Goal: Information Seeking & Learning: Find contact information

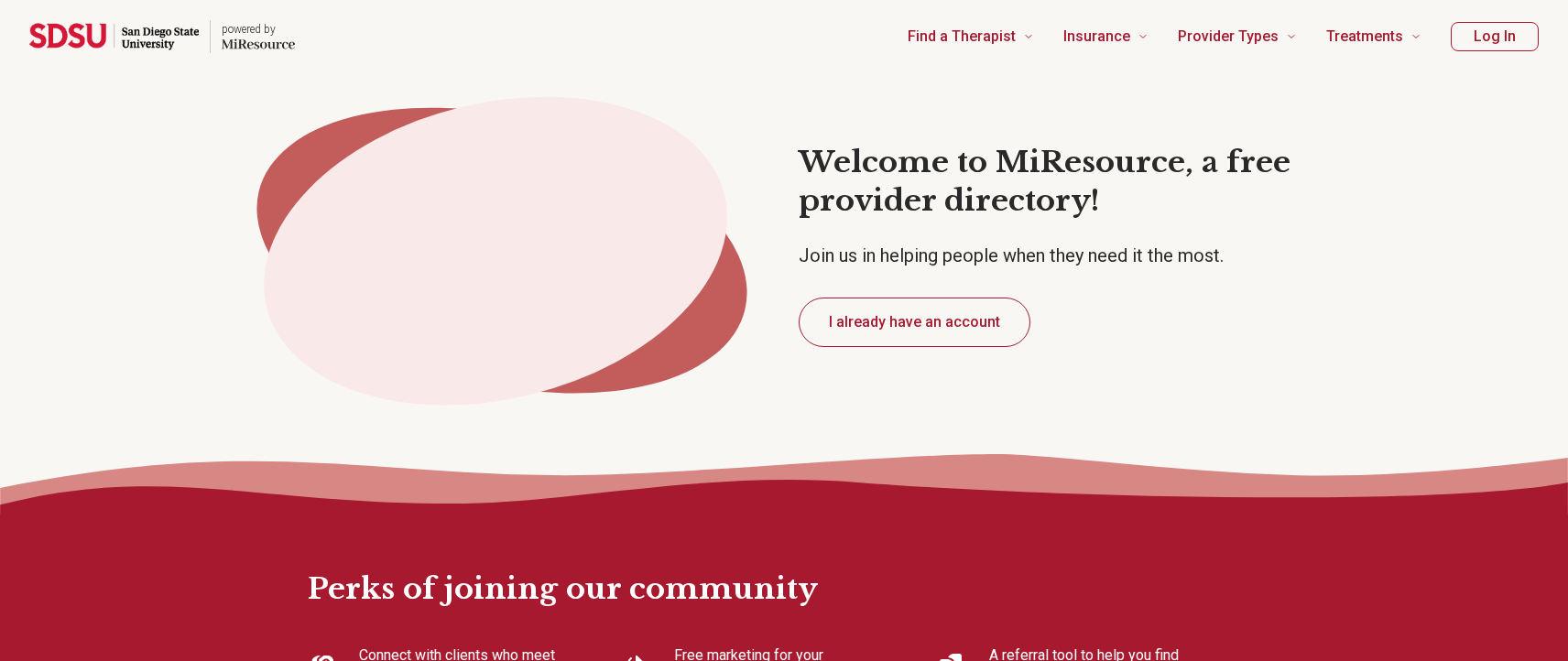
type textarea "*"
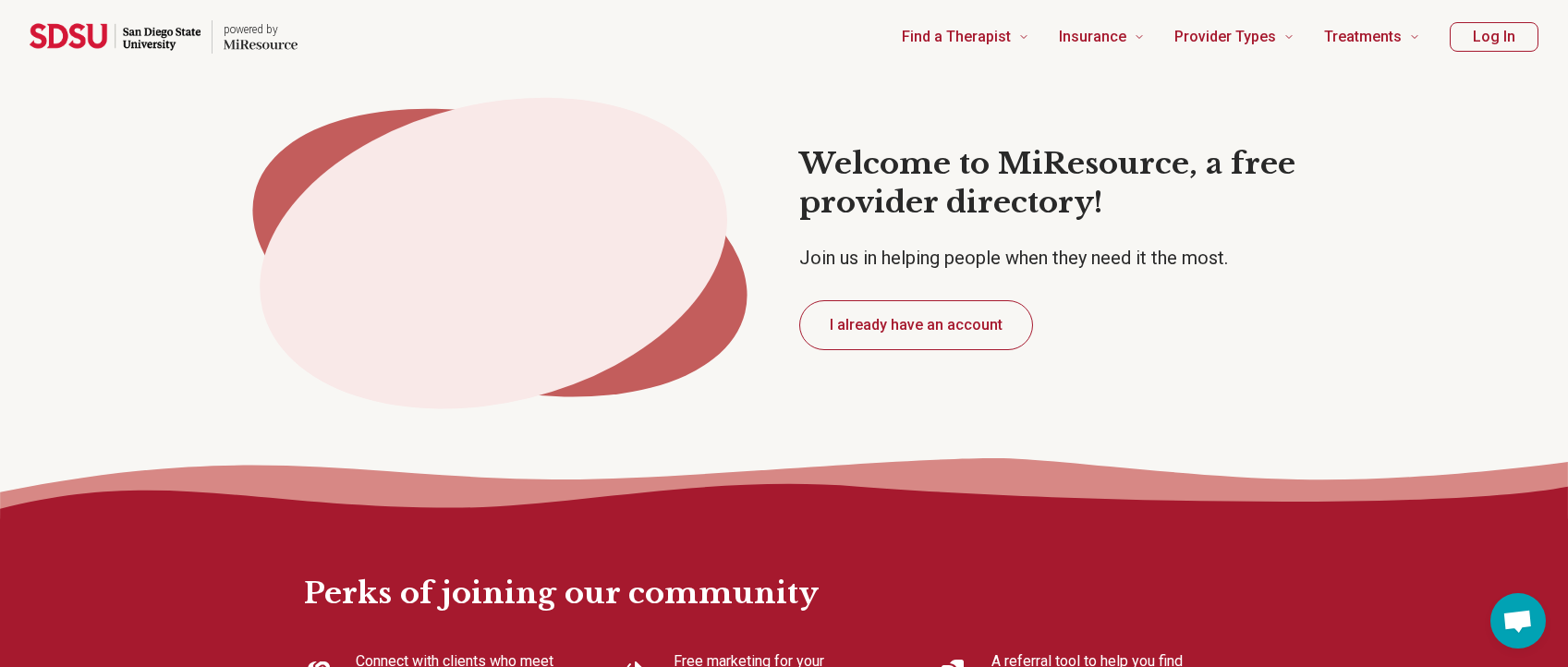
click at [1481, 40] on button "Log In" at bounding box center [1494, 36] width 89 height 29
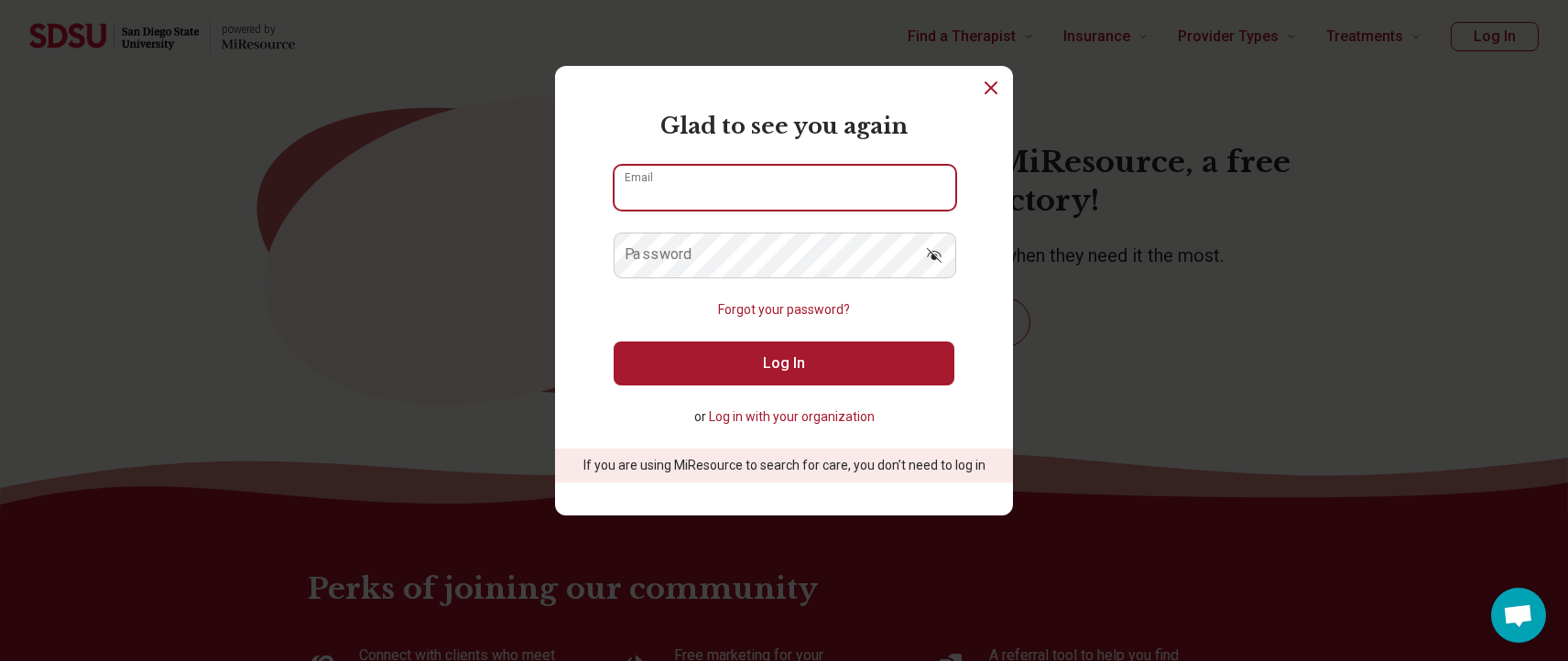
click at [689, 200] on input "Email" at bounding box center [784, 188] width 341 height 44
type input "**********"
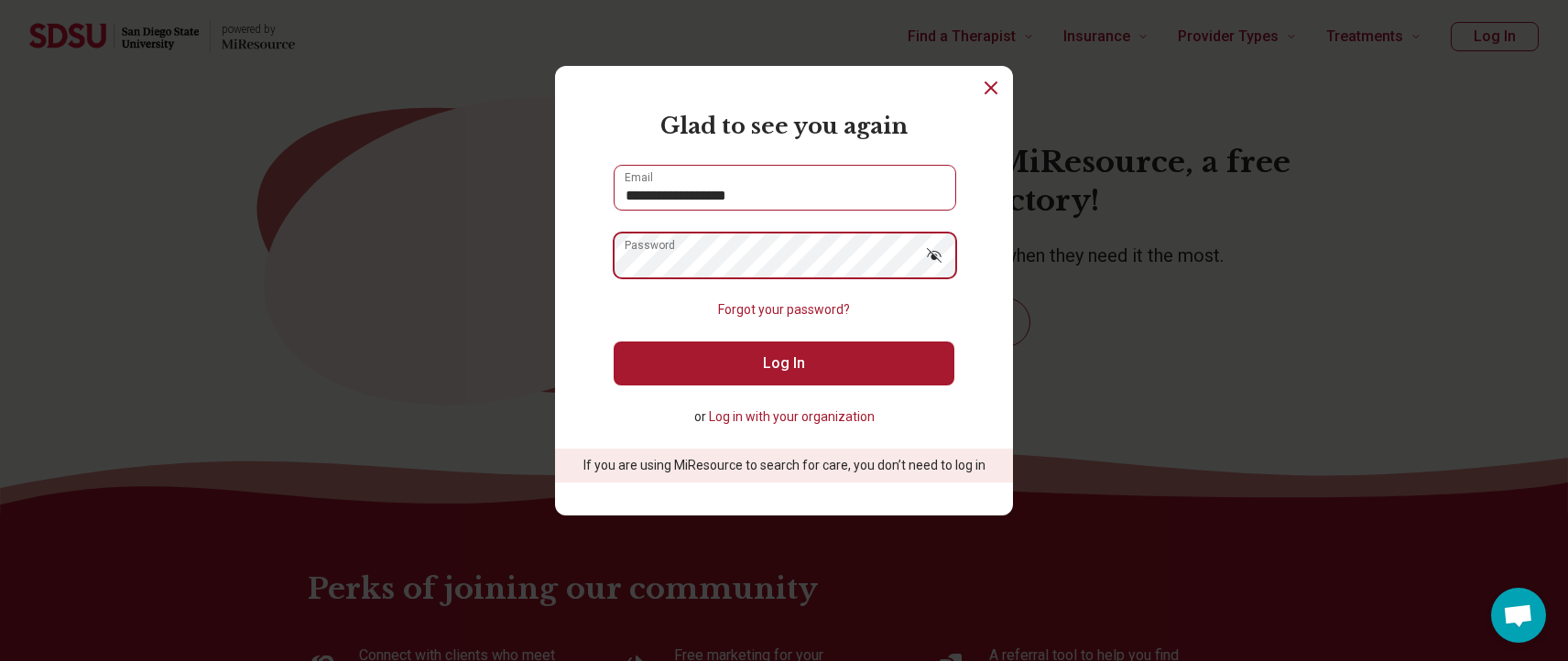
click at [613, 342] on button "Log In" at bounding box center [783, 363] width 341 height 44
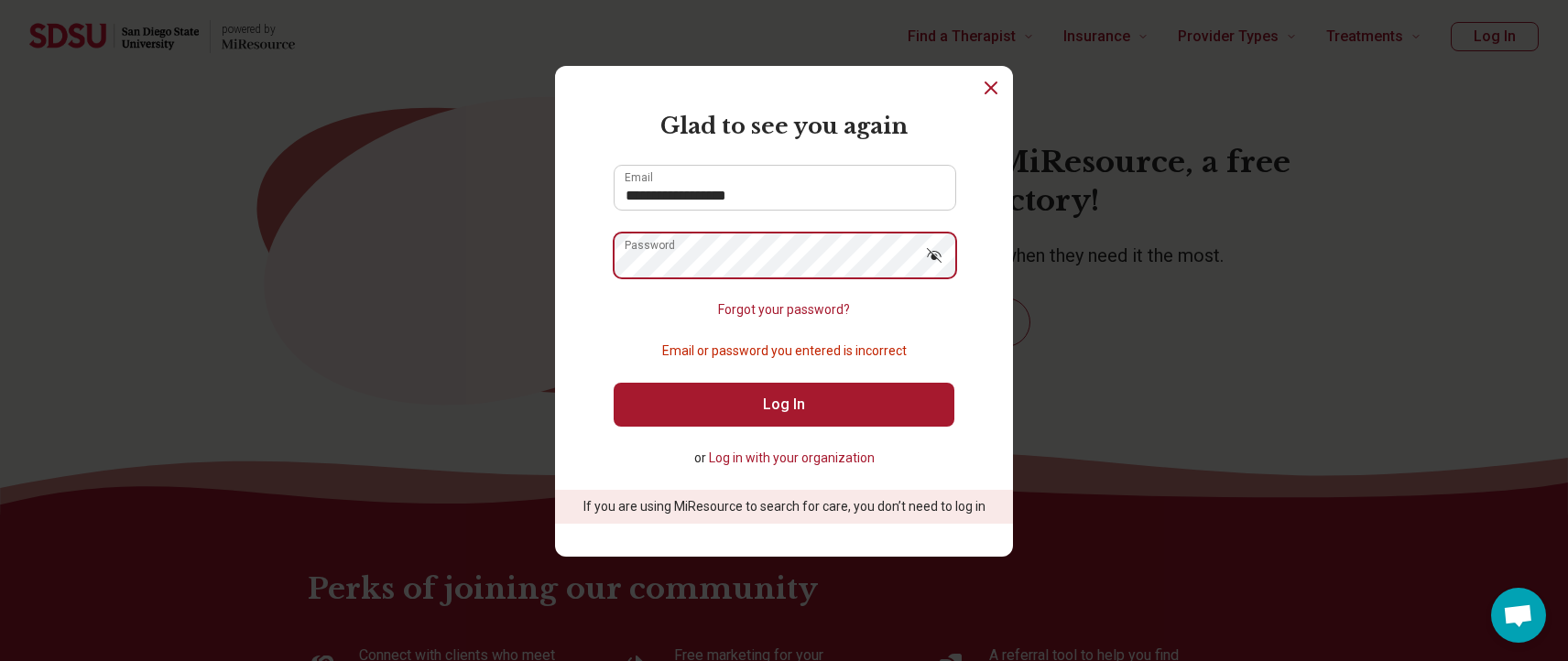
click at [426, 233] on div "**********" at bounding box center [784, 330] width 1568 height 661
click at [613, 383] on button "Log In" at bounding box center [783, 405] width 341 height 44
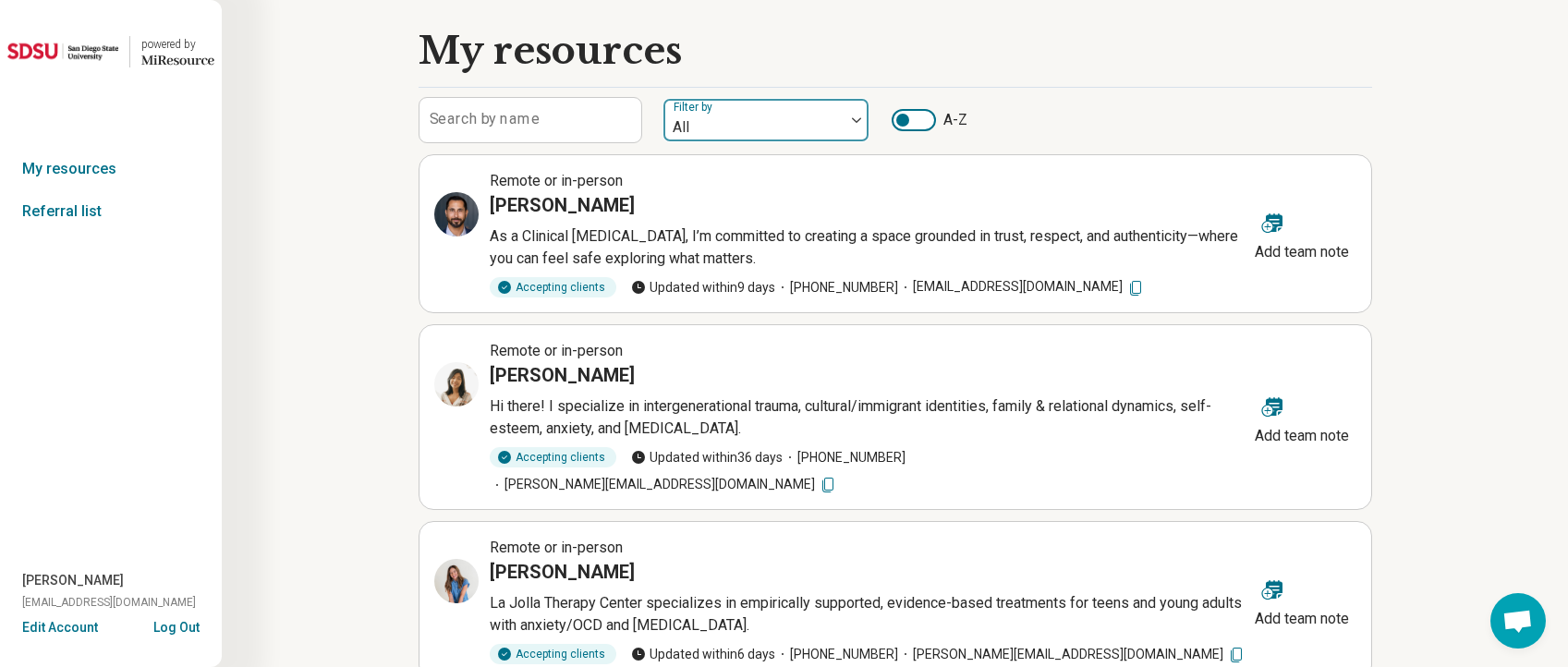
click at [722, 123] on div at bounding box center [754, 127] width 167 height 26
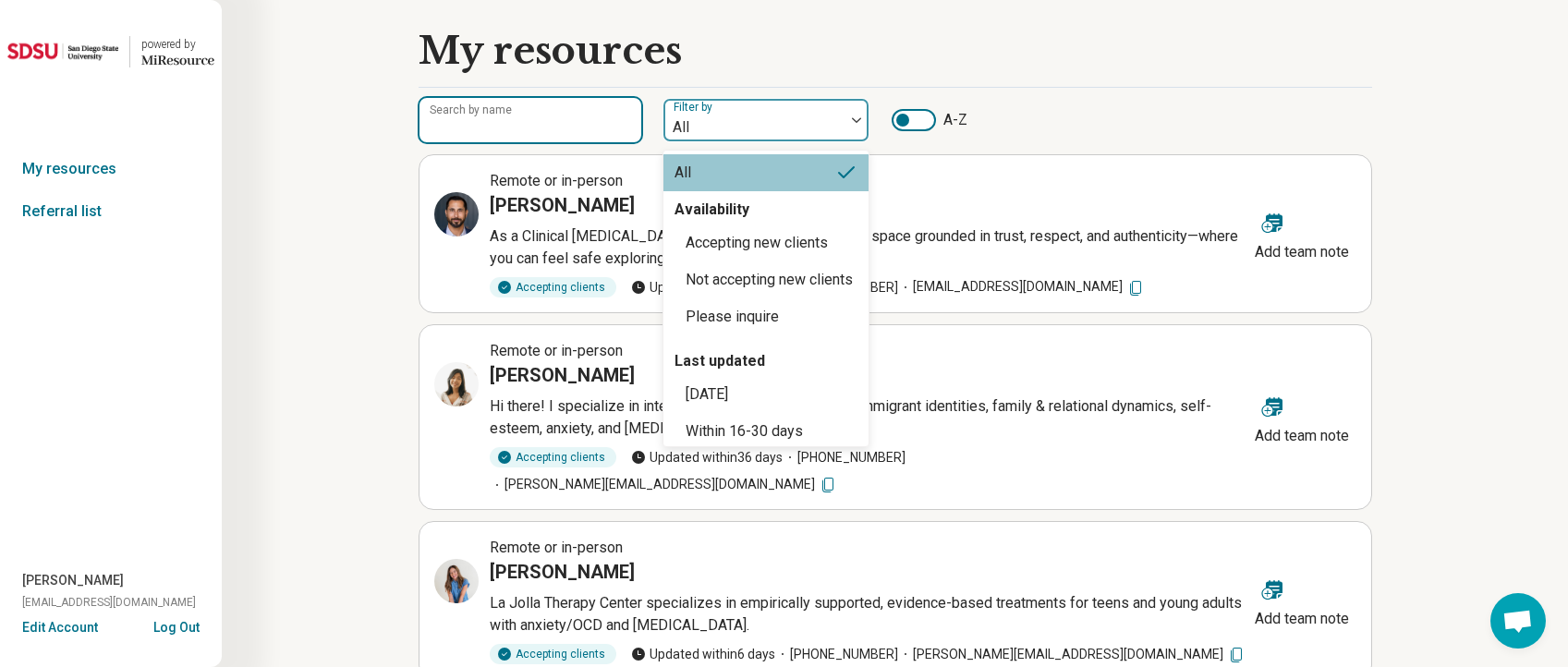
click at [583, 139] on input "Search by name" at bounding box center [531, 119] width 222 height 45
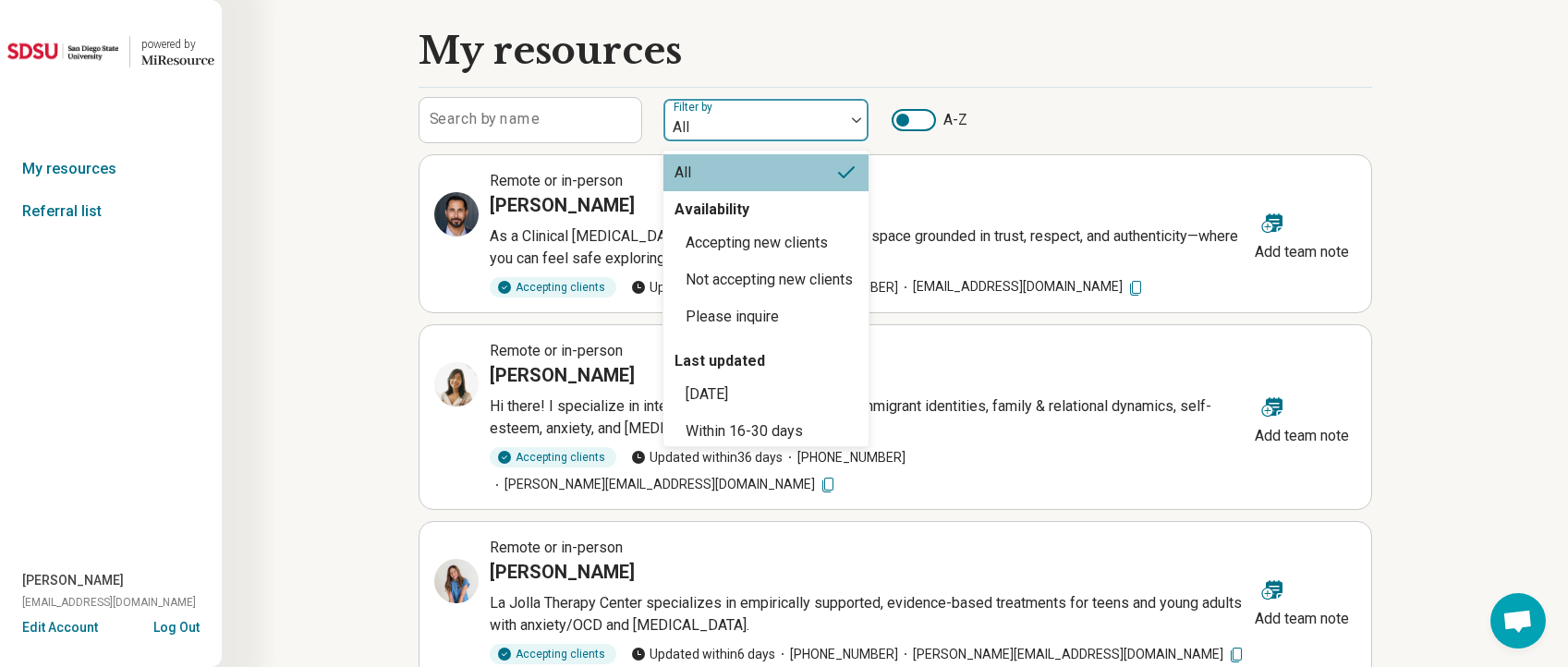
click at [707, 117] on div at bounding box center [754, 127] width 167 height 26
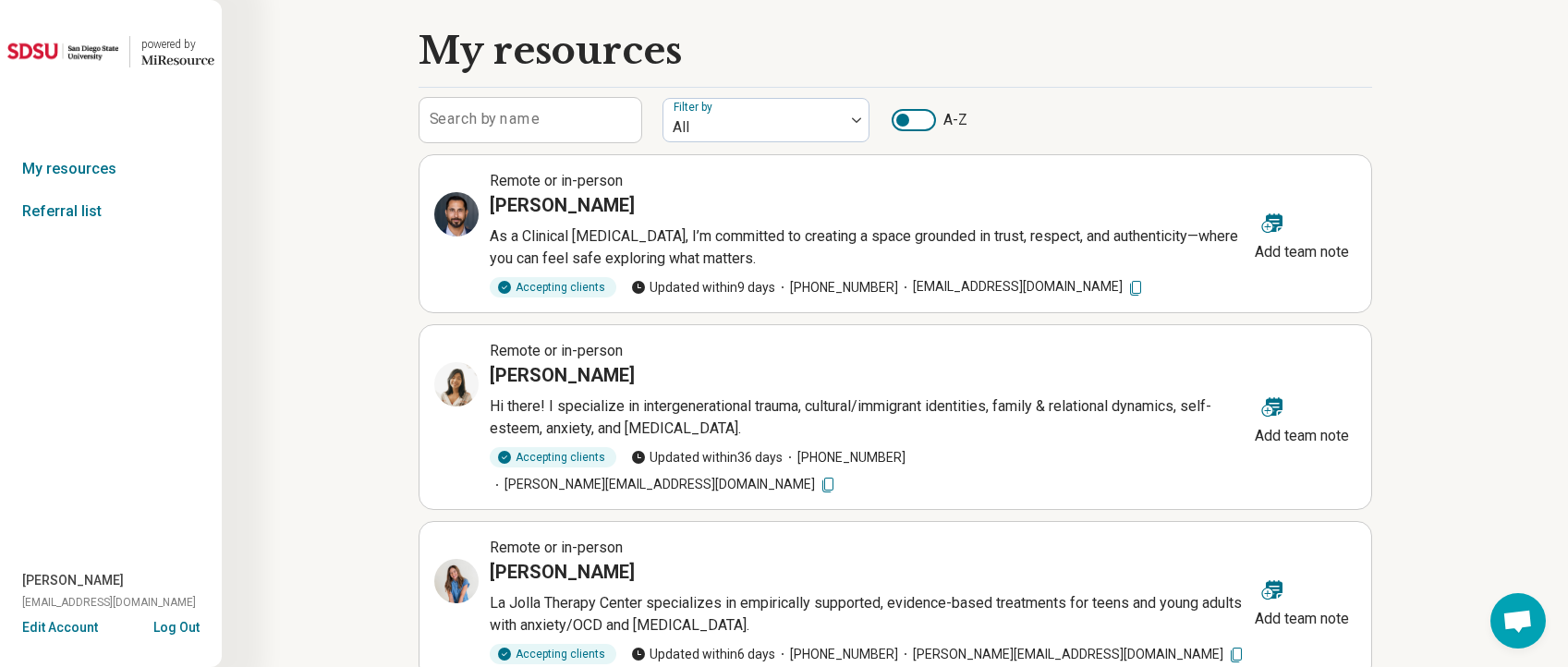
click at [993, 99] on div "Search by name Filter by All A-Z" at bounding box center [895, 119] width 954 height 46
click at [525, 114] on label "Search by name" at bounding box center [485, 119] width 110 height 15
click at [525, 114] on input "Search by name" at bounding box center [531, 119] width 222 height 45
click at [725, 118] on div at bounding box center [754, 127] width 167 height 26
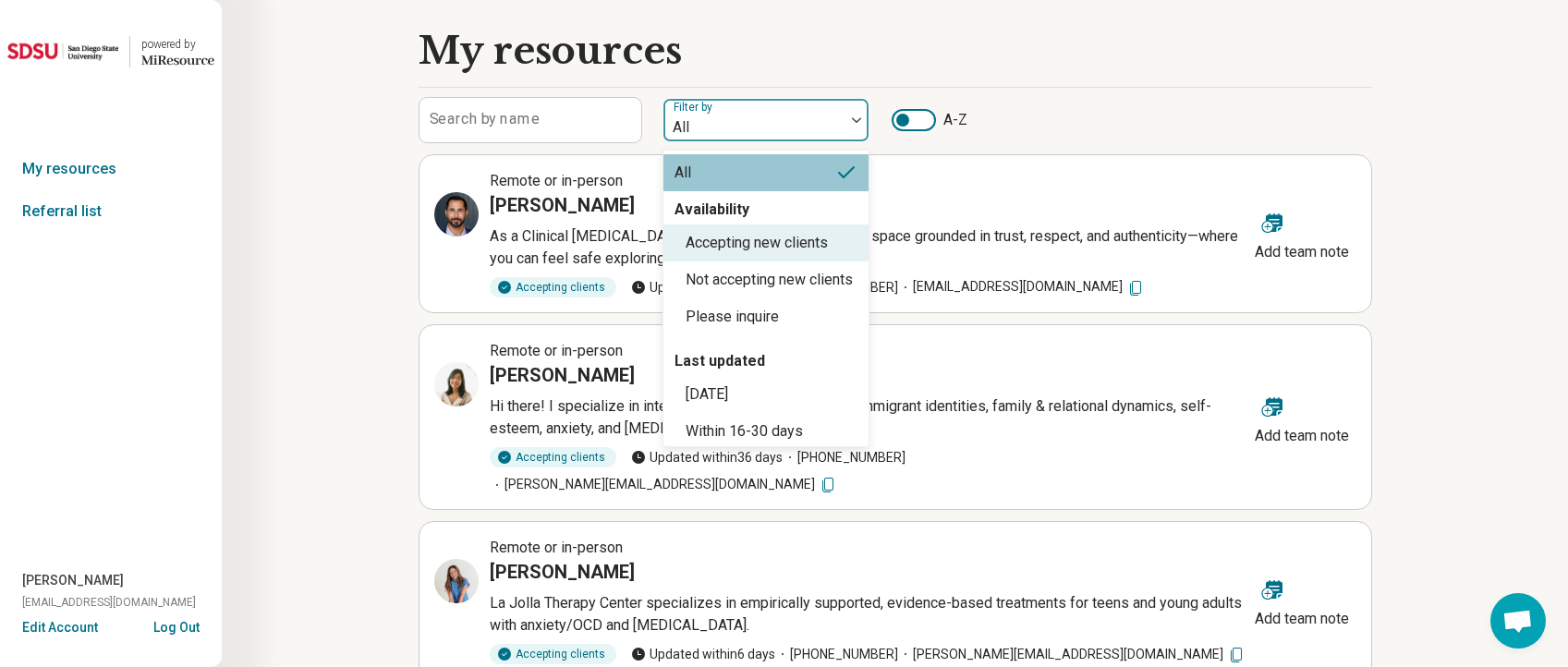
click at [773, 243] on div "Accepting new clients" at bounding box center [757, 243] width 142 height 22
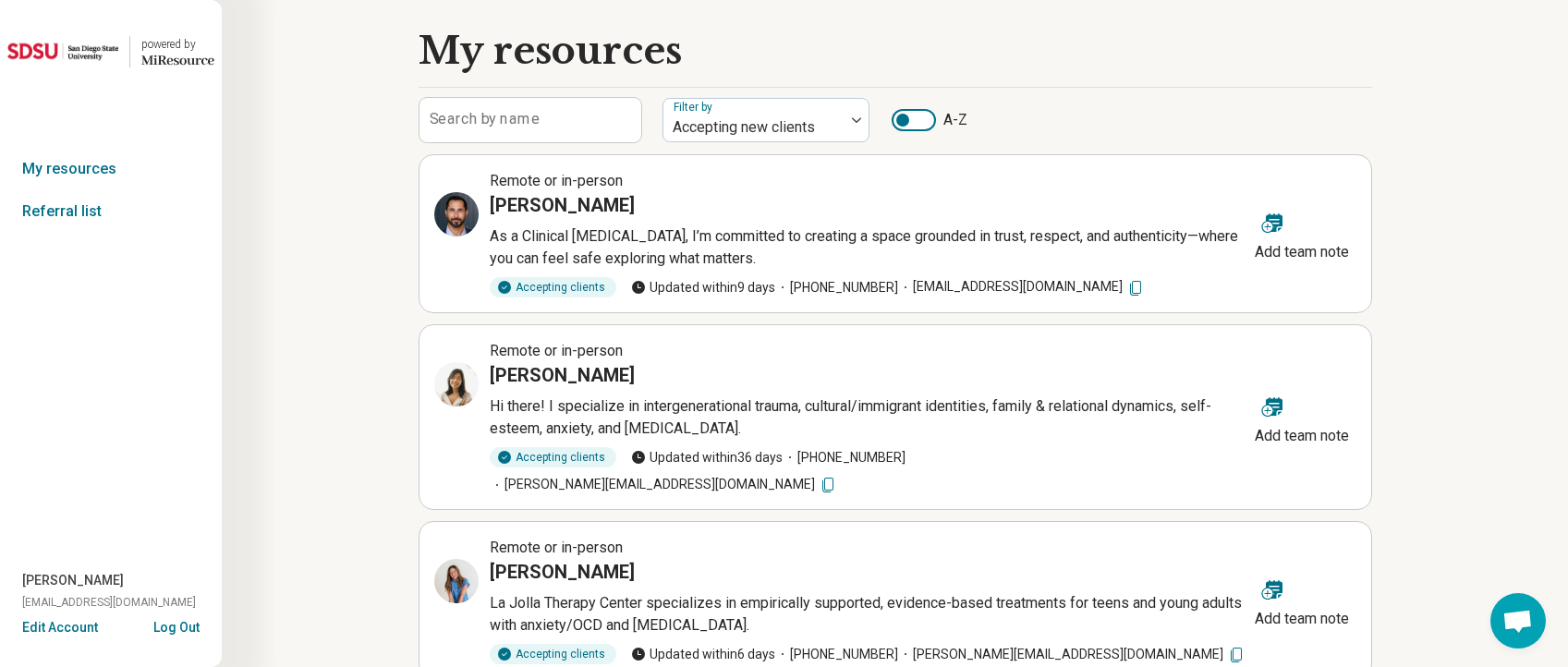
click at [489, 125] on label "Search by name" at bounding box center [485, 119] width 110 height 15
click at [489, 125] on input "Search by name" at bounding box center [531, 119] width 222 height 45
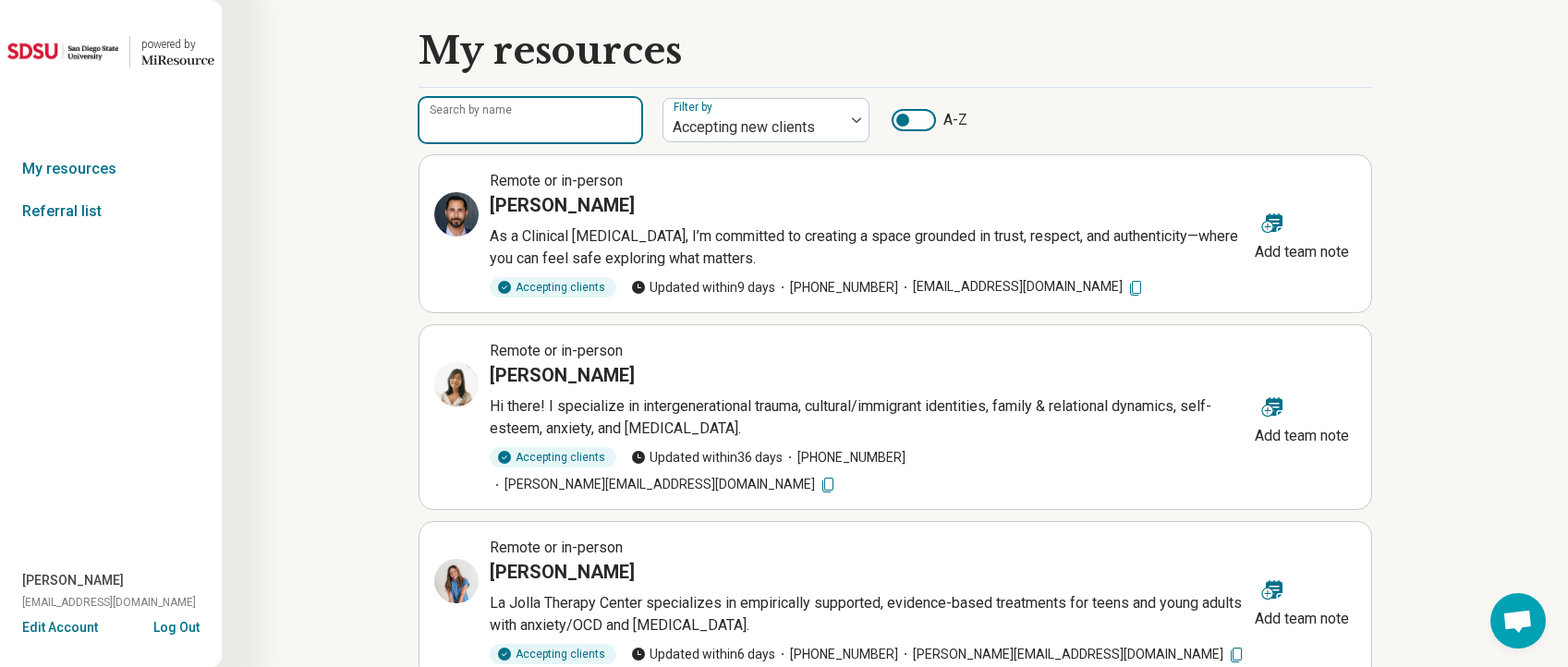
click at [486, 118] on input "Search by name" at bounding box center [531, 119] width 222 height 45
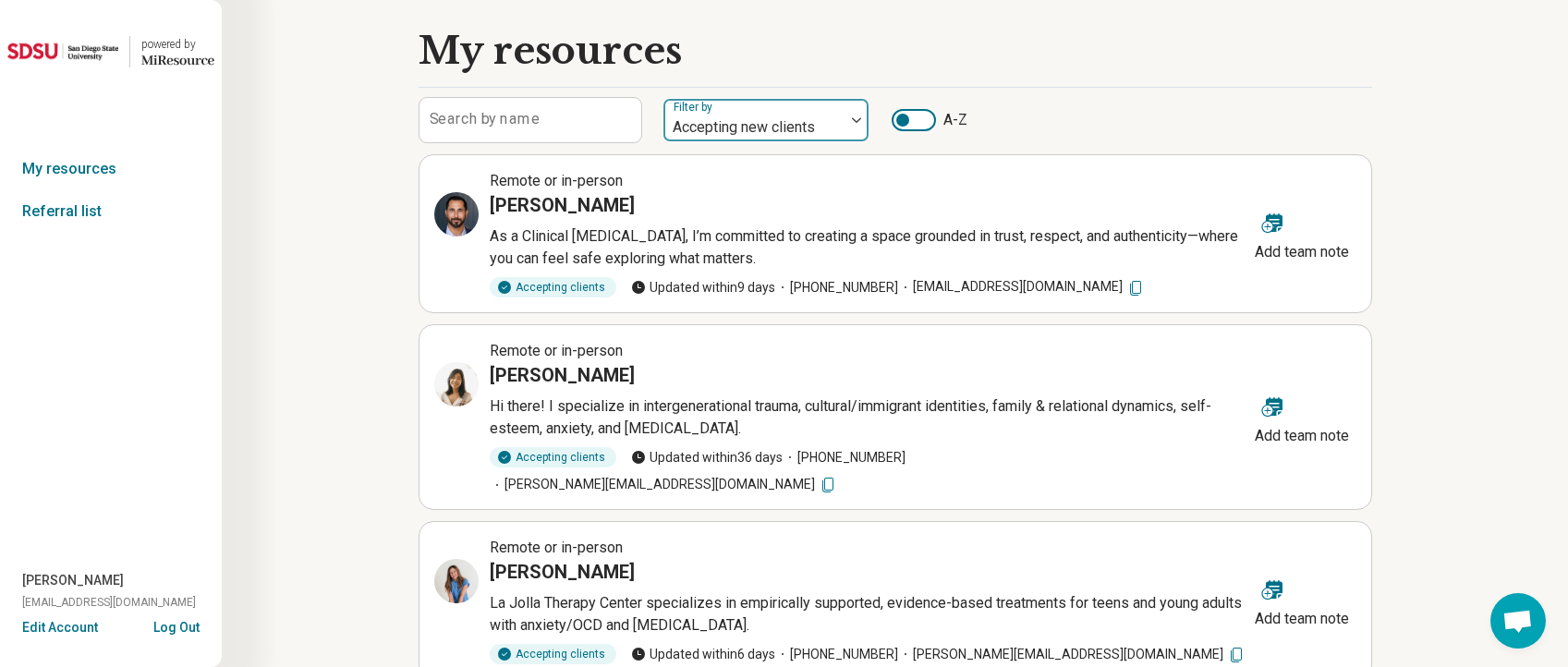
click at [729, 127] on div at bounding box center [754, 127] width 167 height 26
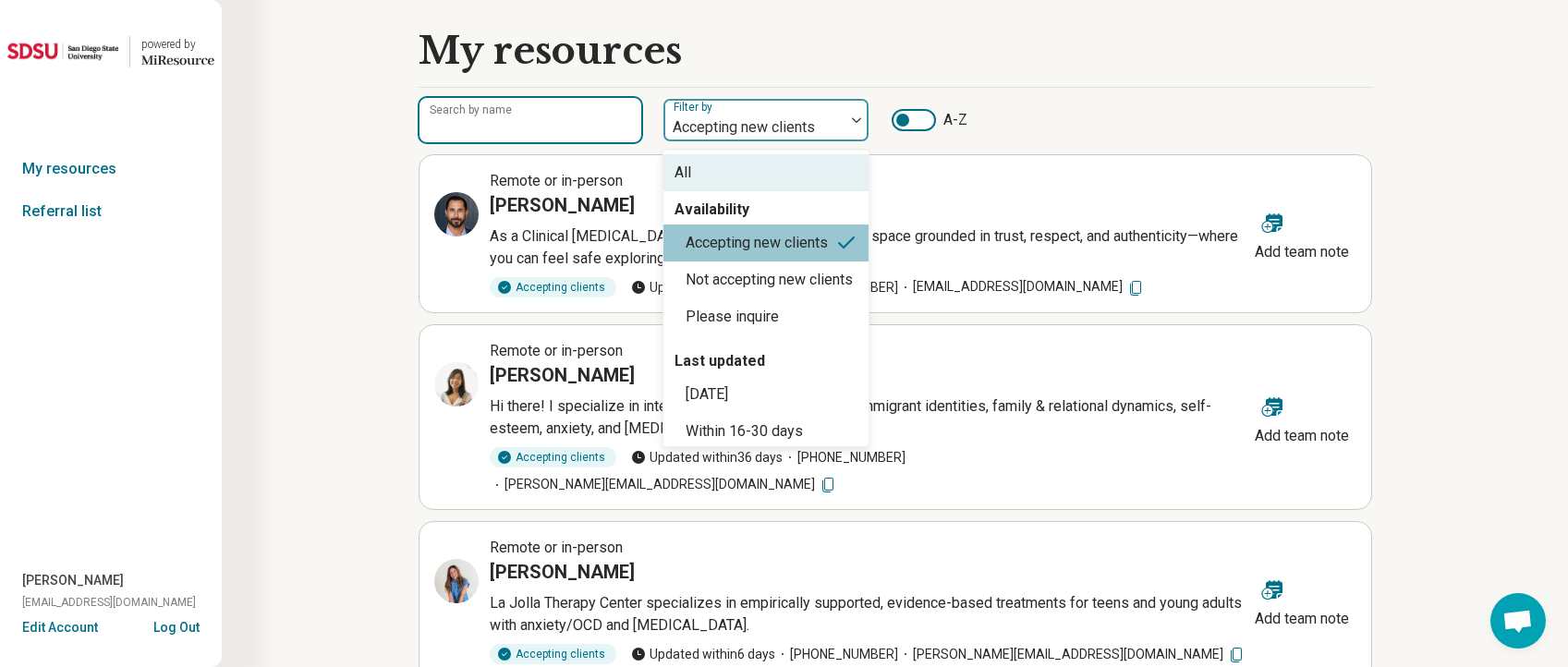
click at [581, 111] on input "Search by name" at bounding box center [531, 119] width 222 height 45
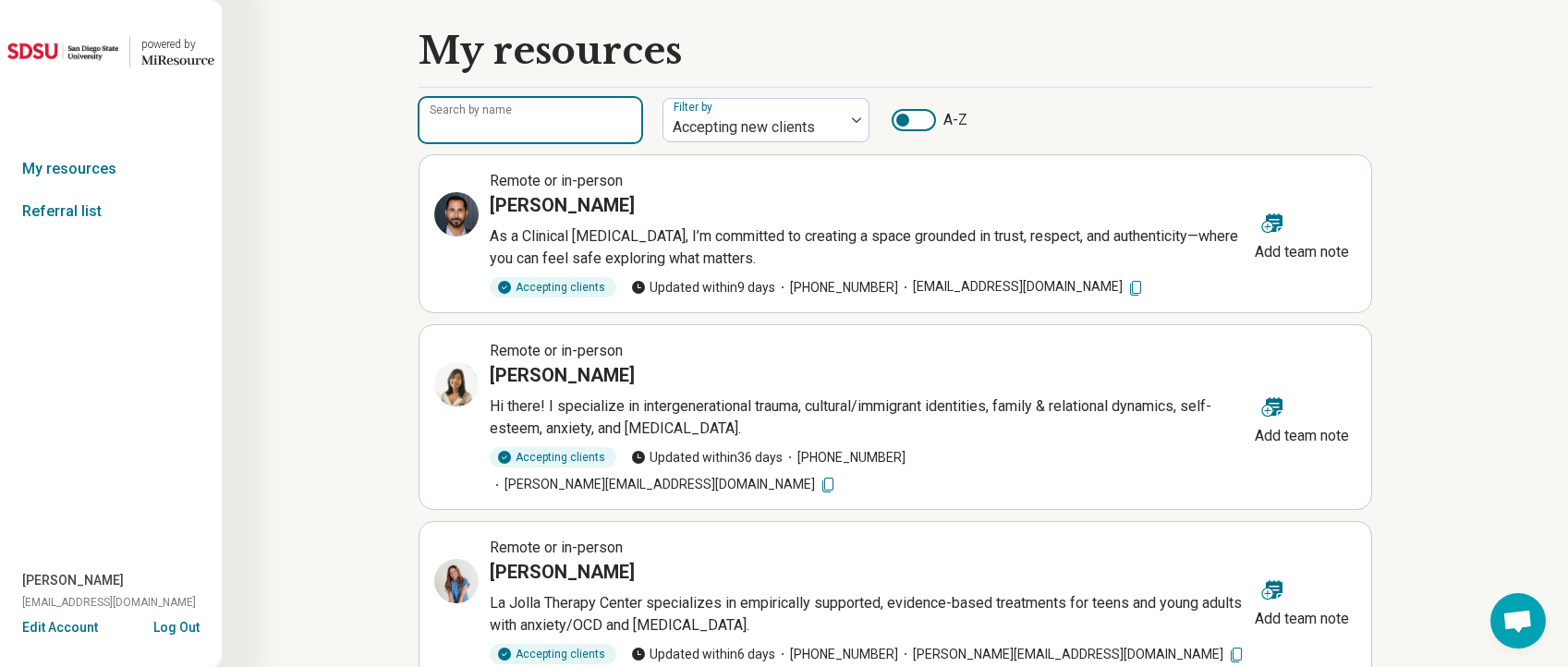
click at [581, 110] on input "Search by name" at bounding box center [531, 119] width 222 height 45
type input "**"
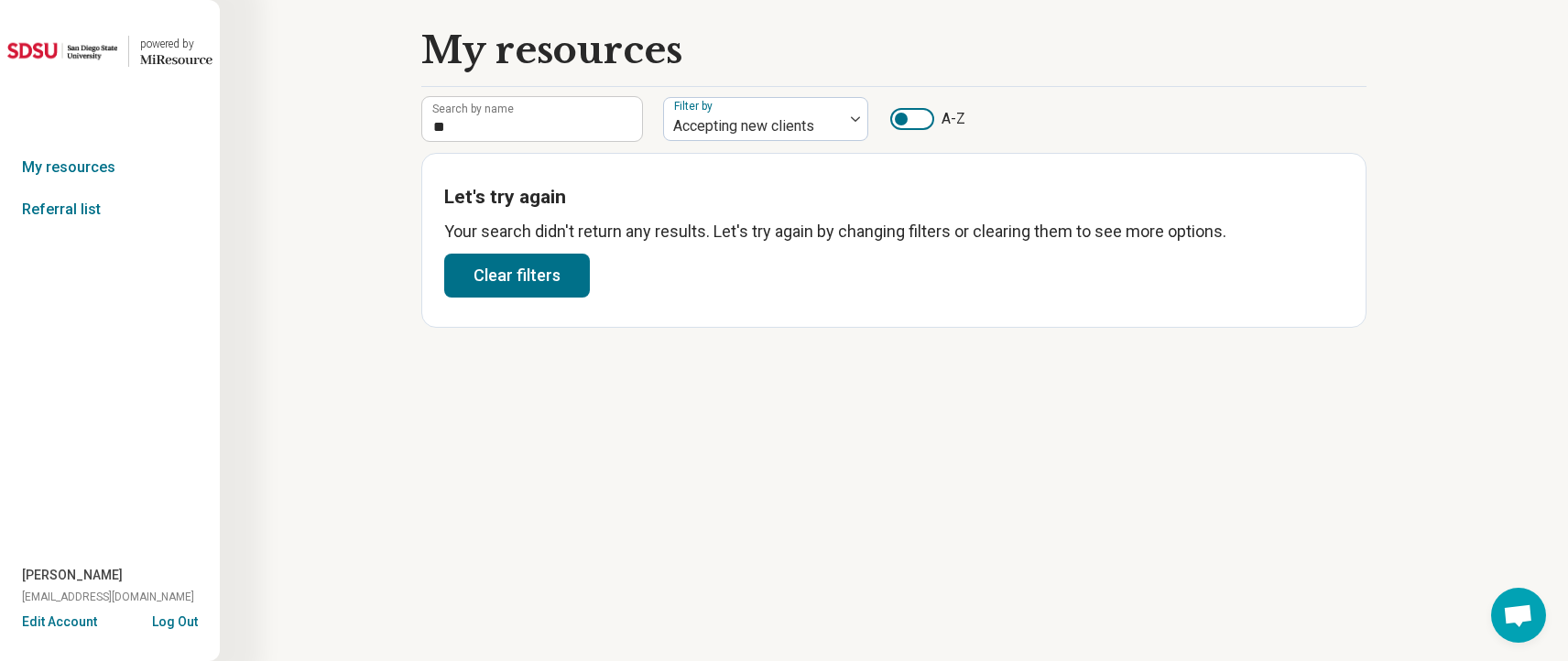
click at [545, 285] on button "Clear filters" at bounding box center [516, 275] width 146 height 44
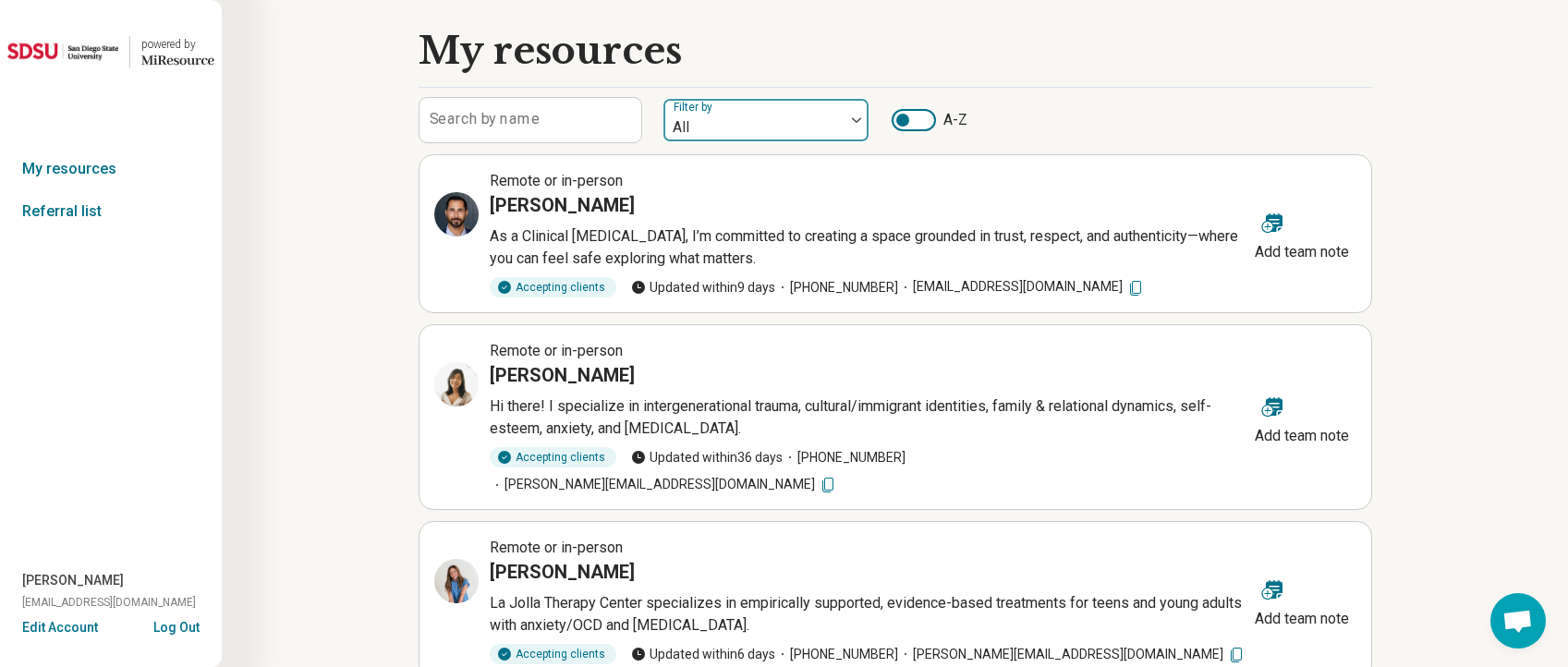
click at [832, 110] on div "All" at bounding box center [753, 119] width 181 height 41
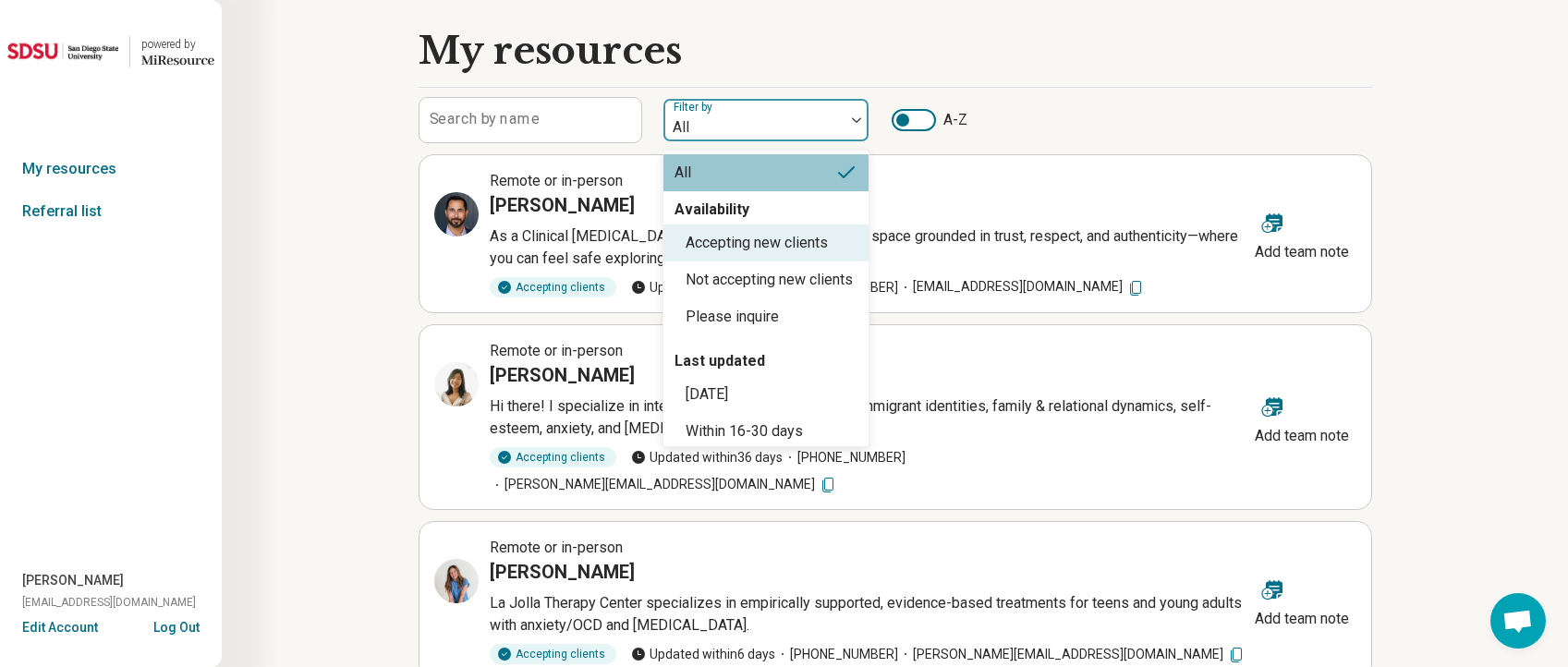
click at [767, 233] on div "Accepting new clients" at bounding box center [757, 243] width 142 height 22
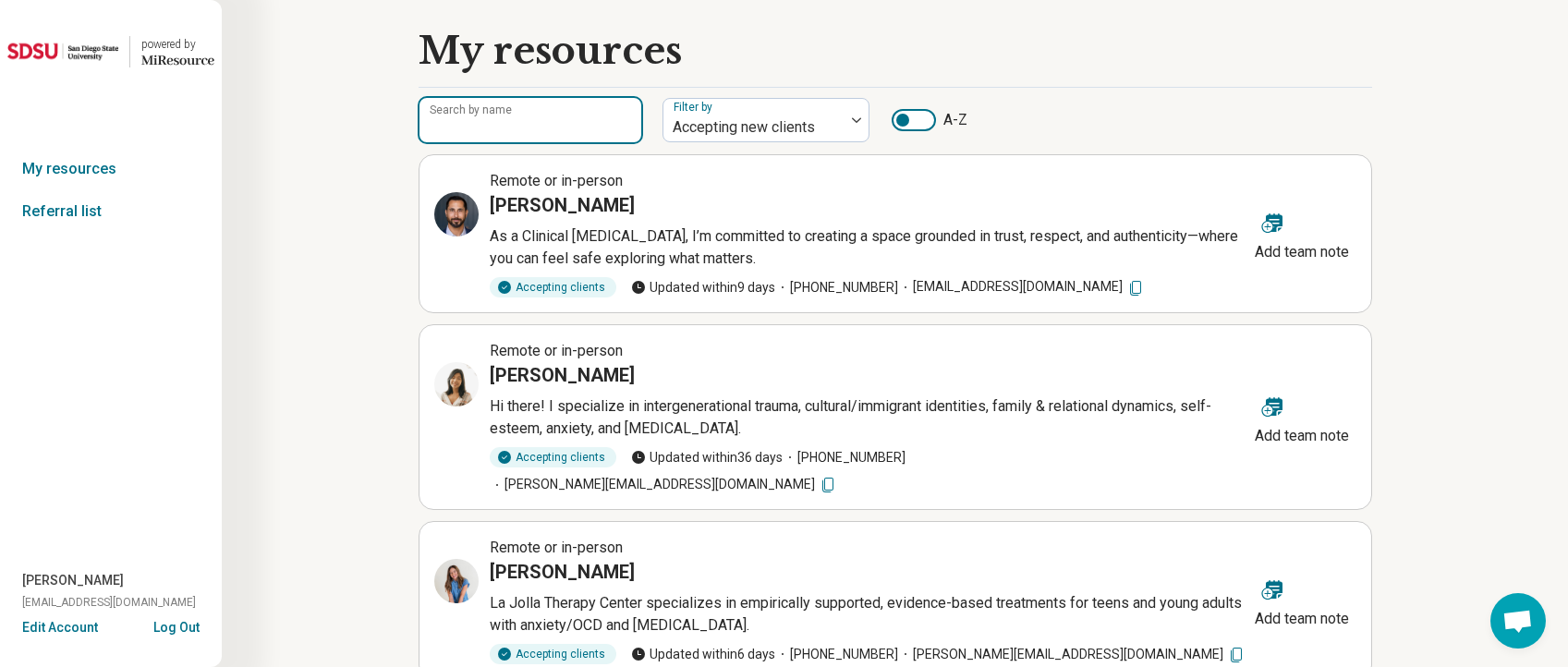
click at [548, 126] on input "Search by name" at bounding box center [531, 119] width 222 height 45
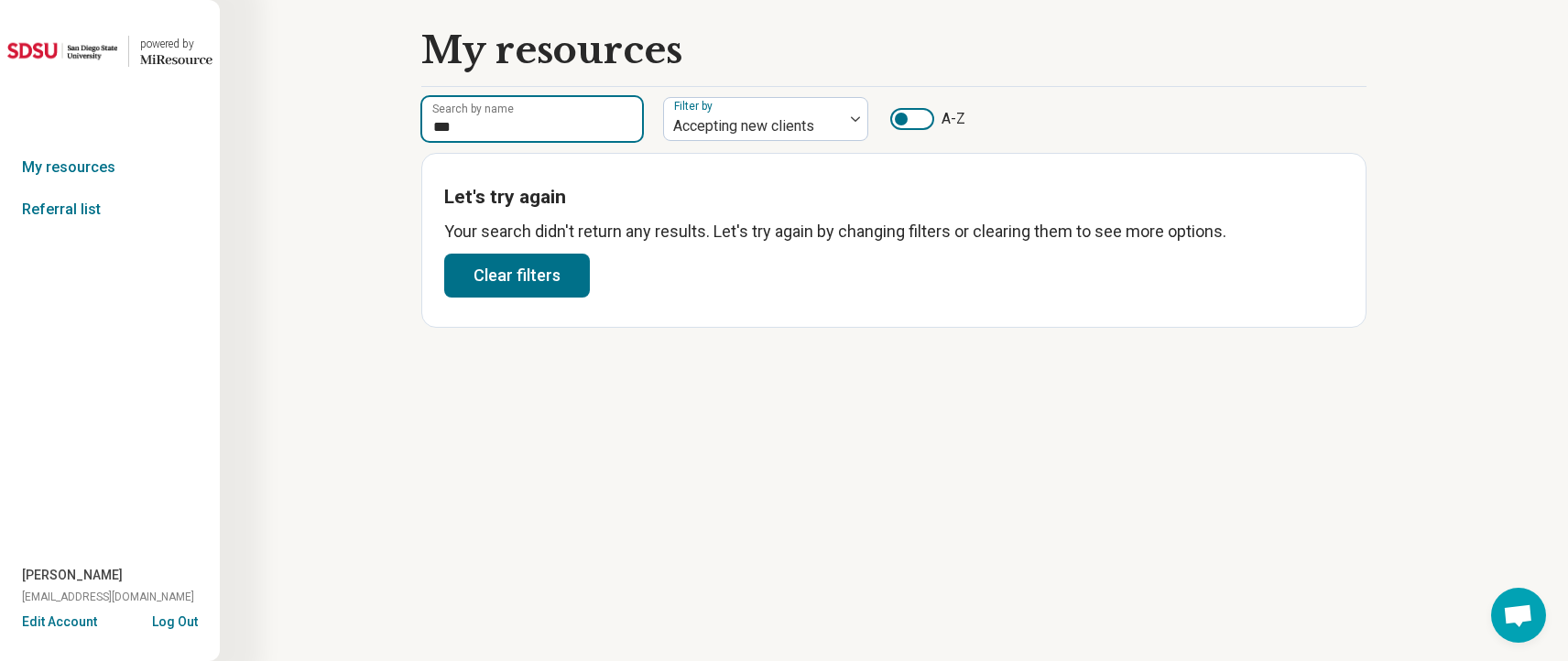
type input "***"
click at [79, 170] on link "My resources" at bounding box center [110, 167] width 220 height 42
click at [61, 194] on link "Referral list" at bounding box center [110, 209] width 220 height 42
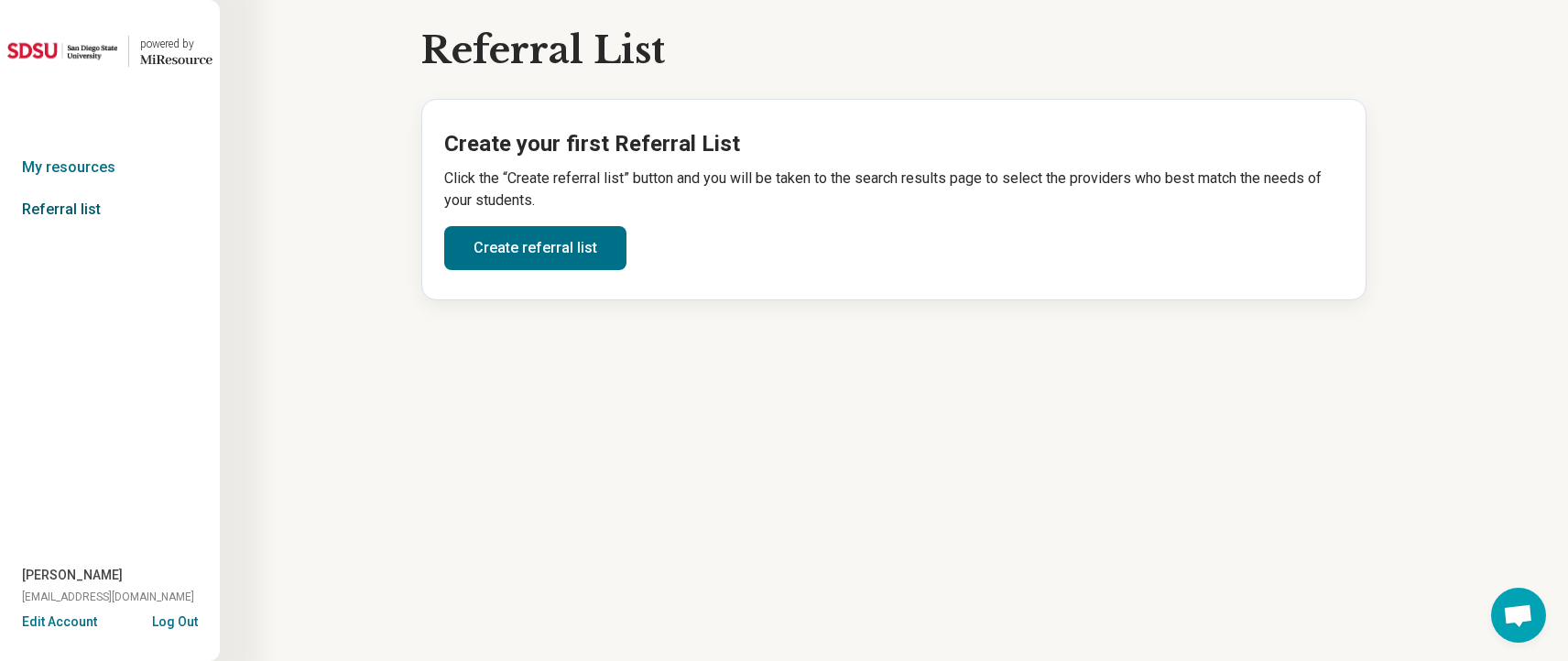
click at [60, 211] on link "Referral list" at bounding box center [110, 209] width 220 height 42
click at [92, 169] on link "My resources" at bounding box center [110, 167] width 220 height 42
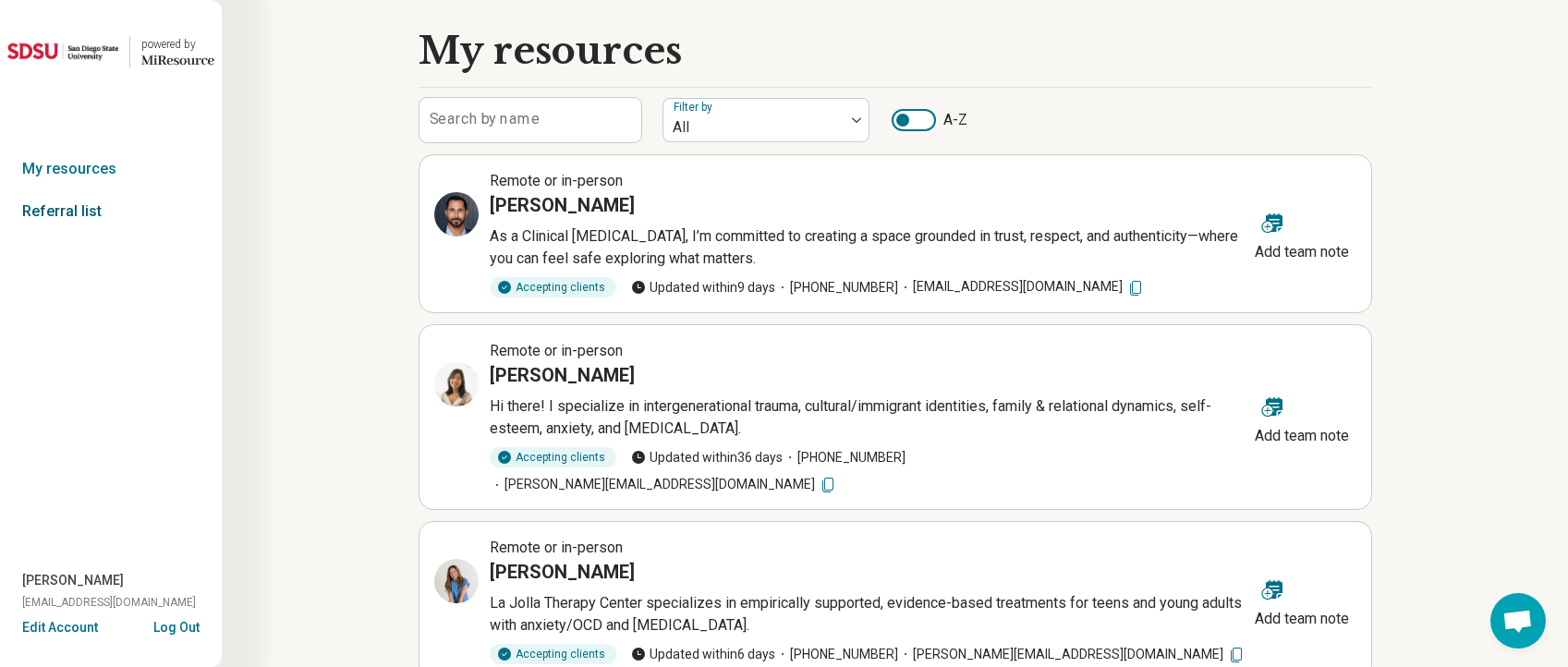
click at [26, 214] on link "Referral list" at bounding box center [111, 211] width 222 height 43
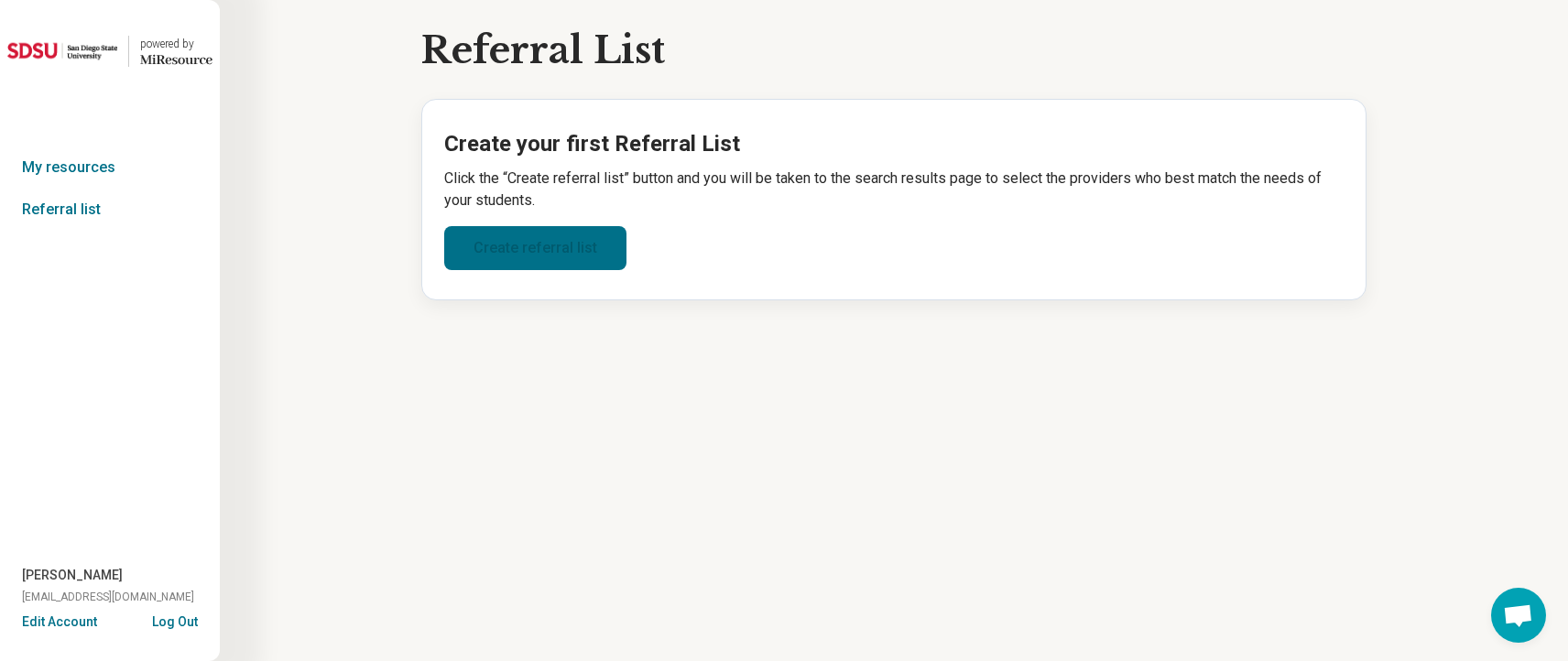
click at [546, 255] on link "Create referral list" at bounding box center [535, 248] width 182 height 44
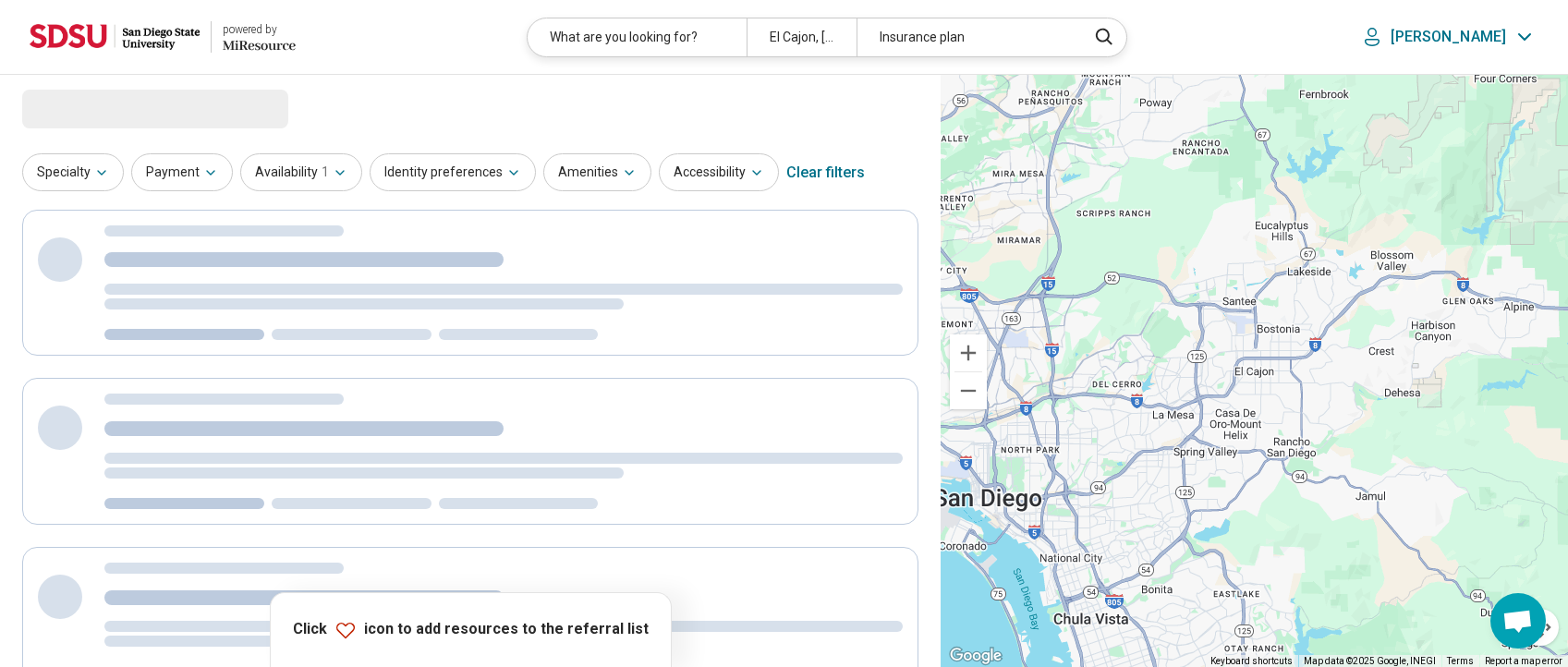
select select "***"
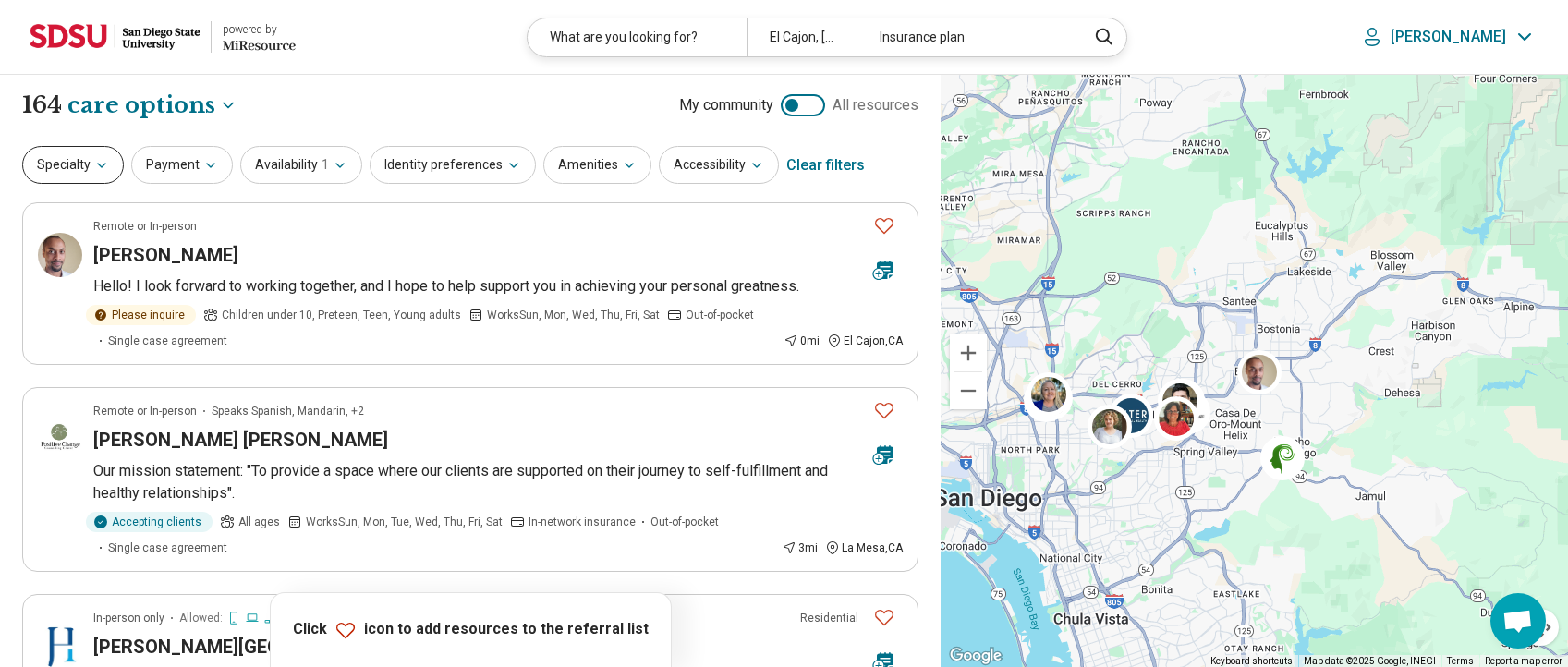
click at [94, 171] on icon "button" at bounding box center [101, 166] width 15 height 15
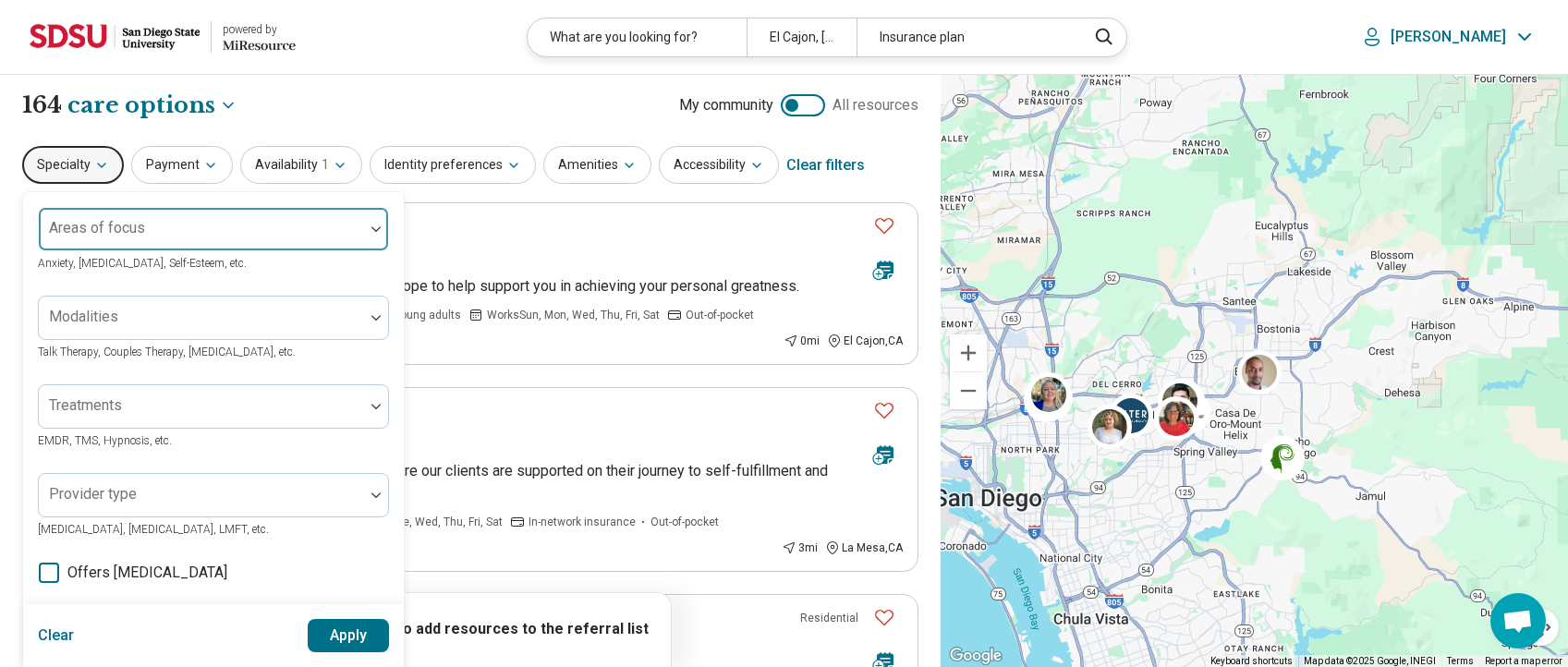
click at [125, 232] on div "Areas of focus" at bounding box center [213, 228] width 351 height 45
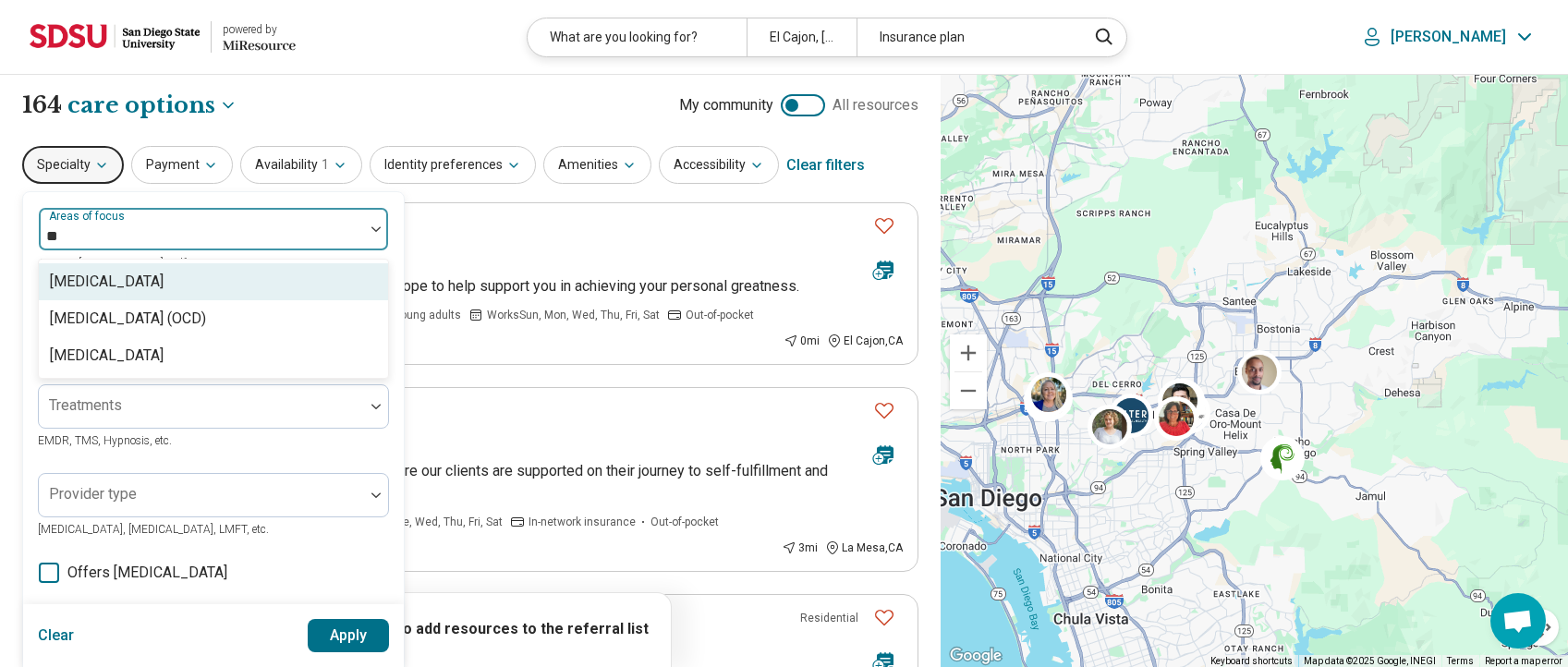
type input "***"
click at [126, 278] on div "[MEDICAL_DATA] (OCD)" at bounding box center [128, 281] width 156 height 22
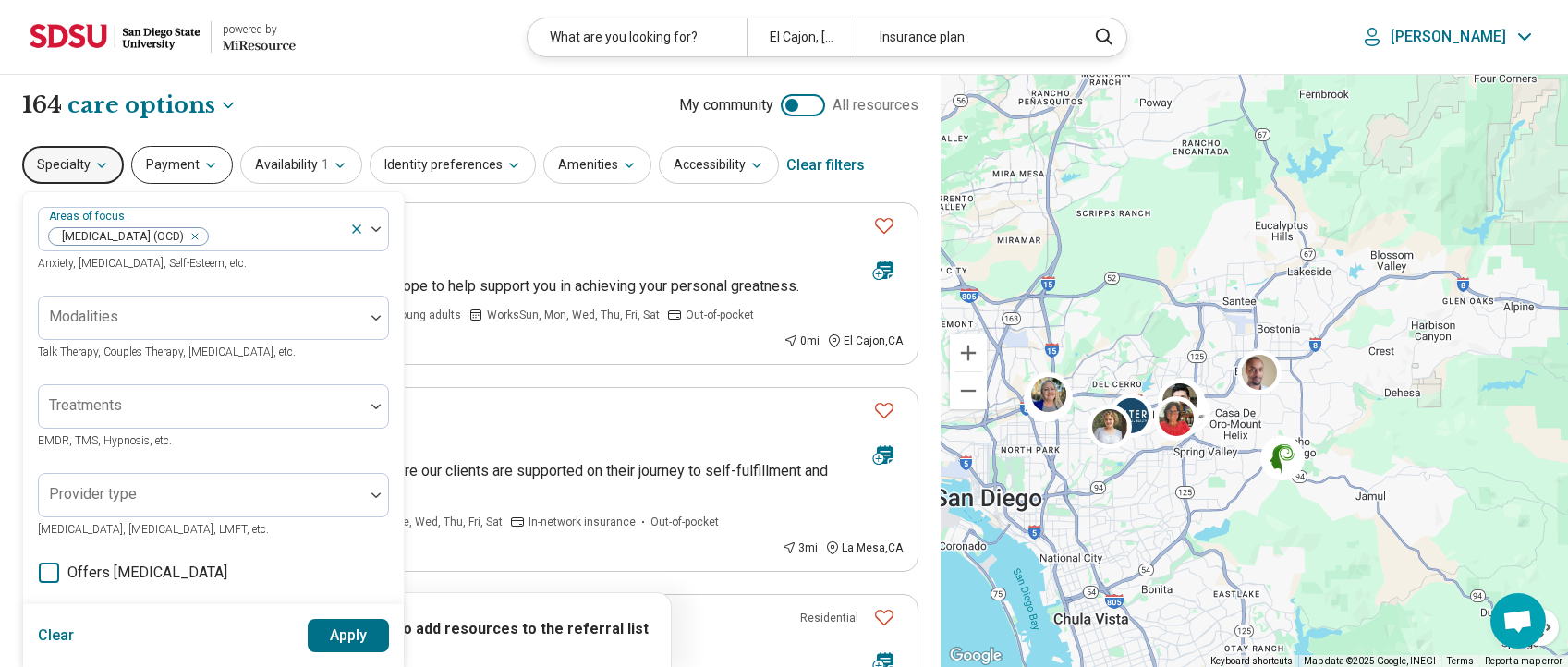
click at [166, 162] on button "Payment" at bounding box center [181, 165] width 101 height 38
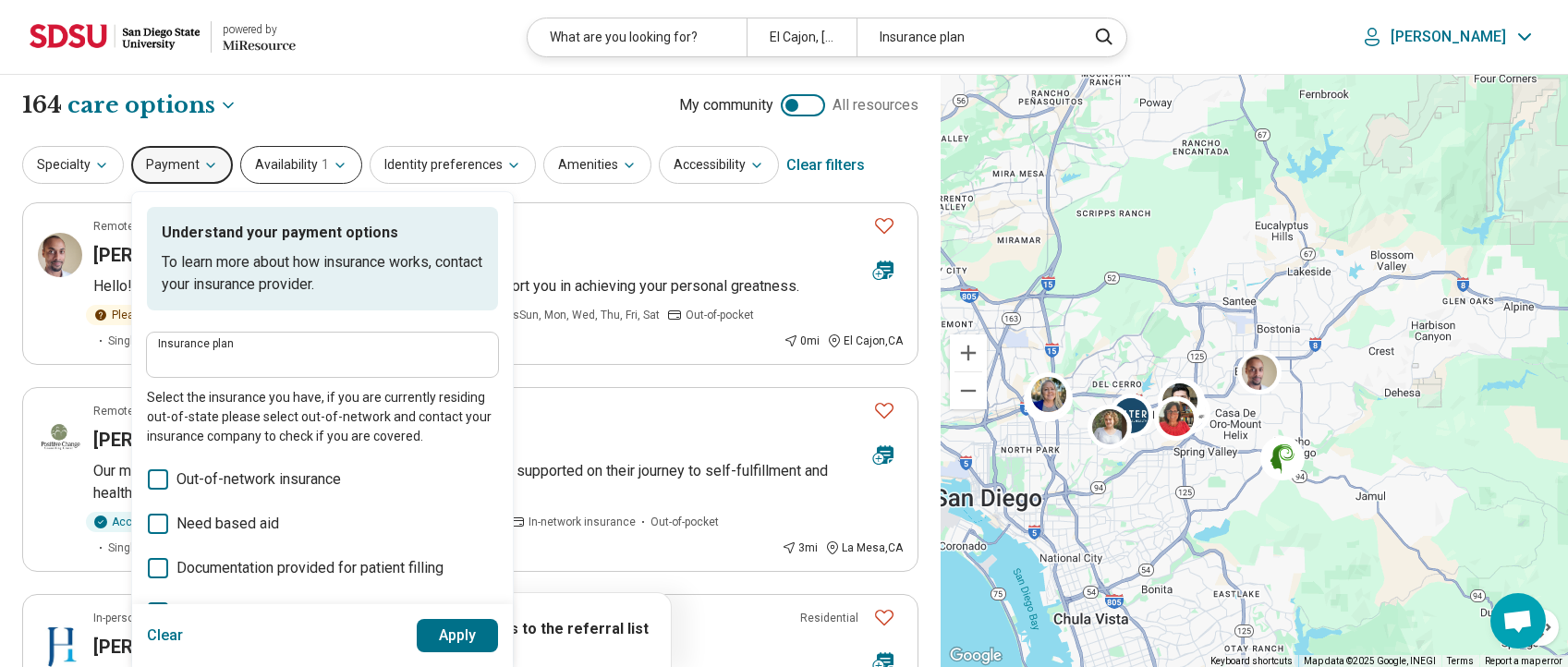
click at [292, 167] on button "Availability 1" at bounding box center [301, 165] width 122 height 38
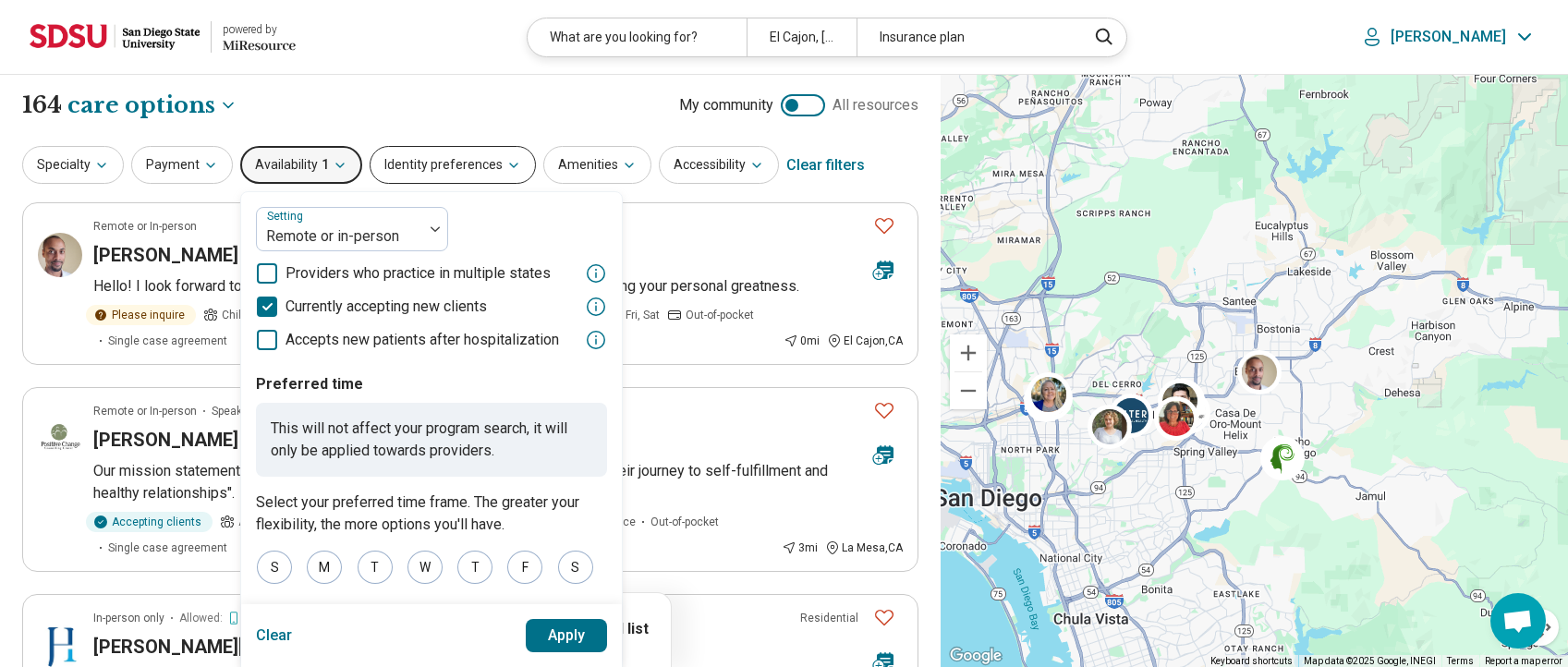
click at [444, 171] on button "Identity preferences" at bounding box center [453, 165] width 167 height 38
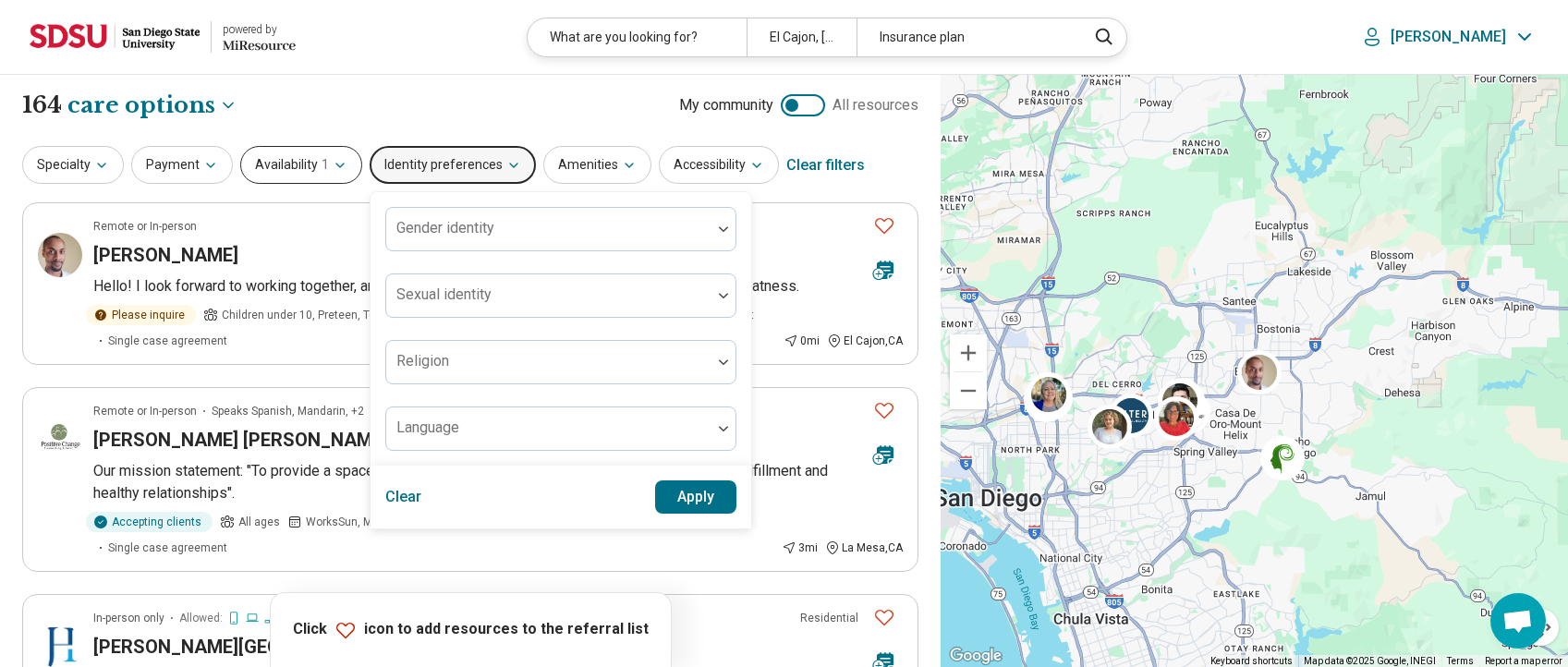
click at [287, 167] on button "Availability 1" at bounding box center [301, 165] width 122 height 38
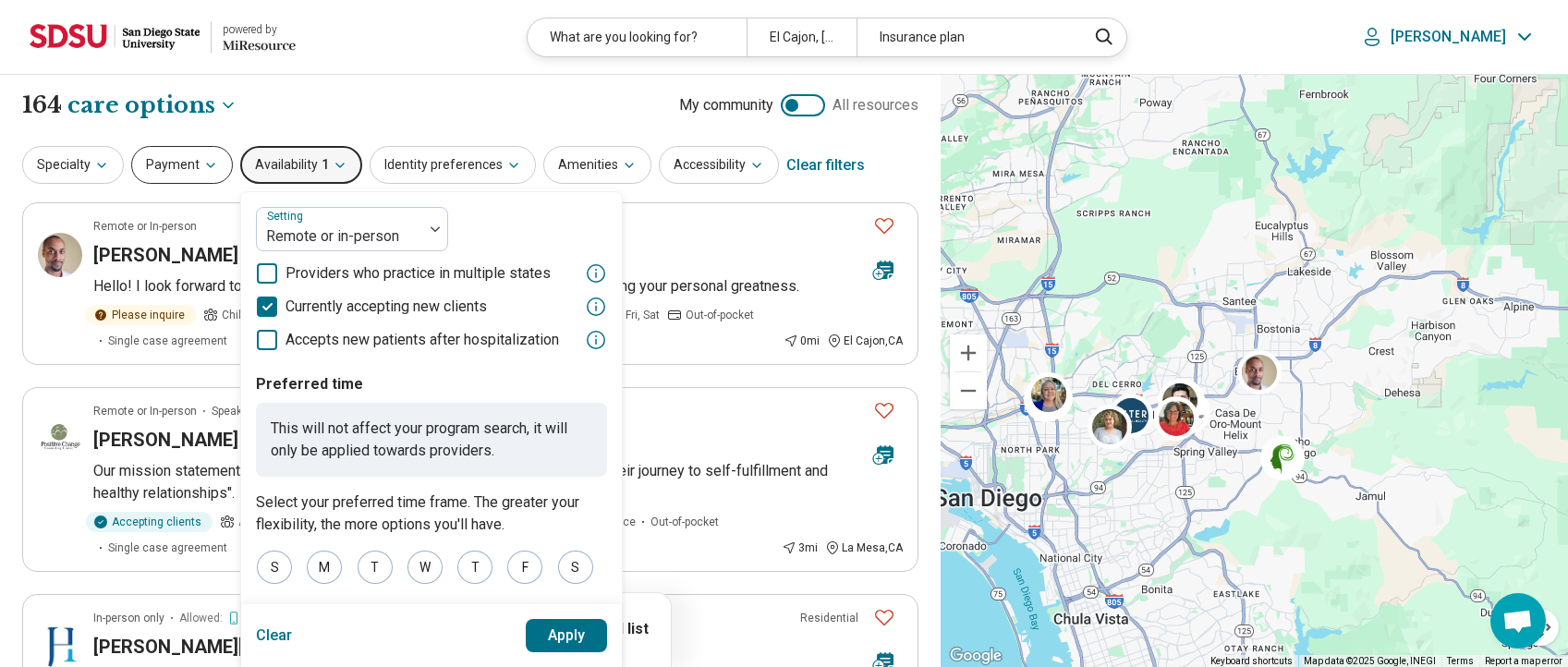
click at [187, 175] on button "Payment" at bounding box center [181, 165] width 101 height 38
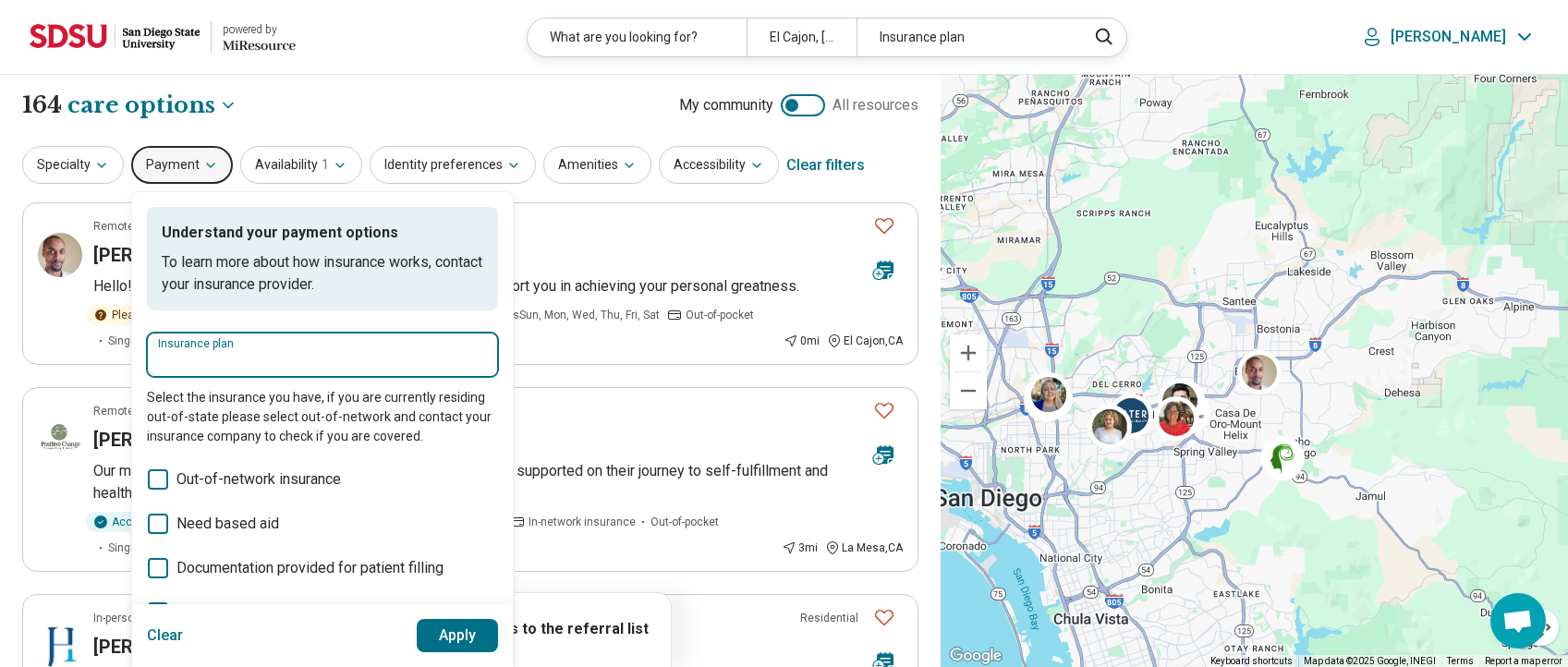
click at [225, 355] on input "Insurance plan" at bounding box center [322, 361] width 329 height 22
type input "****"
click at [183, 412] on div "Cigna" at bounding box center [207, 411] width 121 height 37
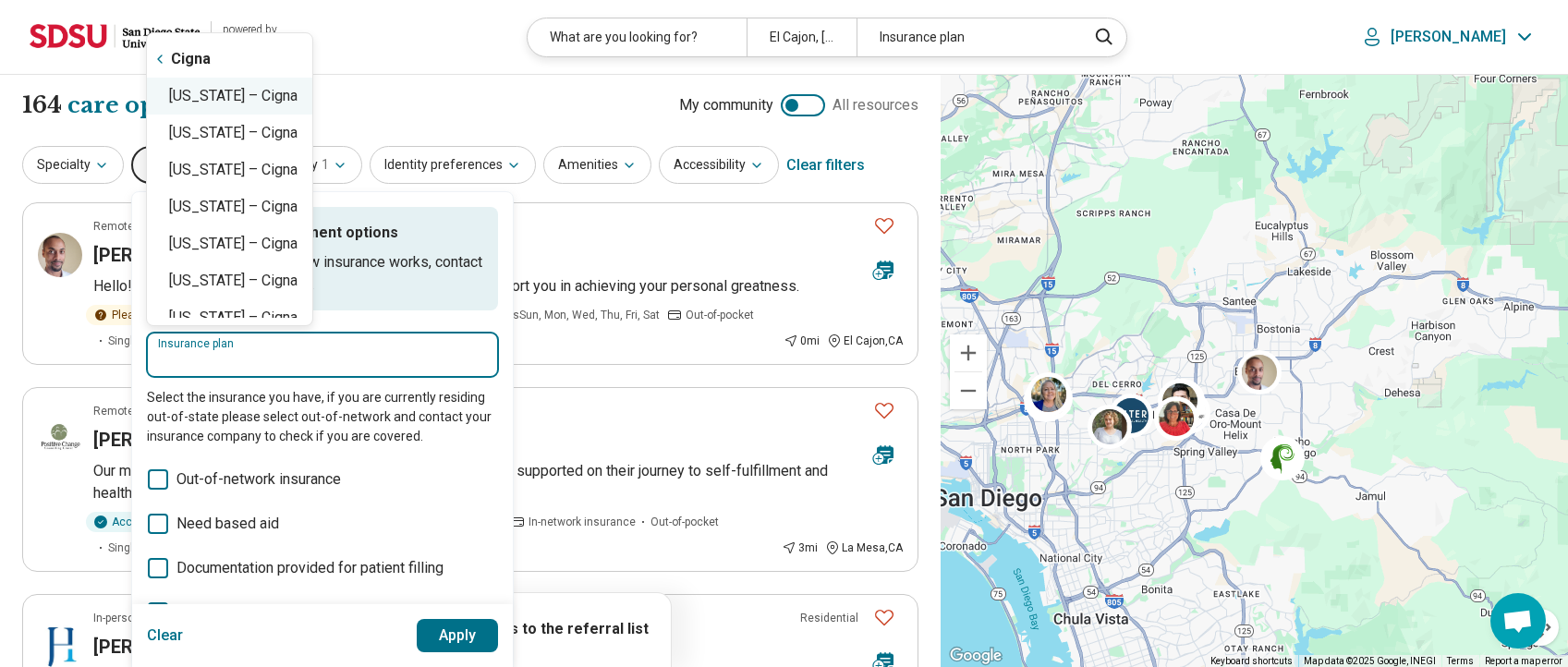
click at [241, 96] on div "California – Cigna" at bounding box center [229, 96] width 166 height 37
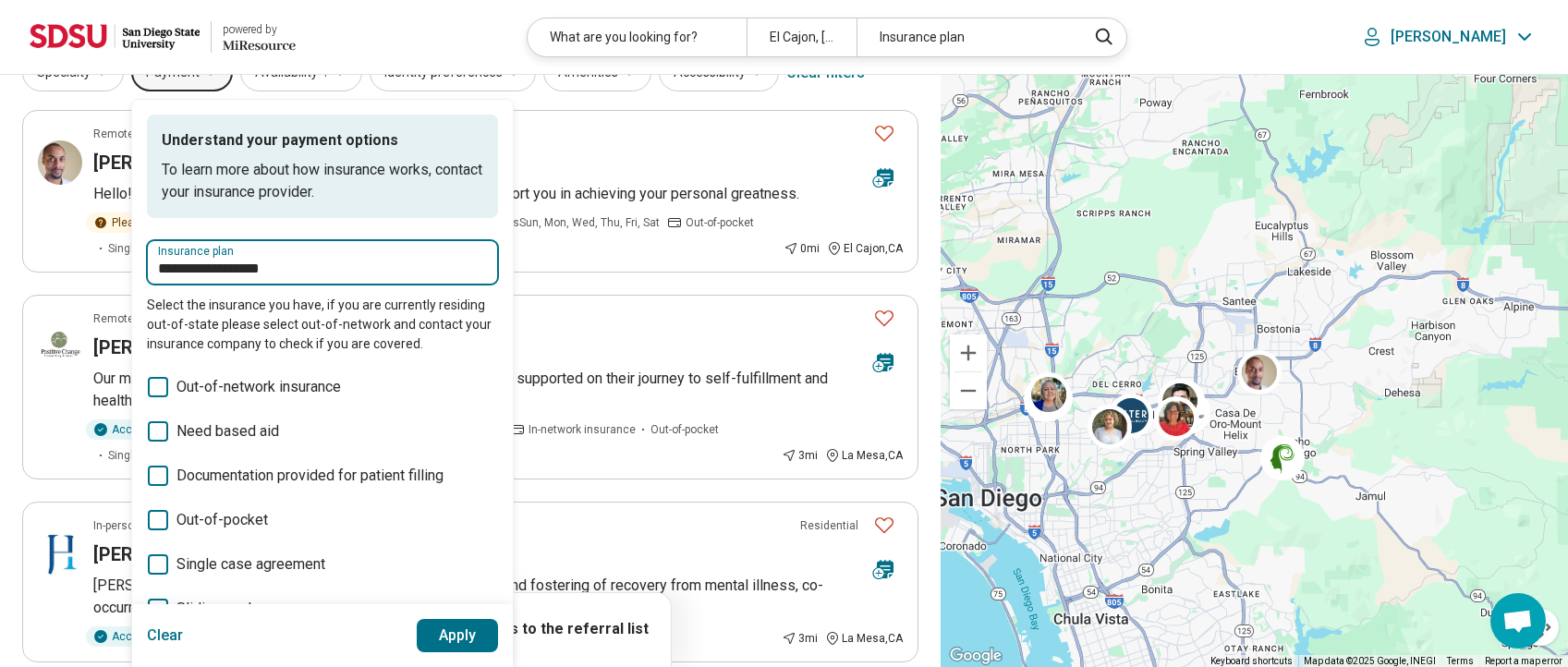
scroll to position [185, 0]
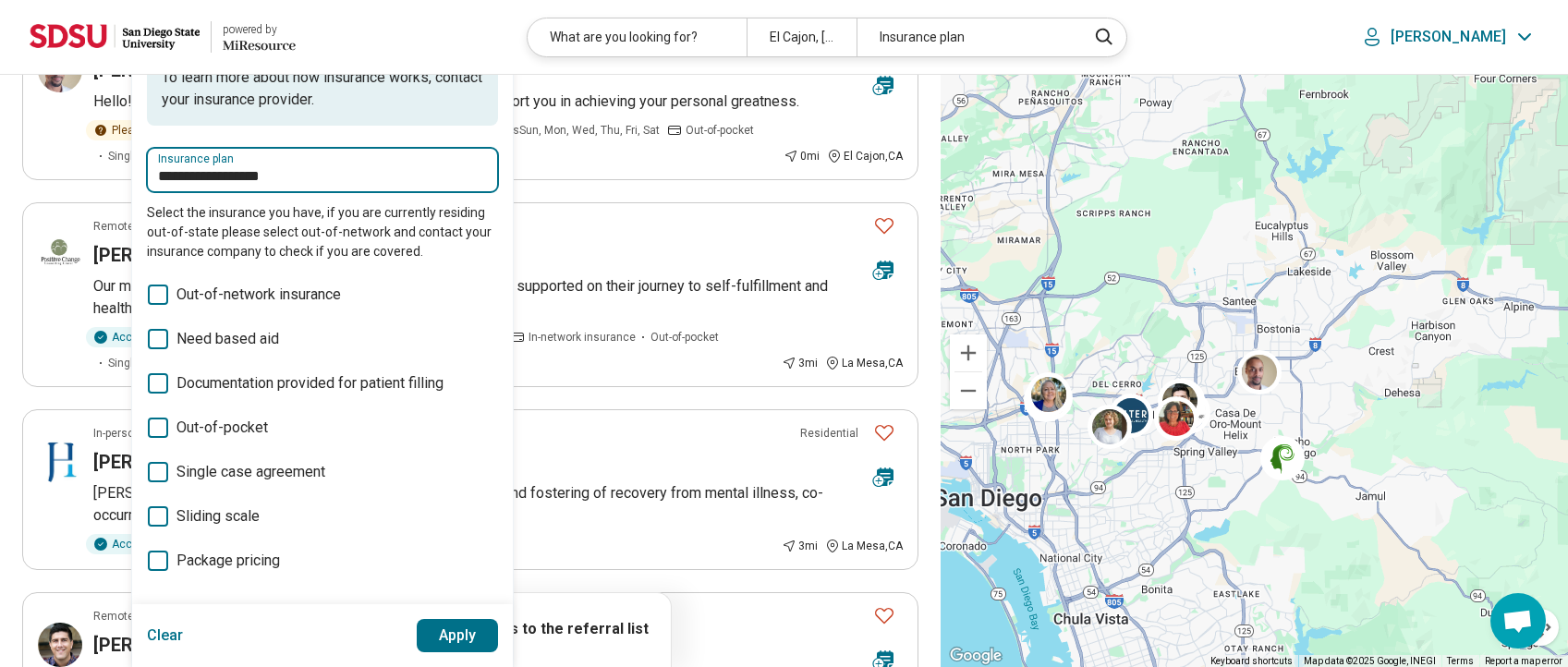
type input "**********"
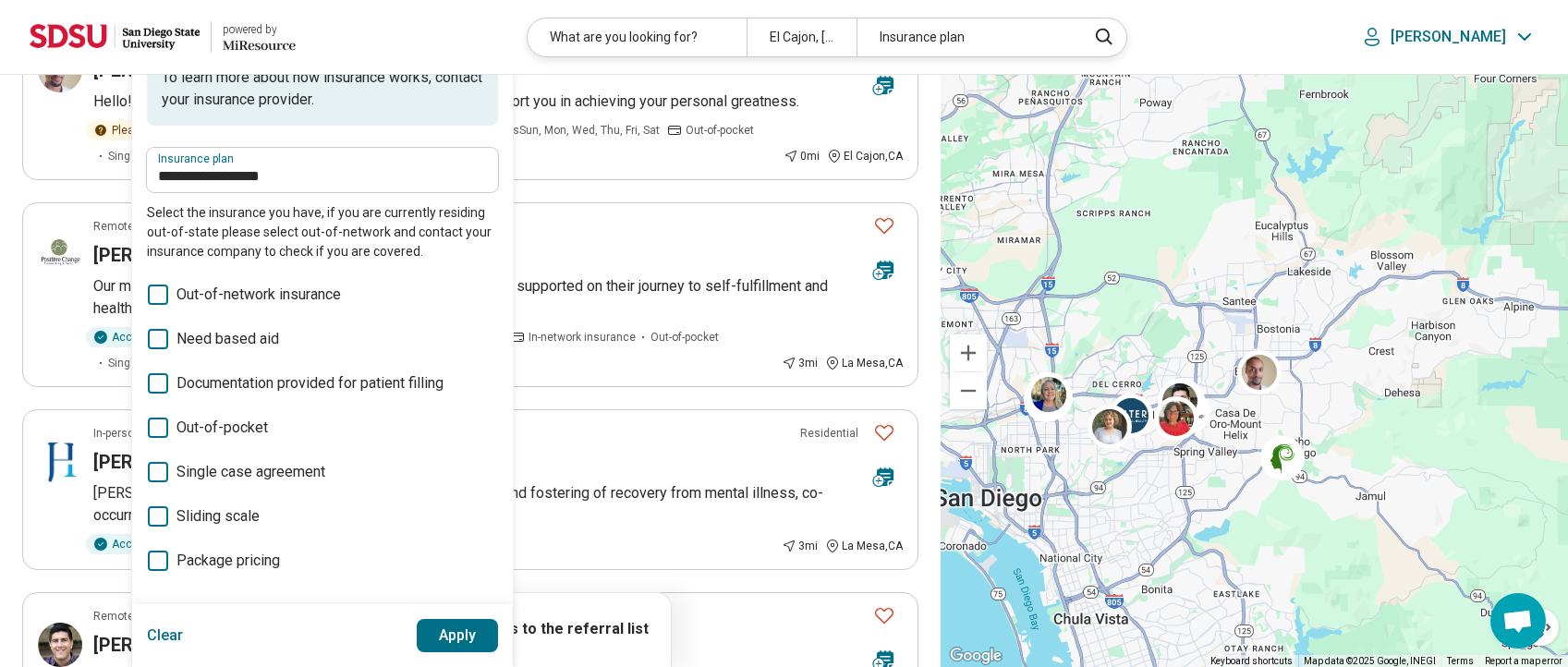
click at [454, 651] on button "Apply" at bounding box center [458, 635] width 82 height 33
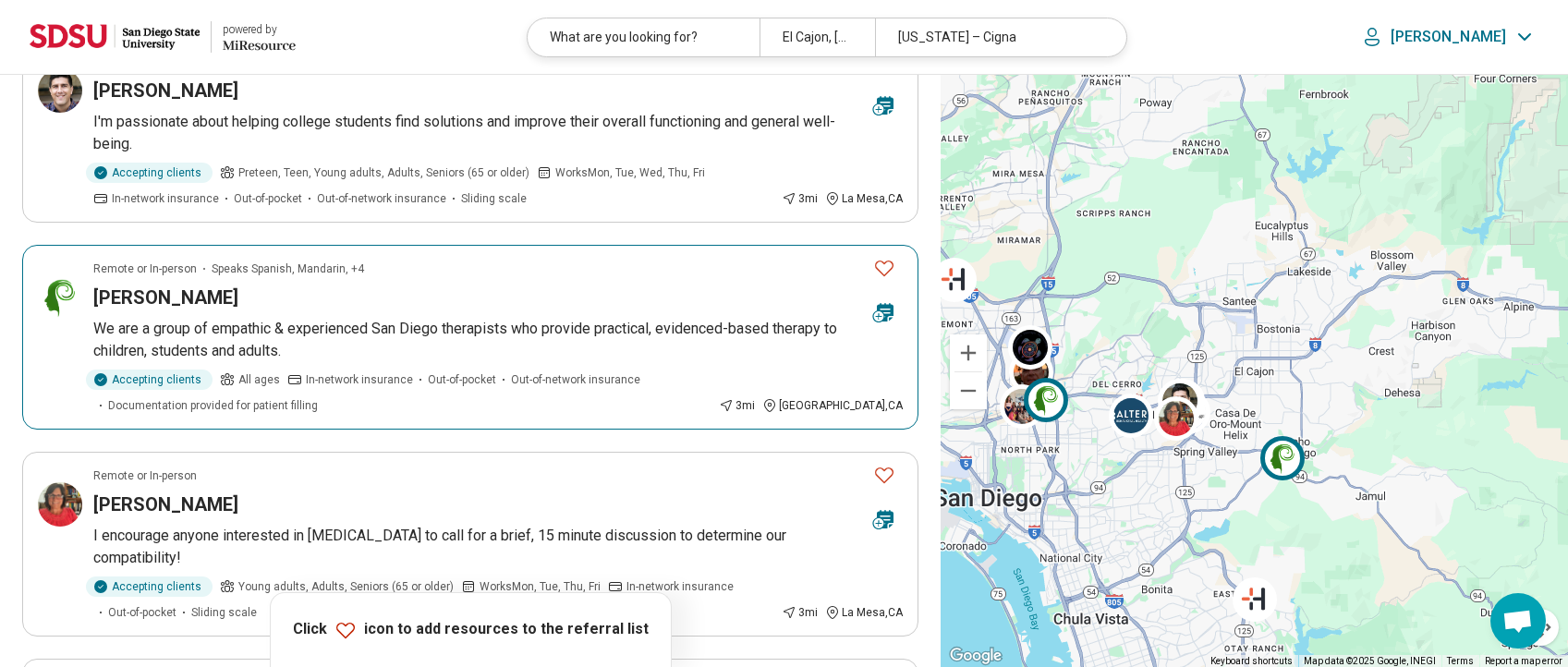
scroll to position [647, 0]
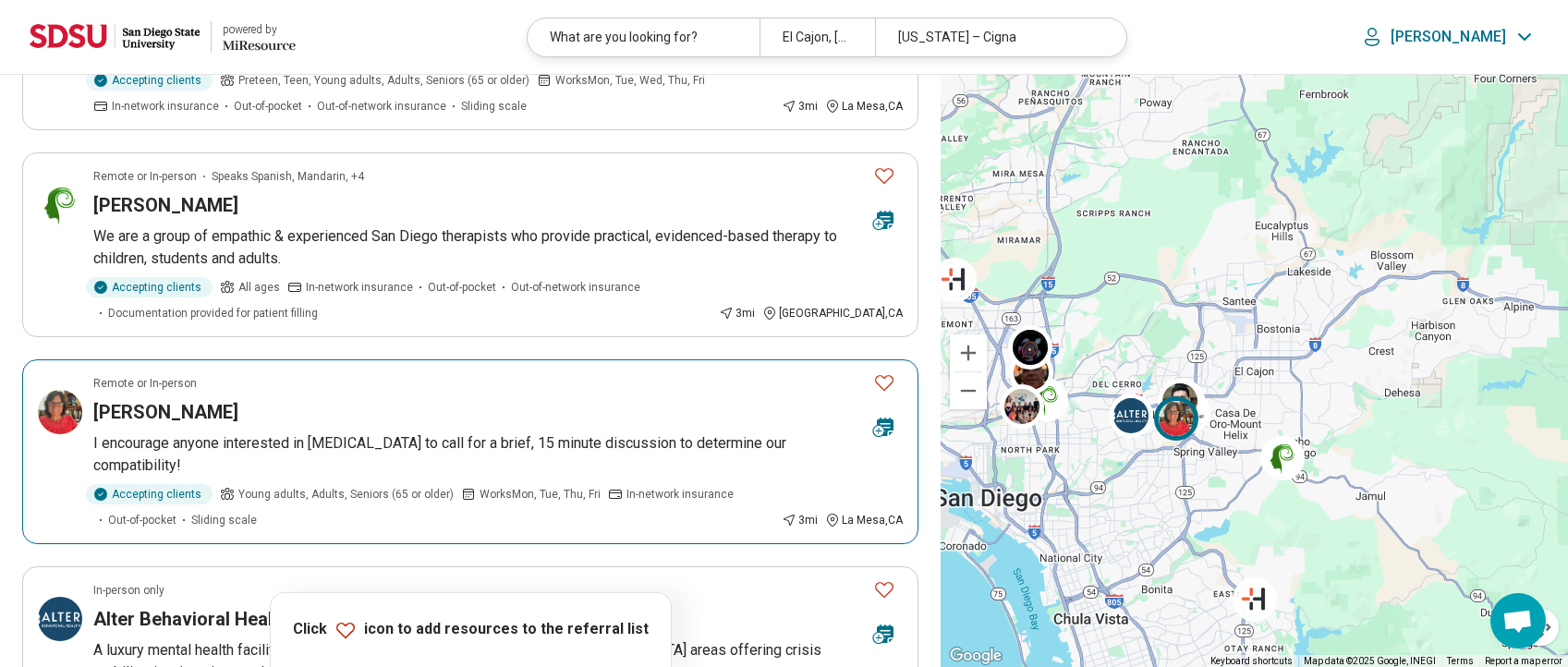
click at [731, 414] on div "cindy ferguson" at bounding box center [477, 411] width 766 height 26
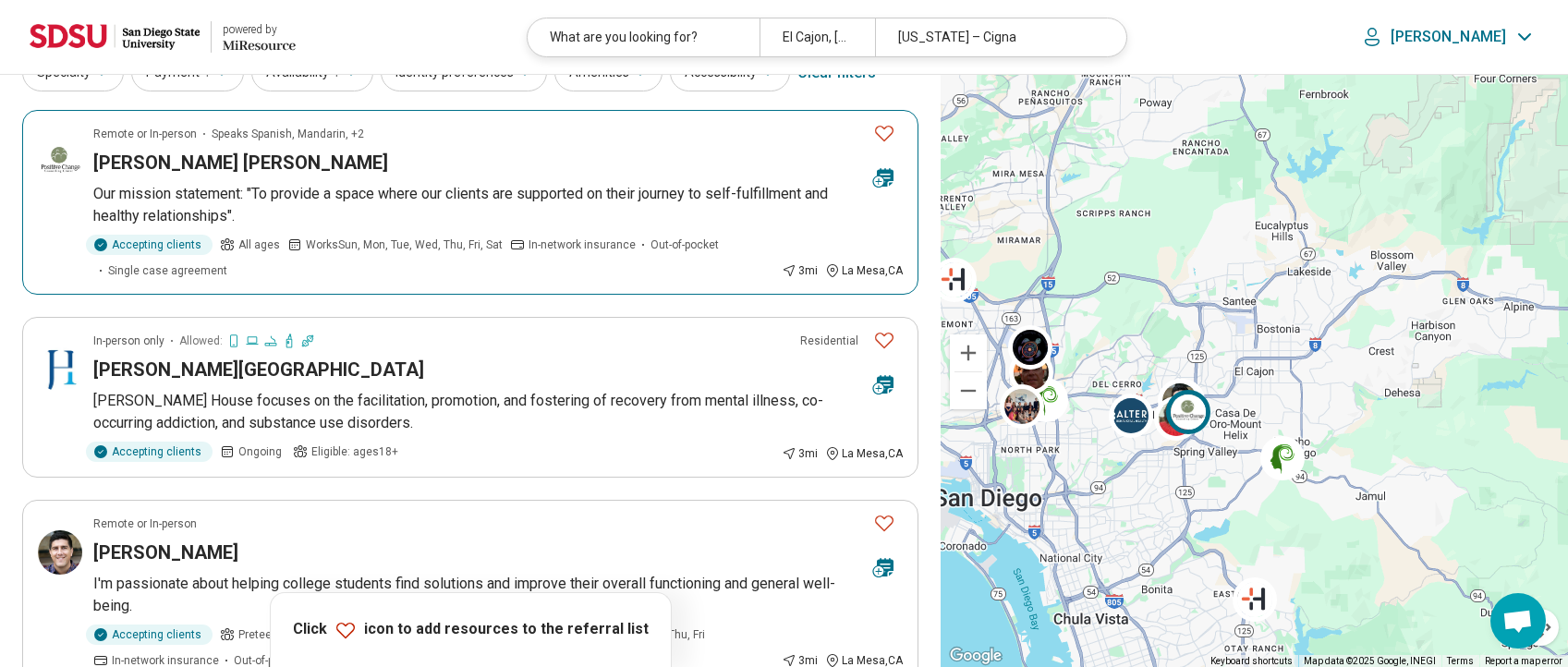
scroll to position [0, 0]
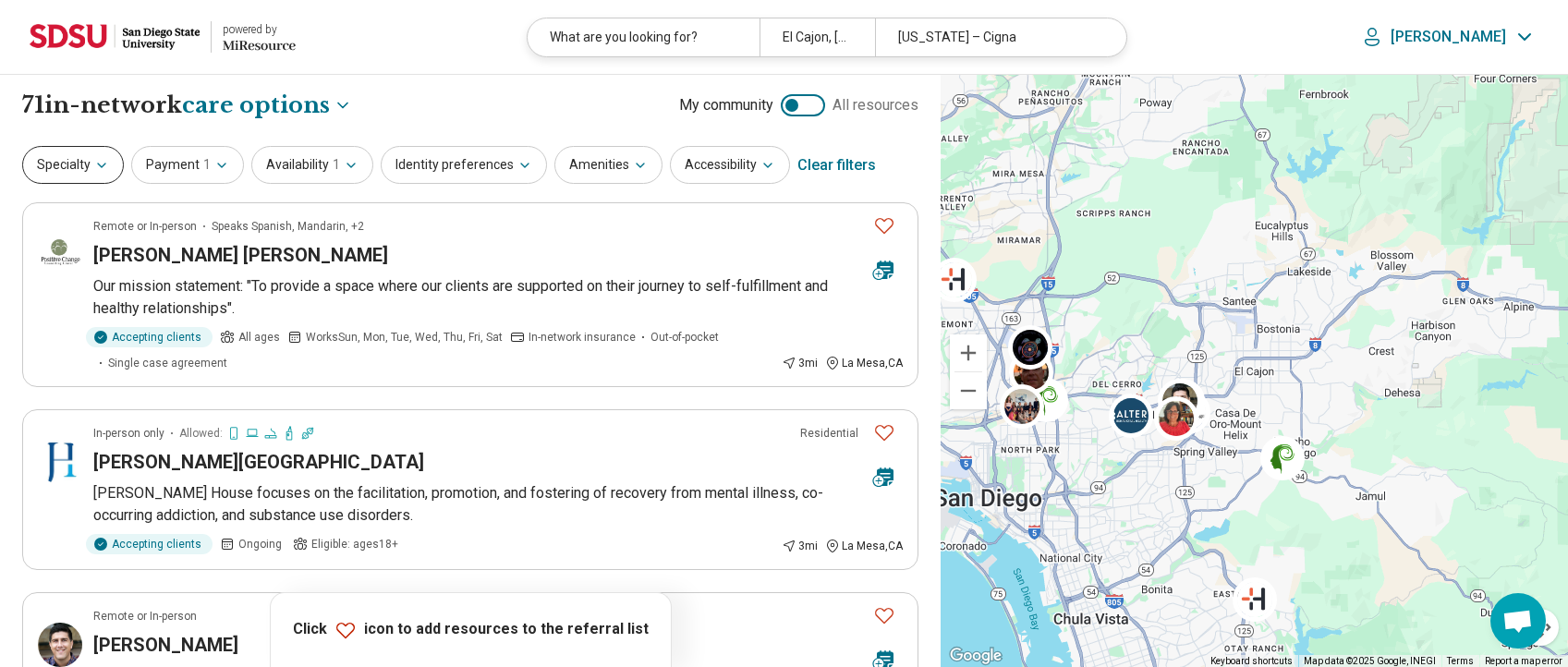
click at [100, 173] on button "Specialty" at bounding box center [72, 165] width 101 height 38
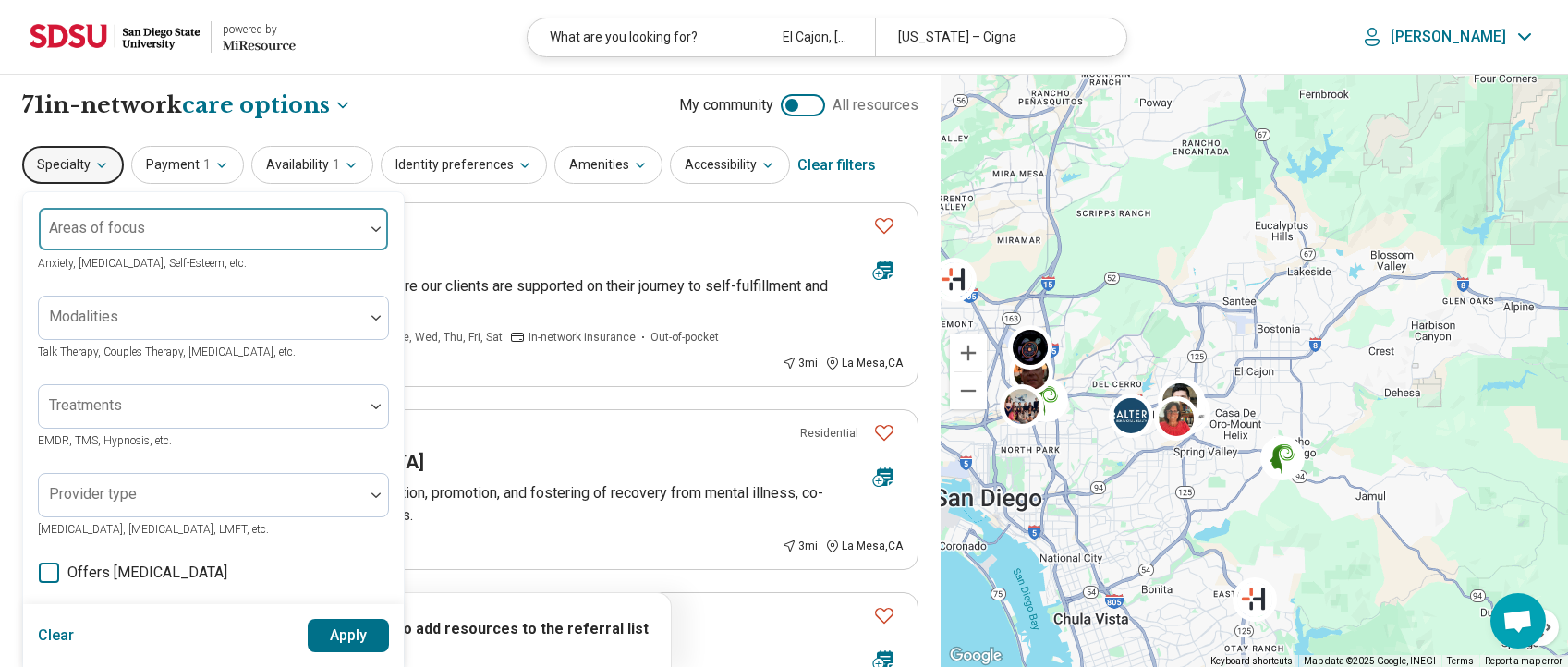
click at [226, 238] on div at bounding box center [202, 236] width 311 height 26
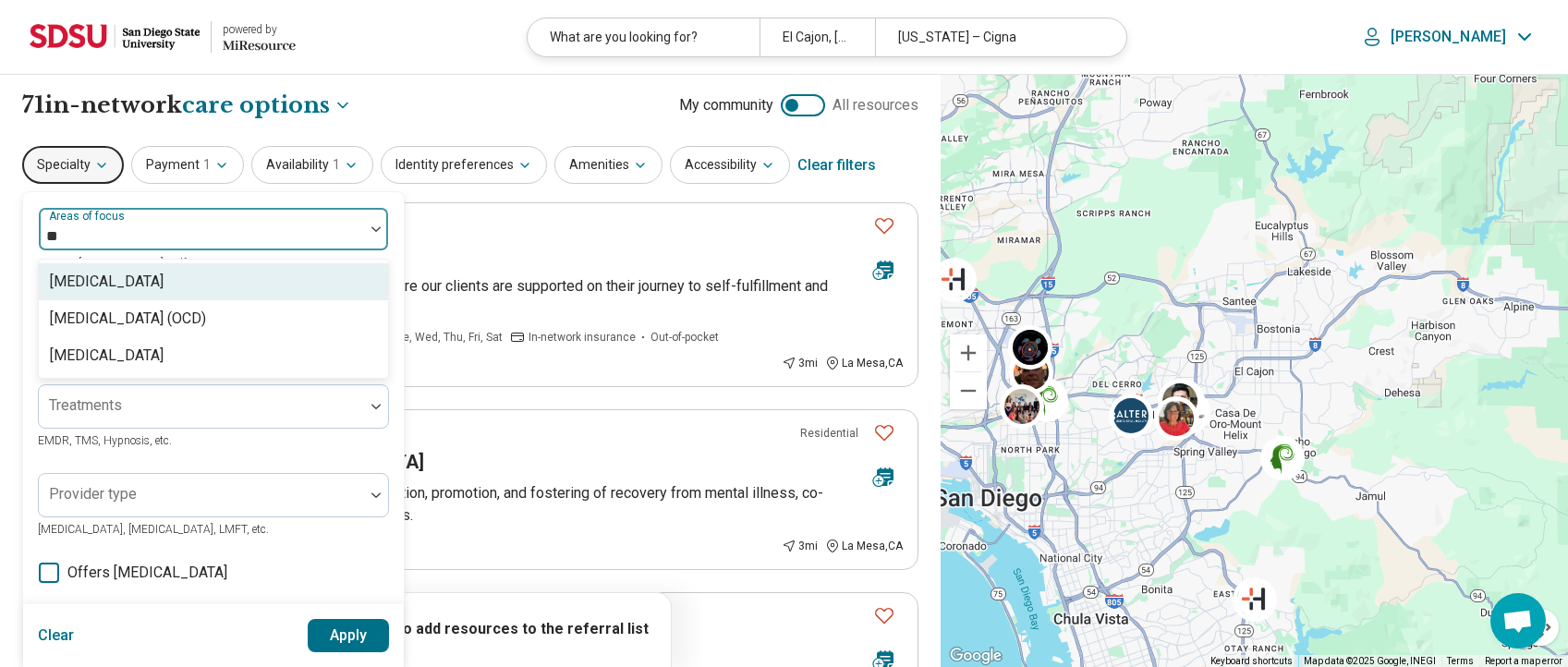
type input "***"
click at [165, 273] on div "[MEDICAL_DATA] (OCD)" at bounding box center [128, 281] width 156 height 22
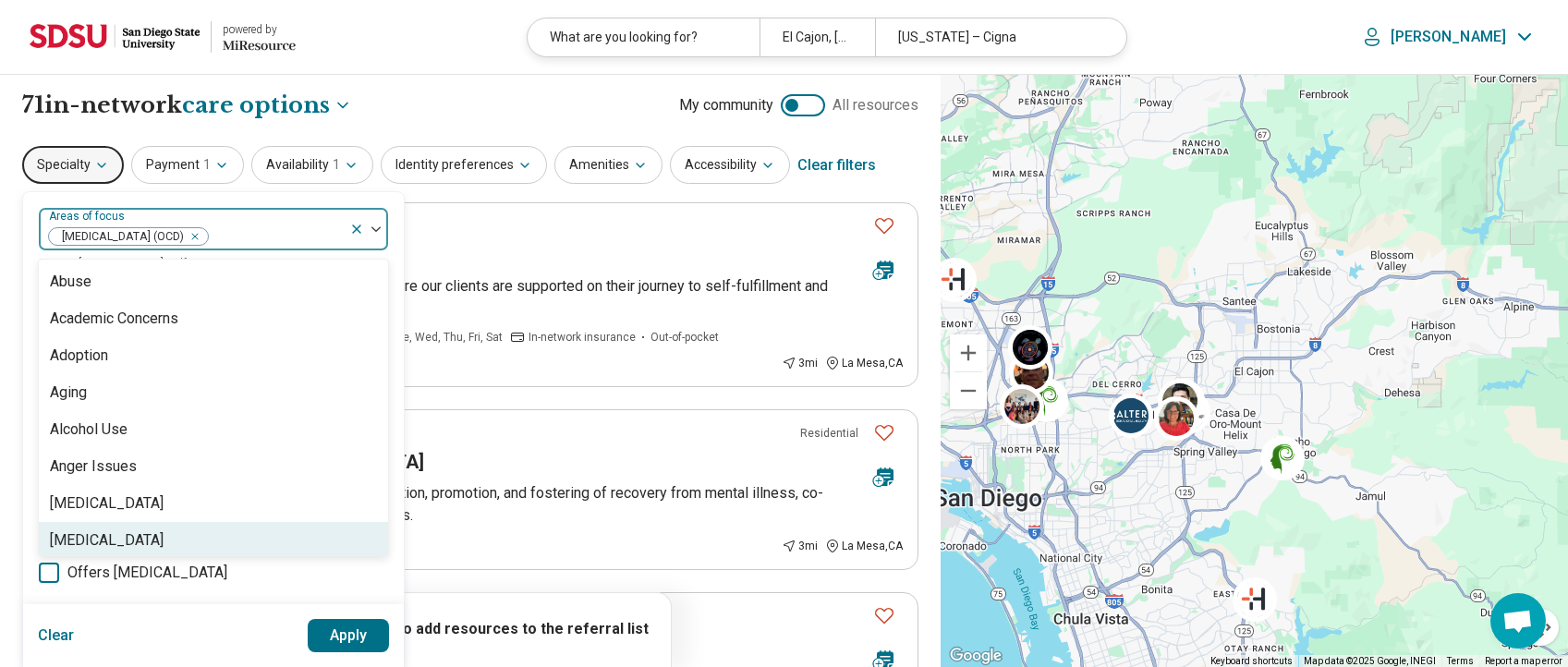
click at [329, 633] on button "Apply" at bounding box center [349, 635] width 82 height 33
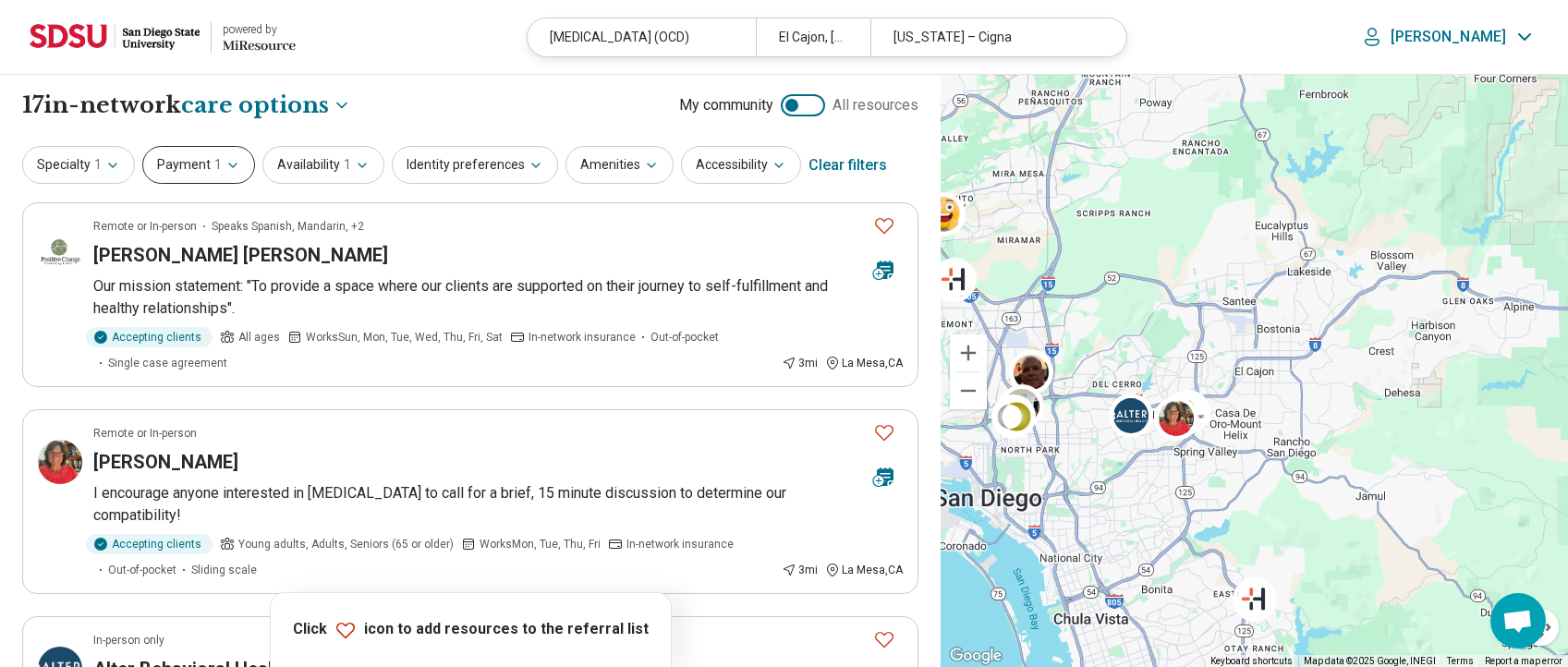
click at [226, 170] on icon "button" at bounding box center [233, 166] width 15 height 15
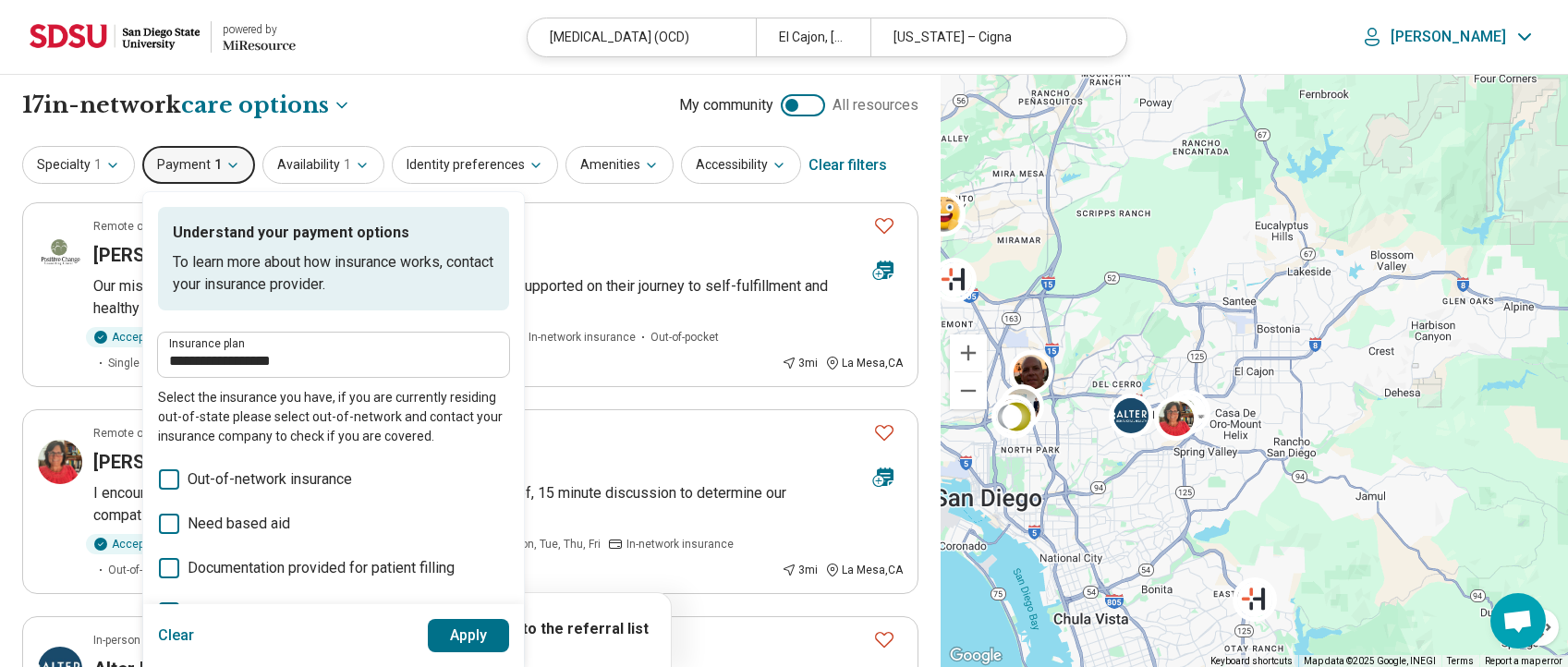
click at [452, 640] on button "Apply" at bounding box center [469, 635] width 82 height 33
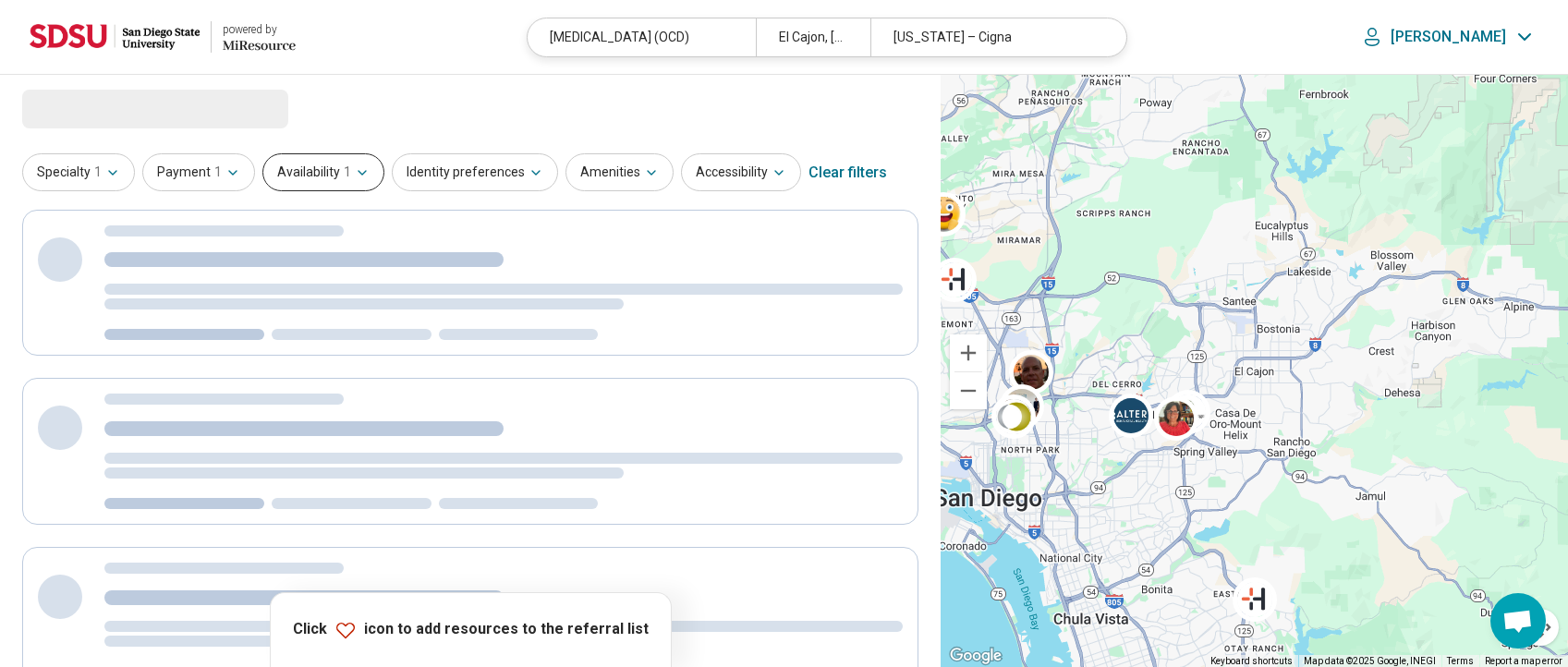
select select "***"
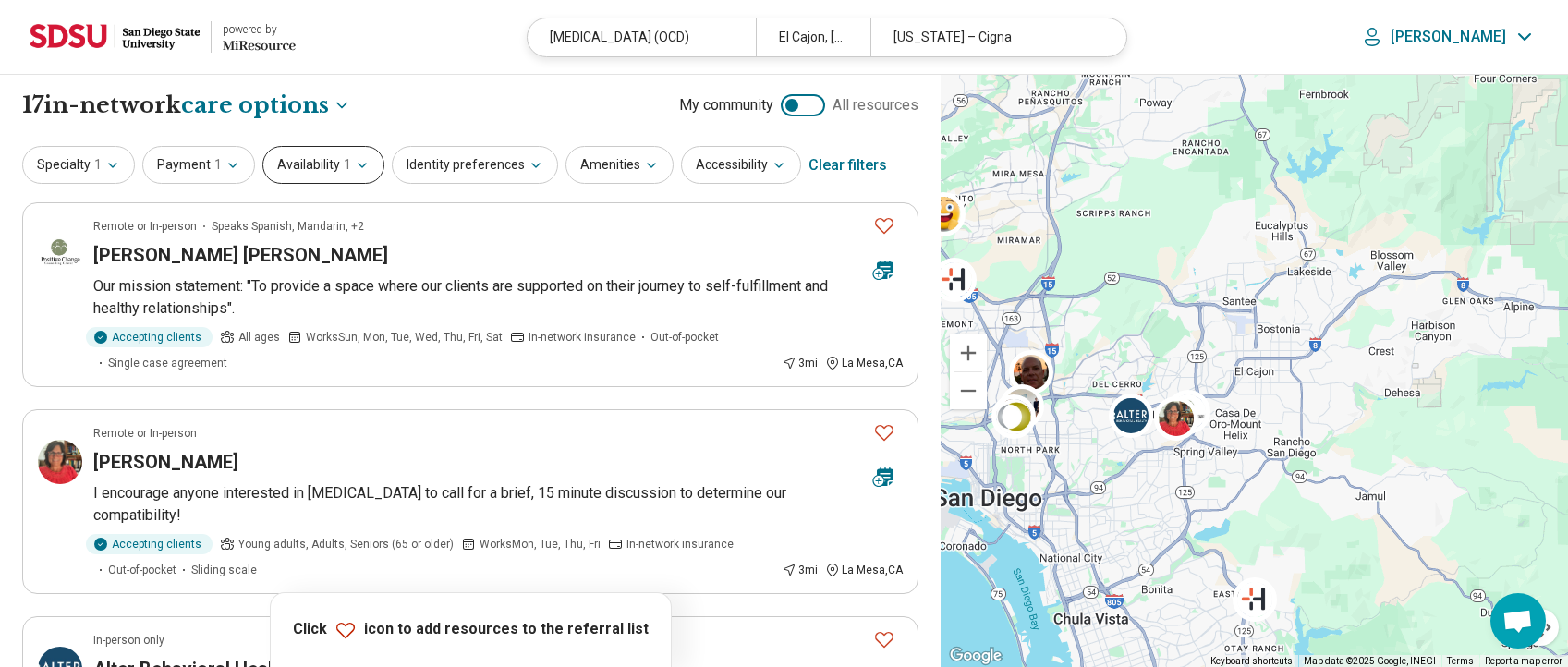
click at [356, 156] on button "Availability 1" at bounding box center [323, 165] width 122 height 38
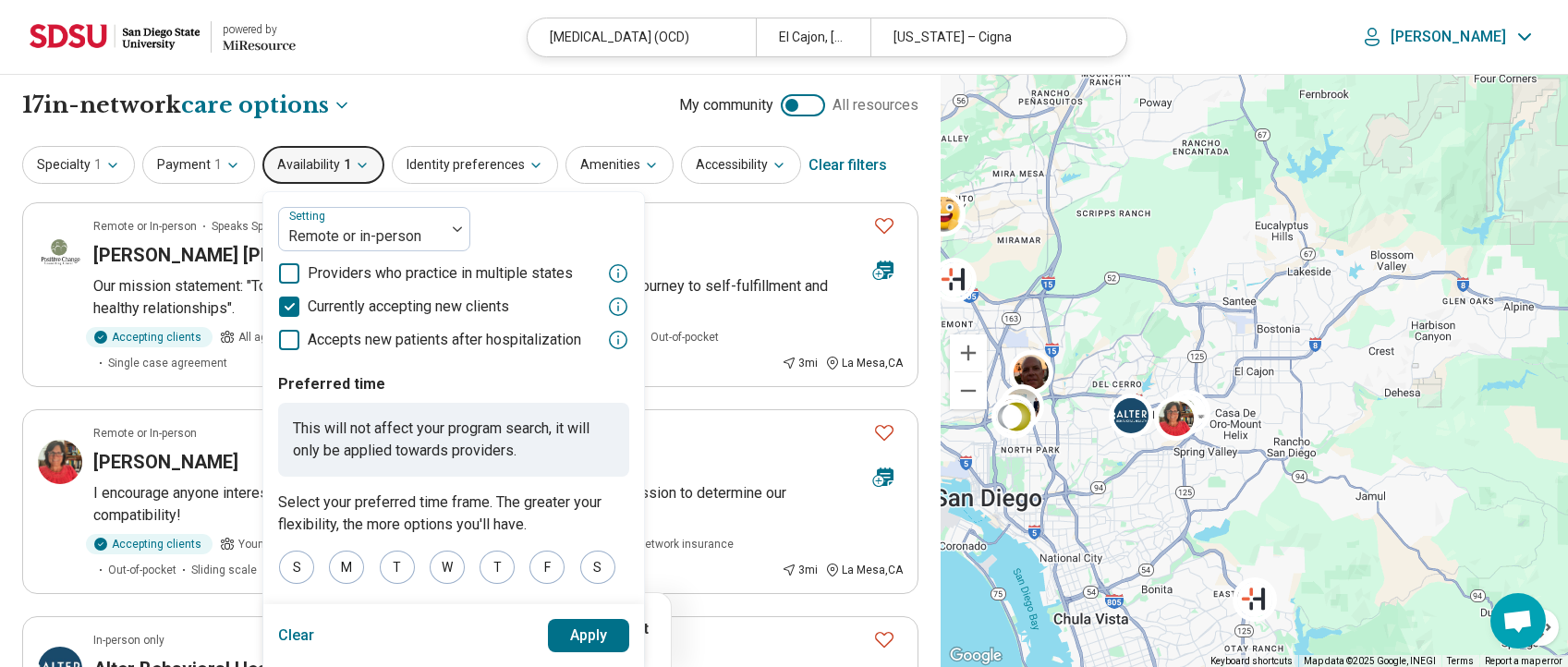
click at [594, 623] on button "Apply" at bounding box center [588, 635] width 82 height 33
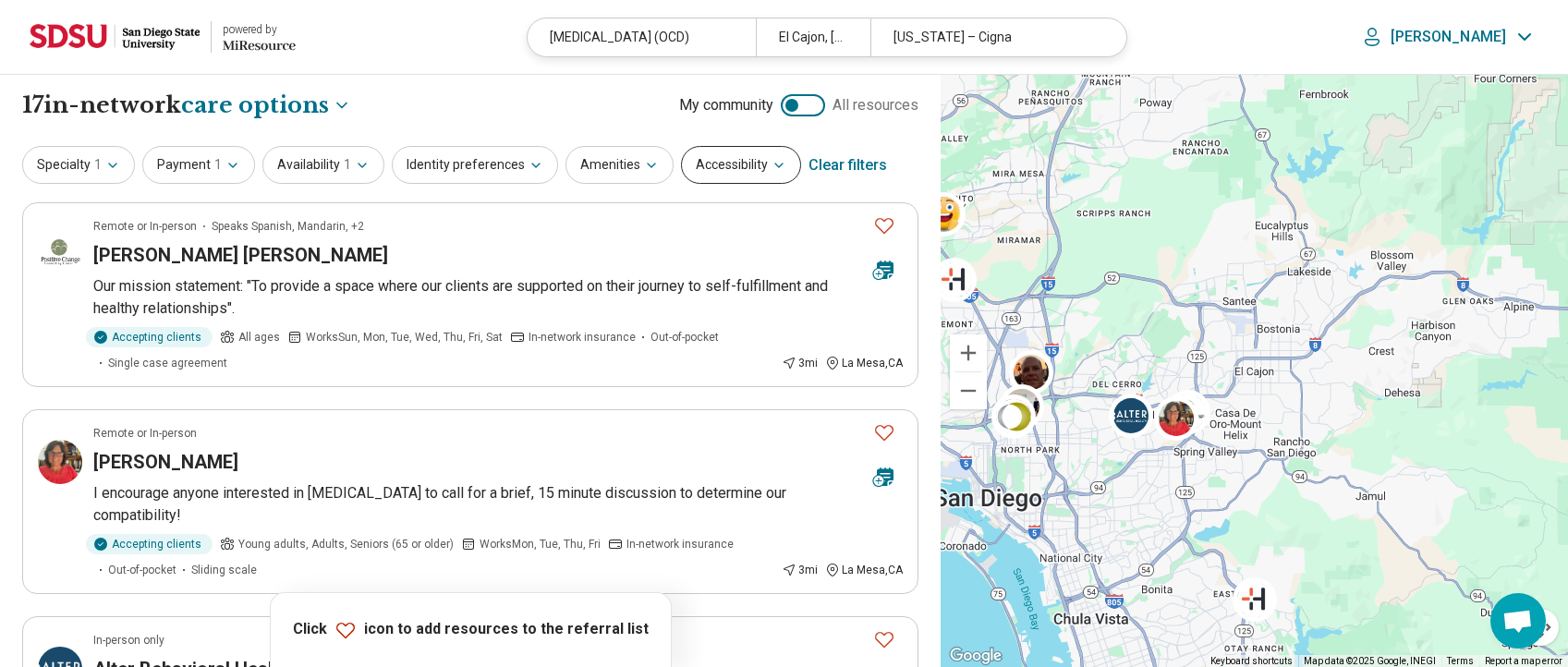
click at [706, 160] on button "Accessibility" at bounding box center [741, 165] width 120 height 38
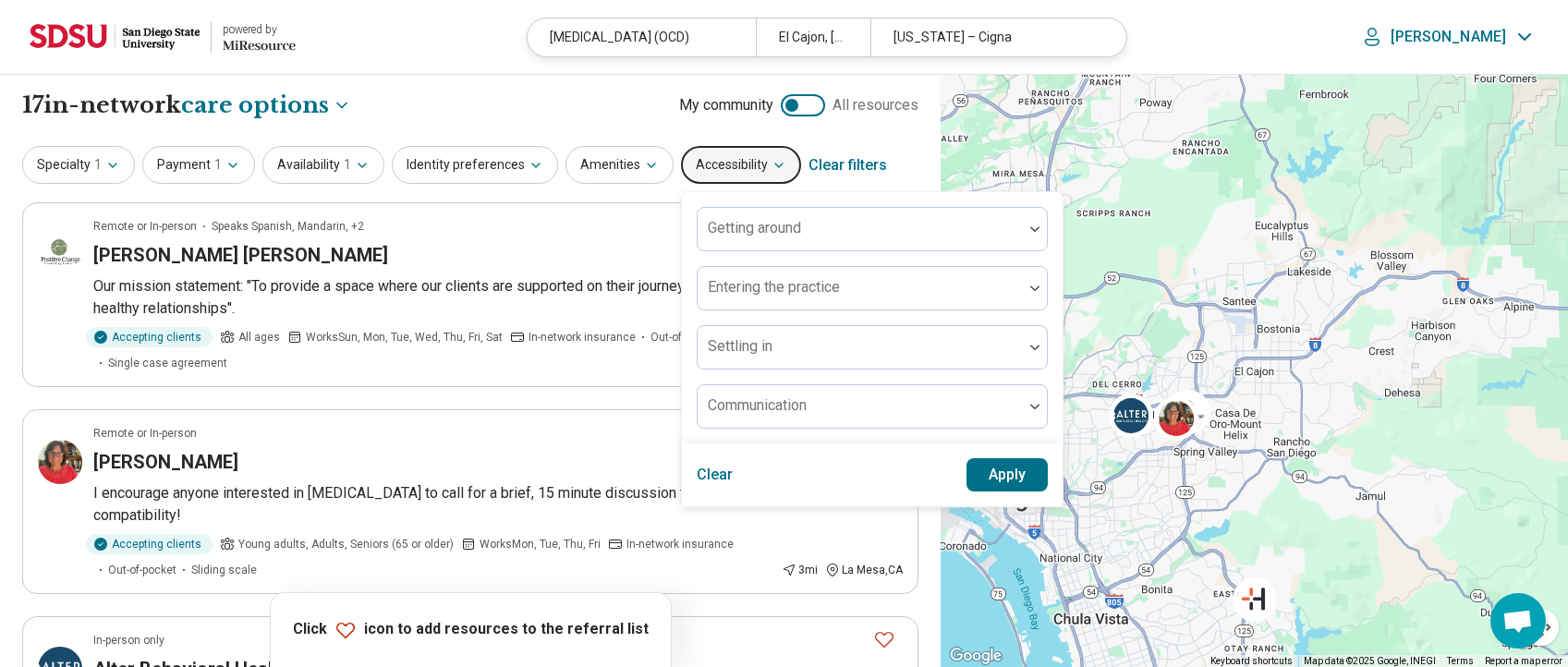
click at [978, 468] on button "Apply" at bounding box center [1007, 475] width 82 height 33
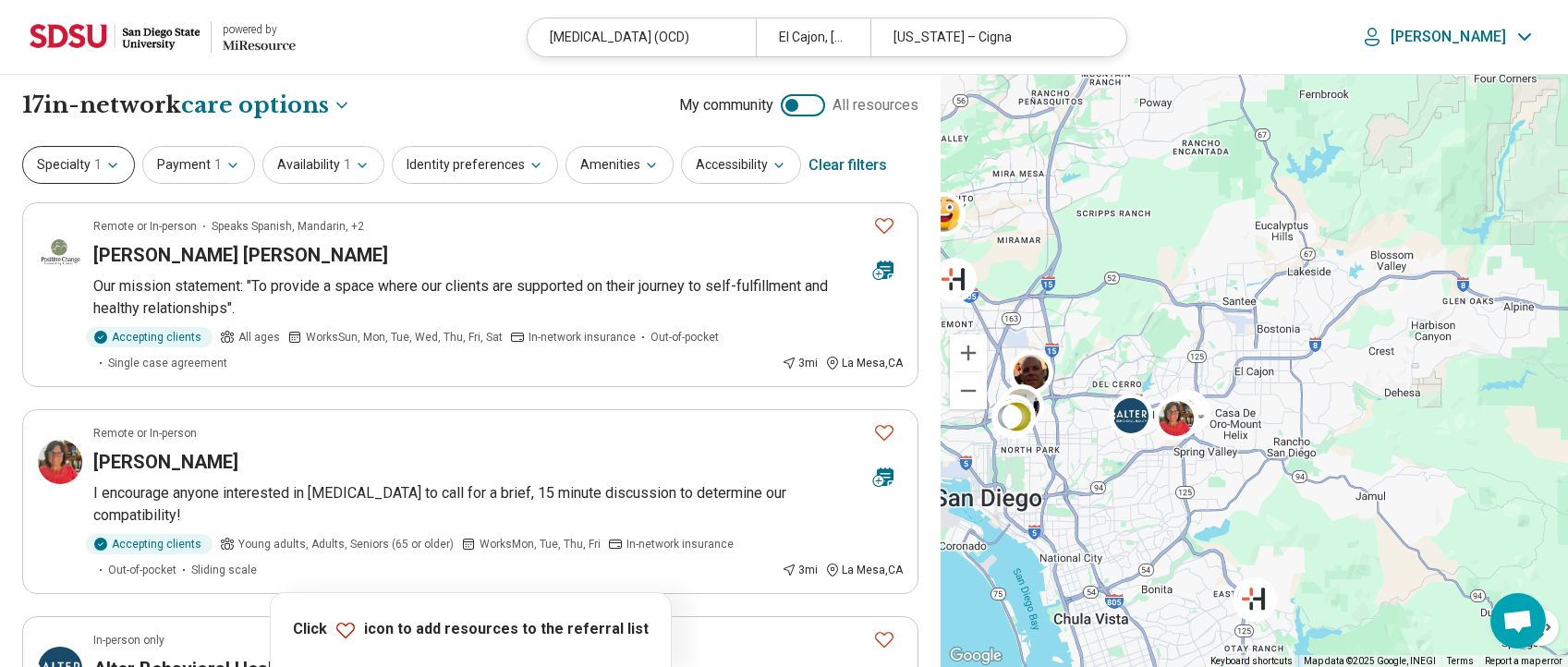
click at [80, 153] on button "Specialty 1" at bounding box center [78, 165] width 113 height 38
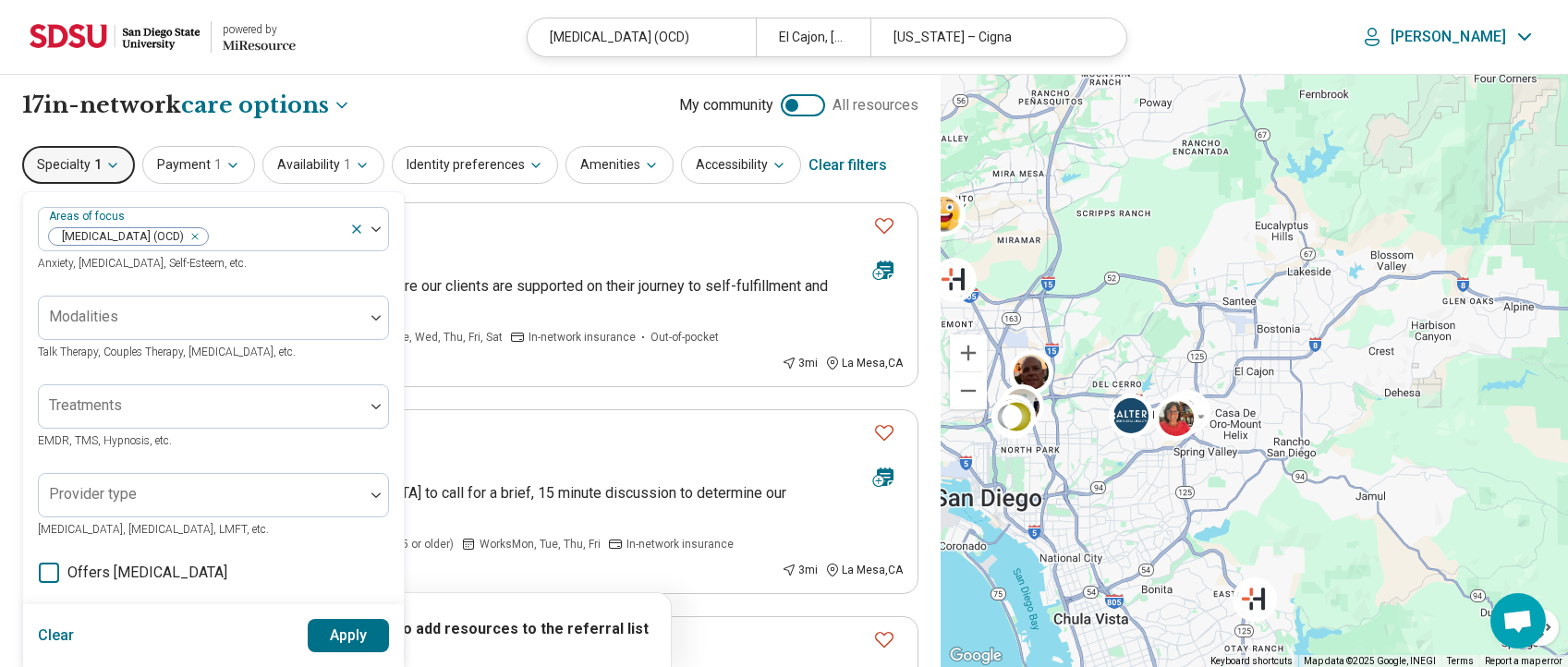
click at [80, 153] on button "Specialty 1" at bounding box center [78, 165] width 113 height 38
click at [114, 163] on icon "button" at bounding box center [113, 166] width 15 height 15
click at [98, 171] on span "1" at bounding box center [98, 165] width 8 height 19
click at [340, 637] on button "Apply" at bounding box center [349, 635] width 82 height 33
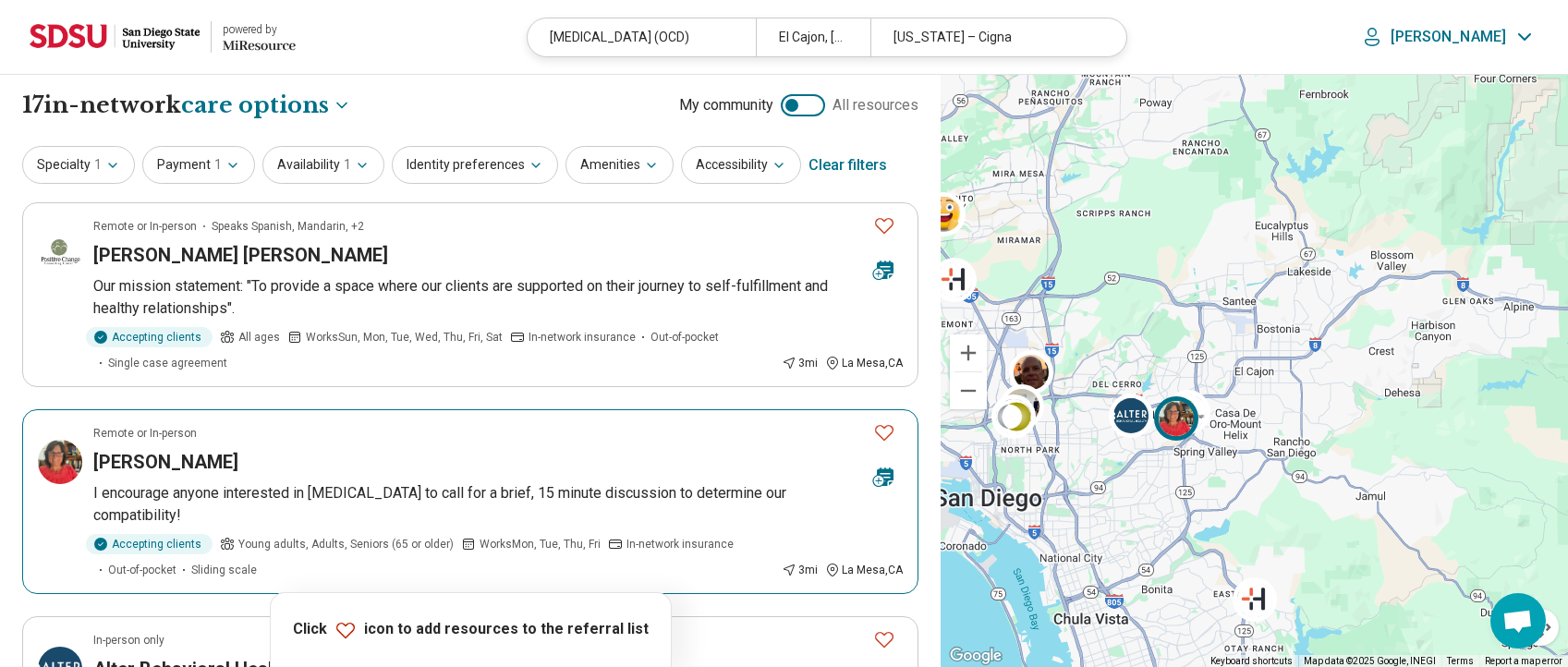
scroll to position [370, 0]
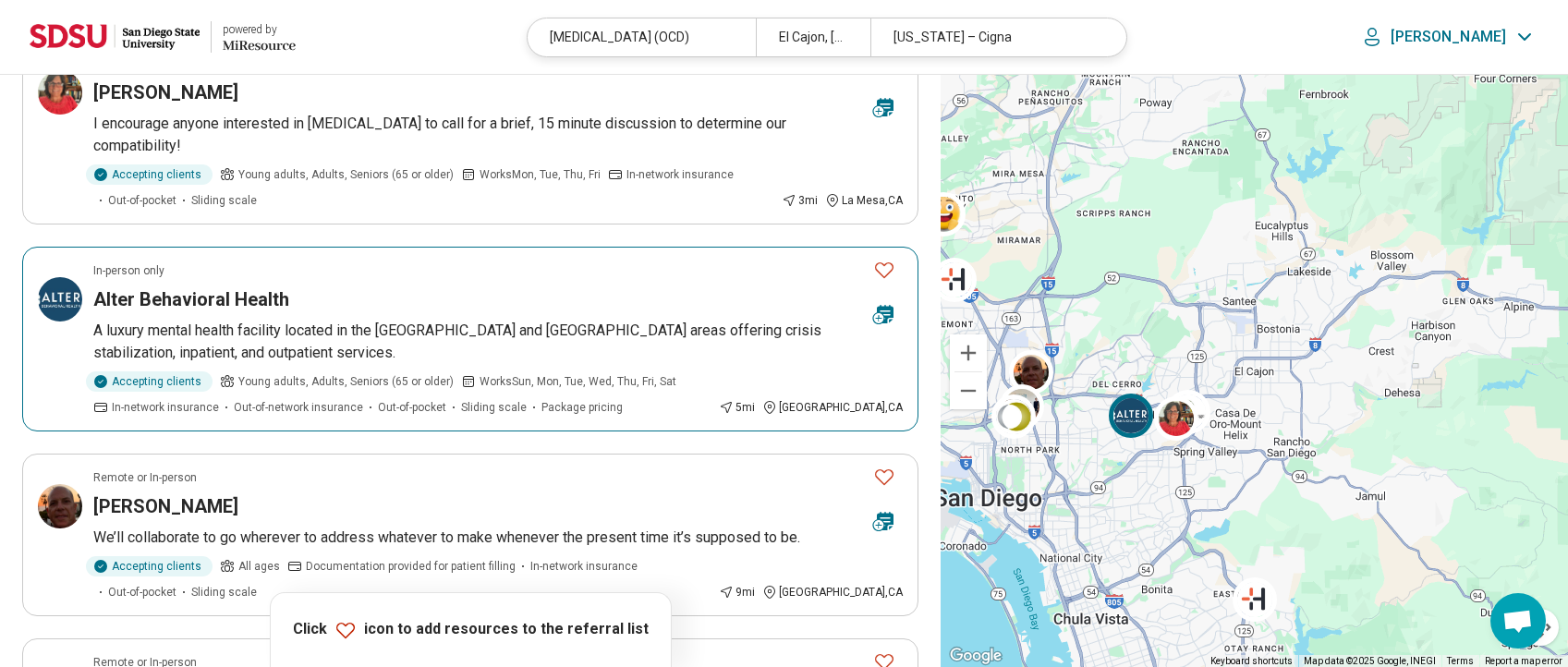
click at [398, 305] on div "Alter Behavioral Health" at bounding box center [477, 298] width 766 height 26
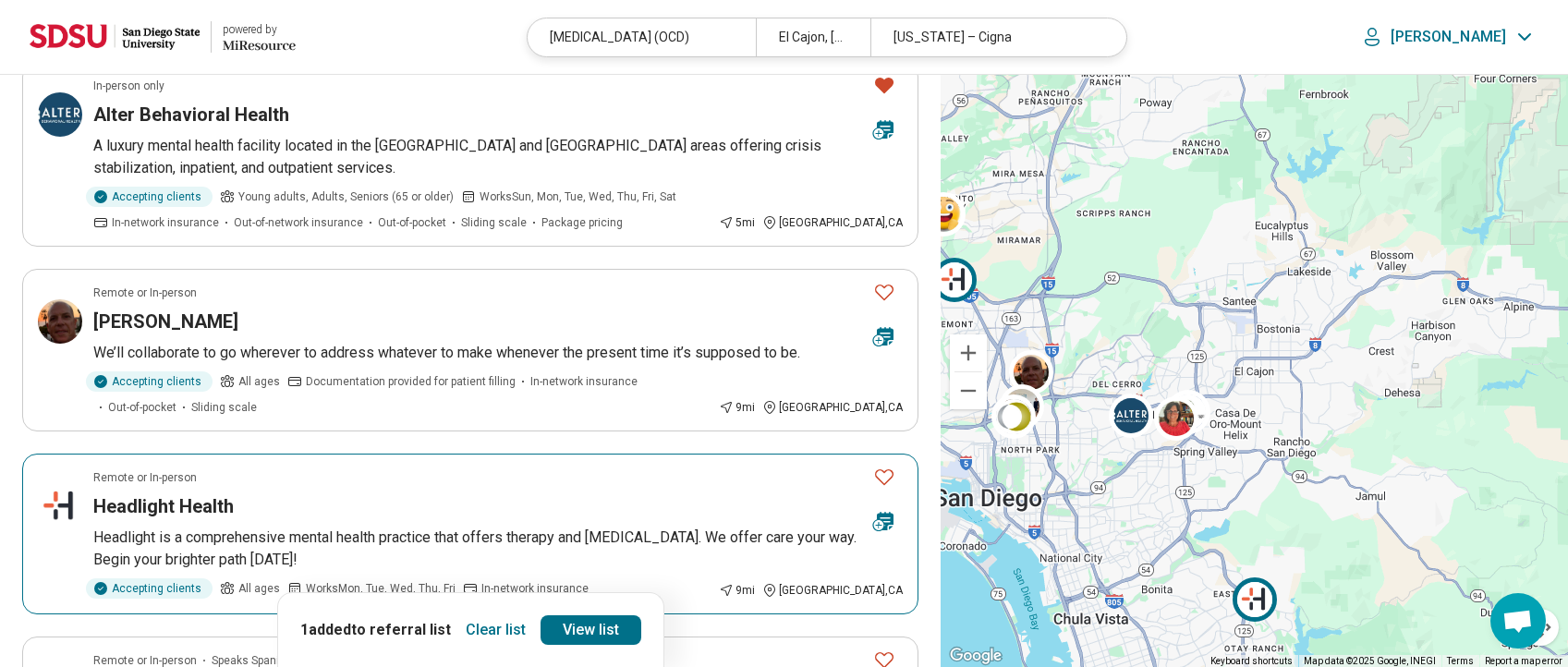
scroll to position [739, 0]
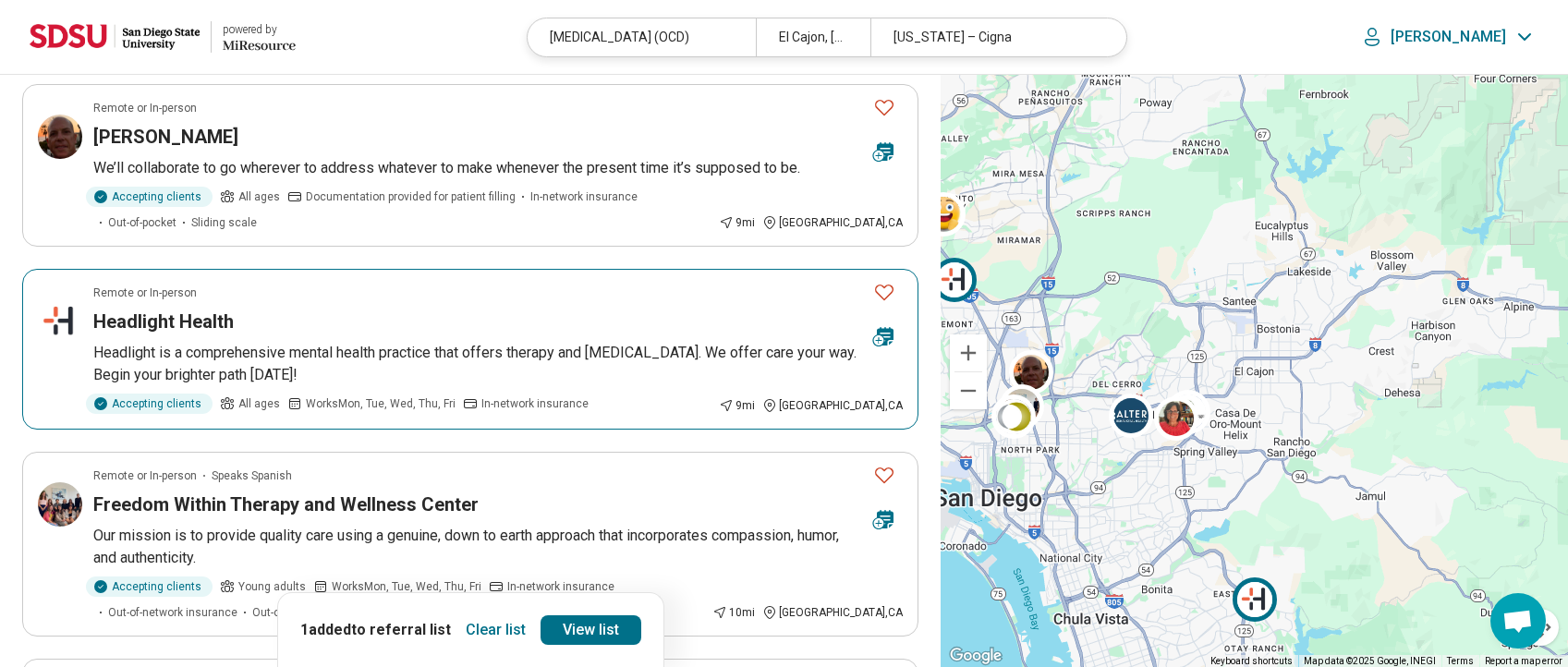
click at [538, 364] on p "Headlight is a comprehensive mental health practice that offers therapy and med…" at bounding box center [498, 364] width 809 height 45
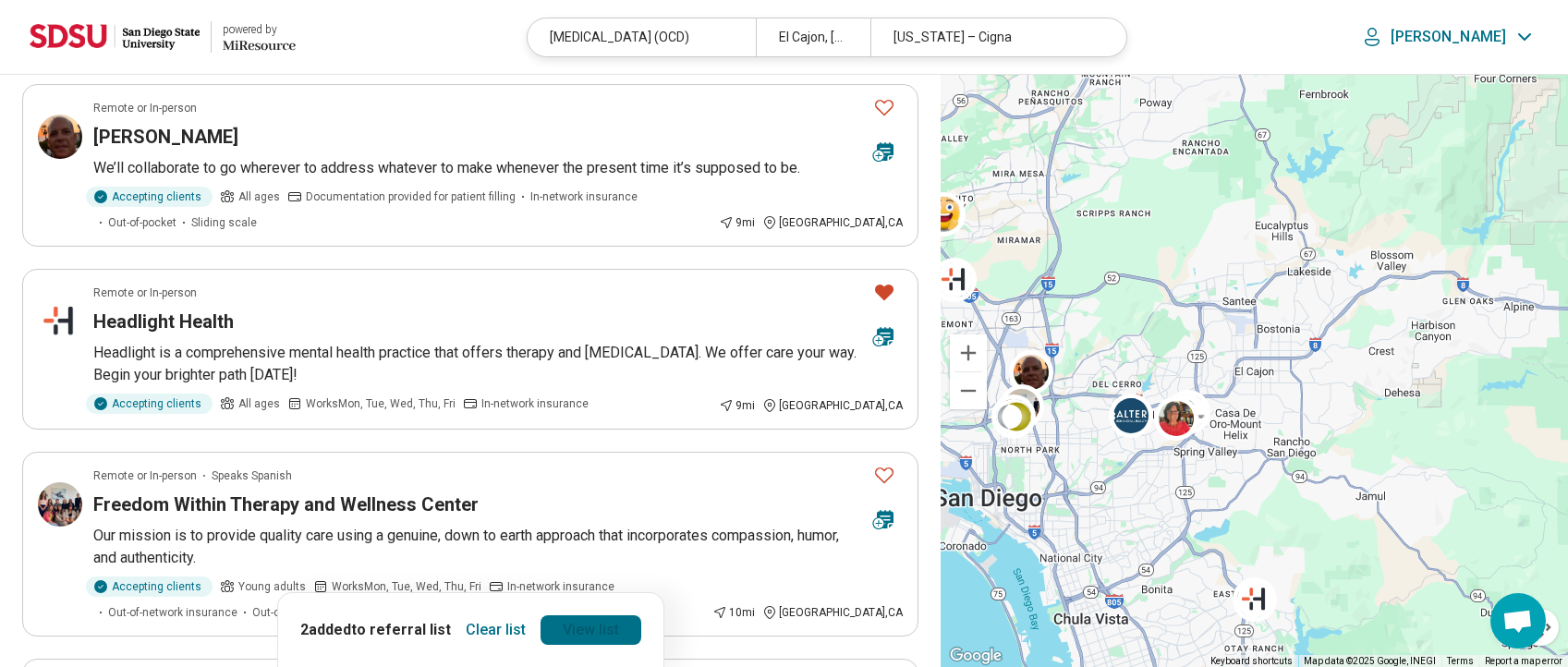
click at [619, 627] on link "View list" at bounding box center [591, 630] width 100 height 29
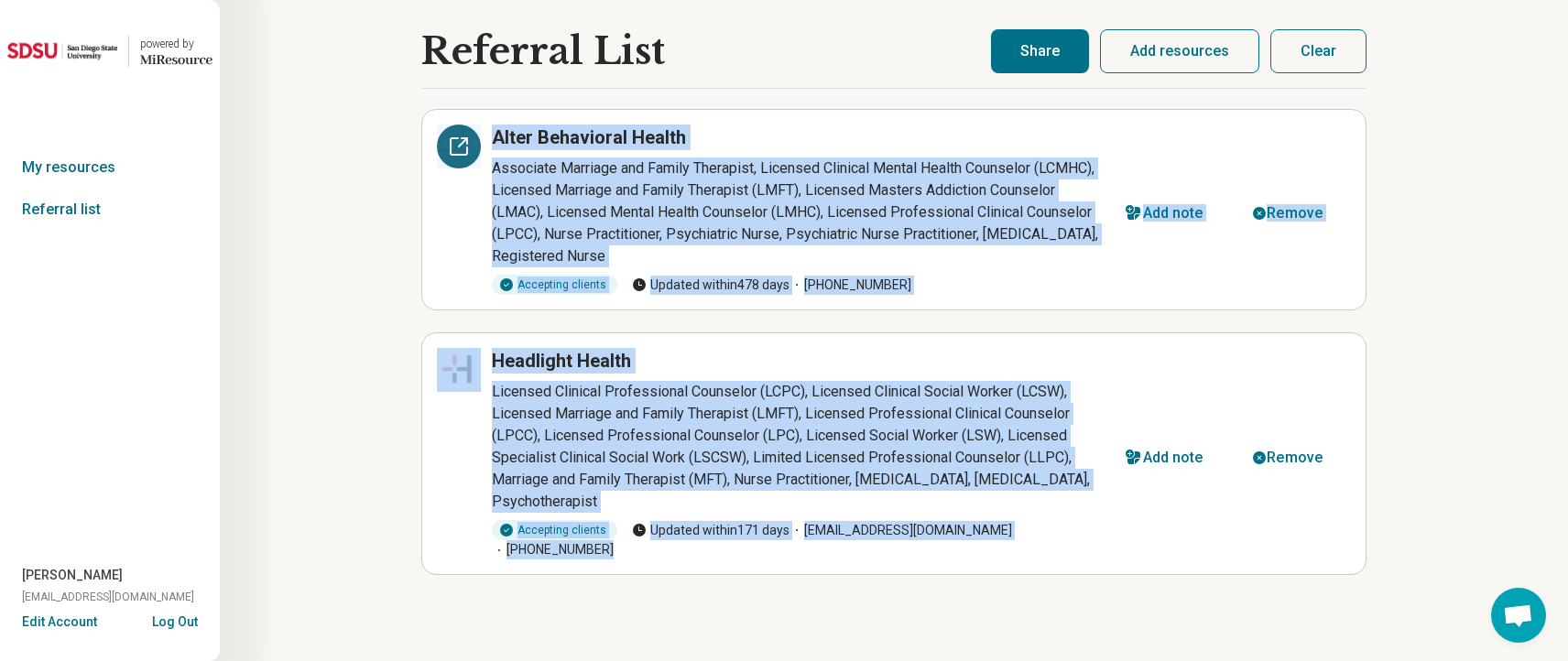
drag, startPoint x: 1030, startPoint y: 535, endPoint x: 469, endPoint y: 132, distance: 690.7
click at [469, 132] on ul "Alter Behavioral Health Associate Marriage and Family Therapist, Licensed Clini…" at bounding box center [894, 342] width 945 height 466
click at [1127, 115] on article "Alter Behavioral Health Associate Marriage and Family Therapist, Licensed Clini…" at bounding box center [894, 209] width 945 height 202
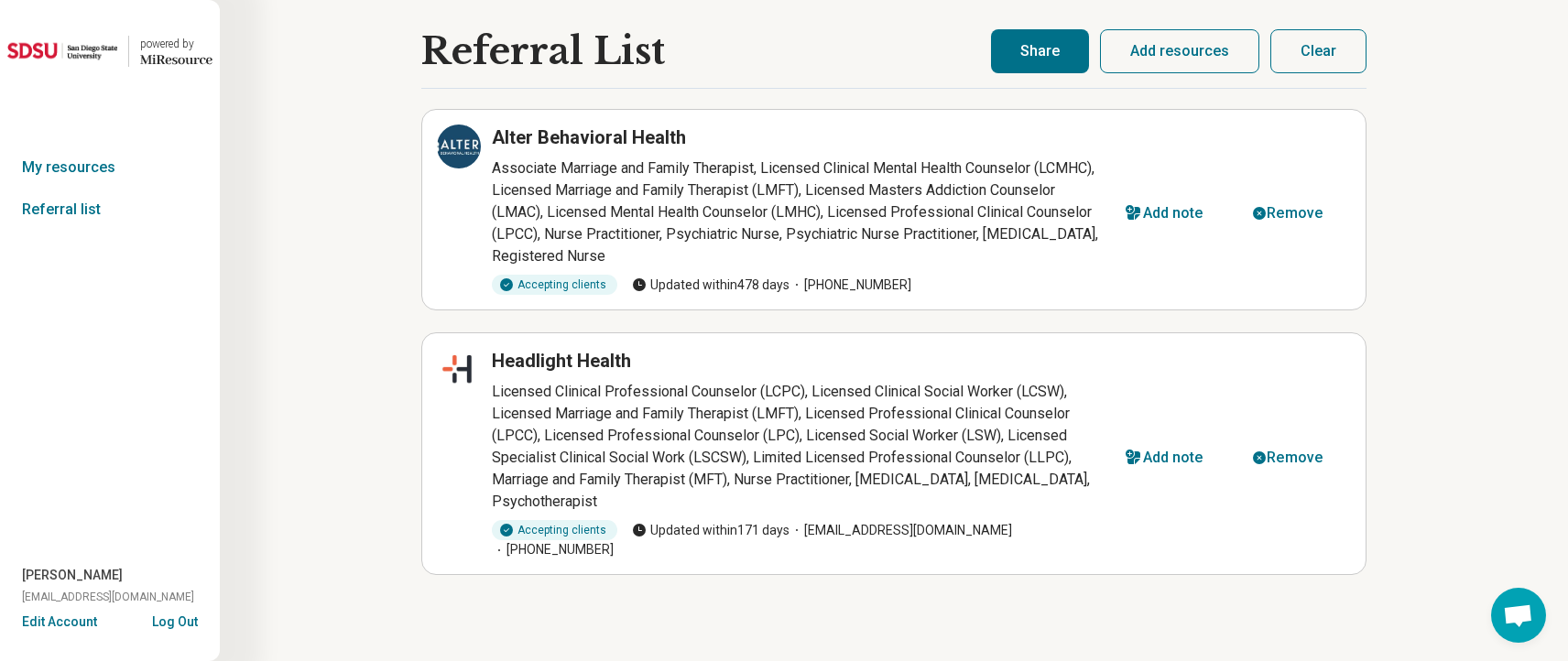
click at [1042, 64] on button "Share" at bounding box center [1039, 51] width 98 height 44
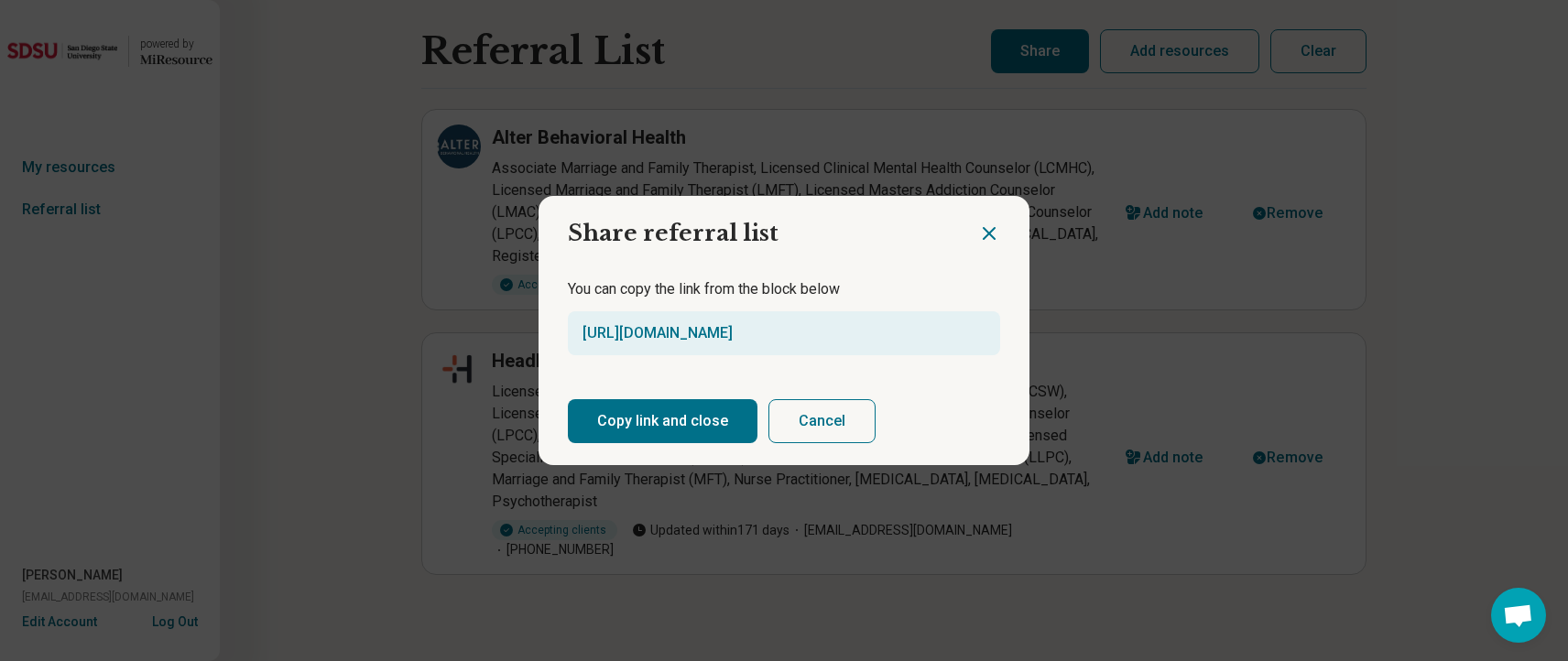
click at [692, 422] on button "Copy link and close" at bounding box center [663, 421] width 190 height 44
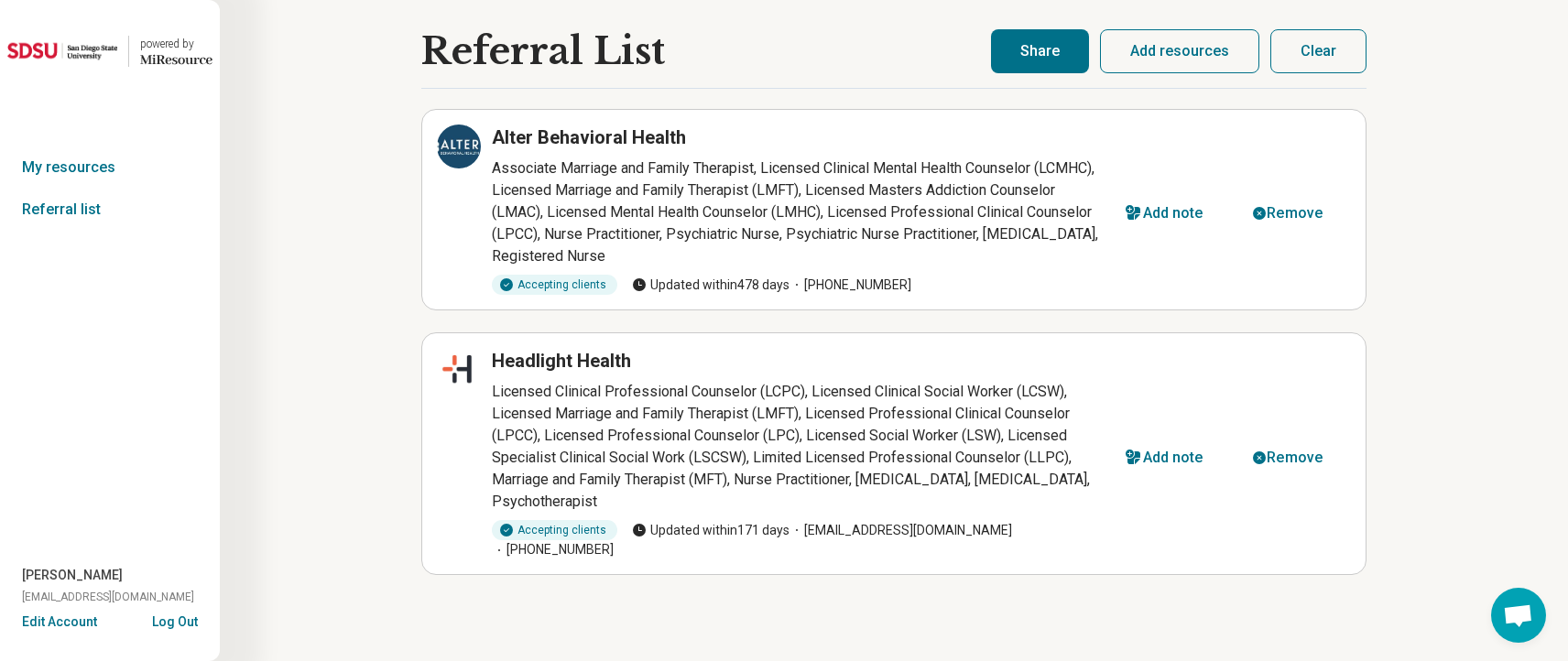
drag, startPoint x: 49, startPoint y: 338, endPoint x: 69, endPoint y: 338, distance: 20.0
click at [49, 338] on div "powered by Miresource logo My resources Referral list natalie Benjamin nbenjami…" at bounding box center [110, 330] width 220 height 661
drag, startPoint x: 524, startPoint y: 141, endPoint x: 743, endPoint y: 148, distance: 219.1
click at [743, 148] on div "Alter Behavioral Health" at bounding box center [798, 137] width 612 height 25
copy h3 "Alter Behavioral Health"
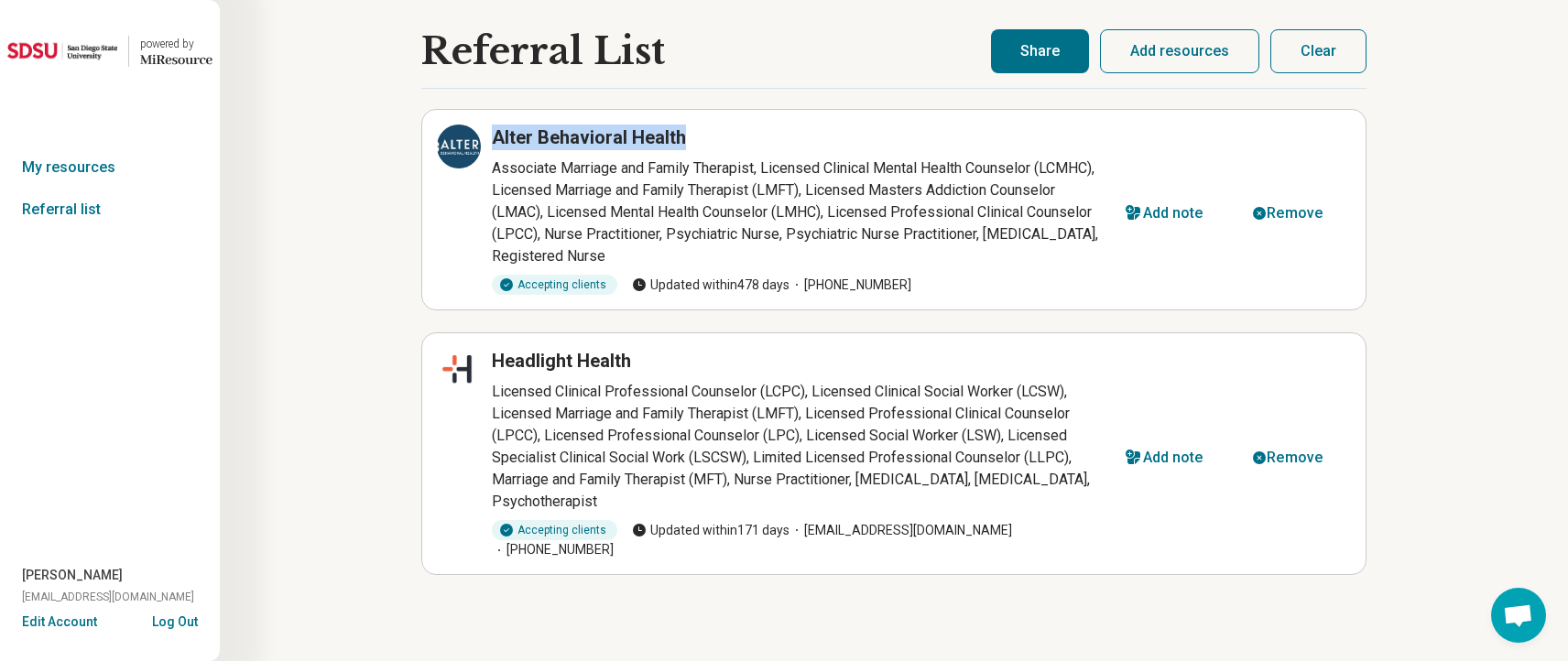
click at [783, 120] on article "Alter Behavioral Health Associate Marriage and Family Therapist, Licensed Clini…" at bounding box center [894, 209] width 945 height 202
click at [734, 167] on p "Associate Marriage and Family Therapist, Licensed Clinical Mental Health Counse…" at bounding box center [798, 212] width 612 height 110
click at [469, 141] on icon at bounding box center [458, 146] width 22 height 22
click at [115, 311] on div "powered by Miresource logo My resources Referral list natalie Benjamin nbenjami…" at bounding box center [110, 330] width 220 height 661
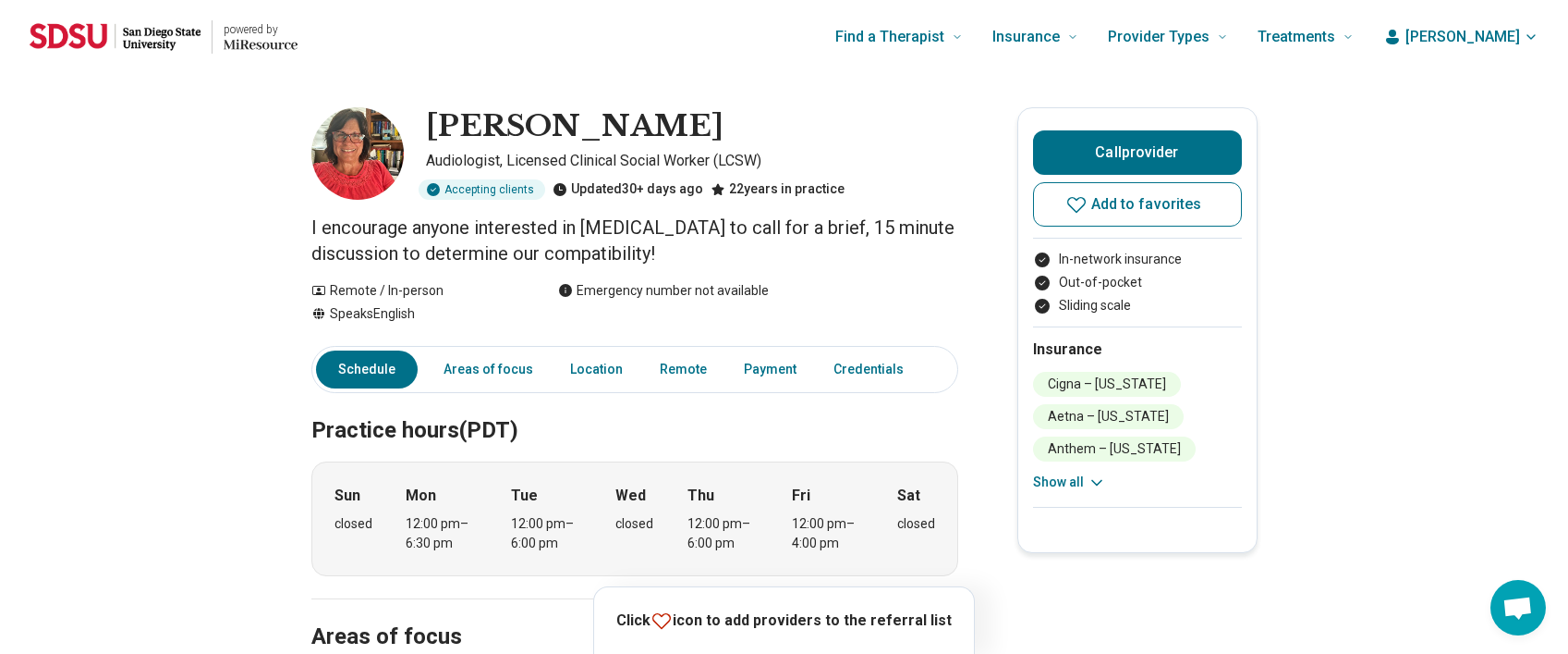
scroll to position [278, 0]
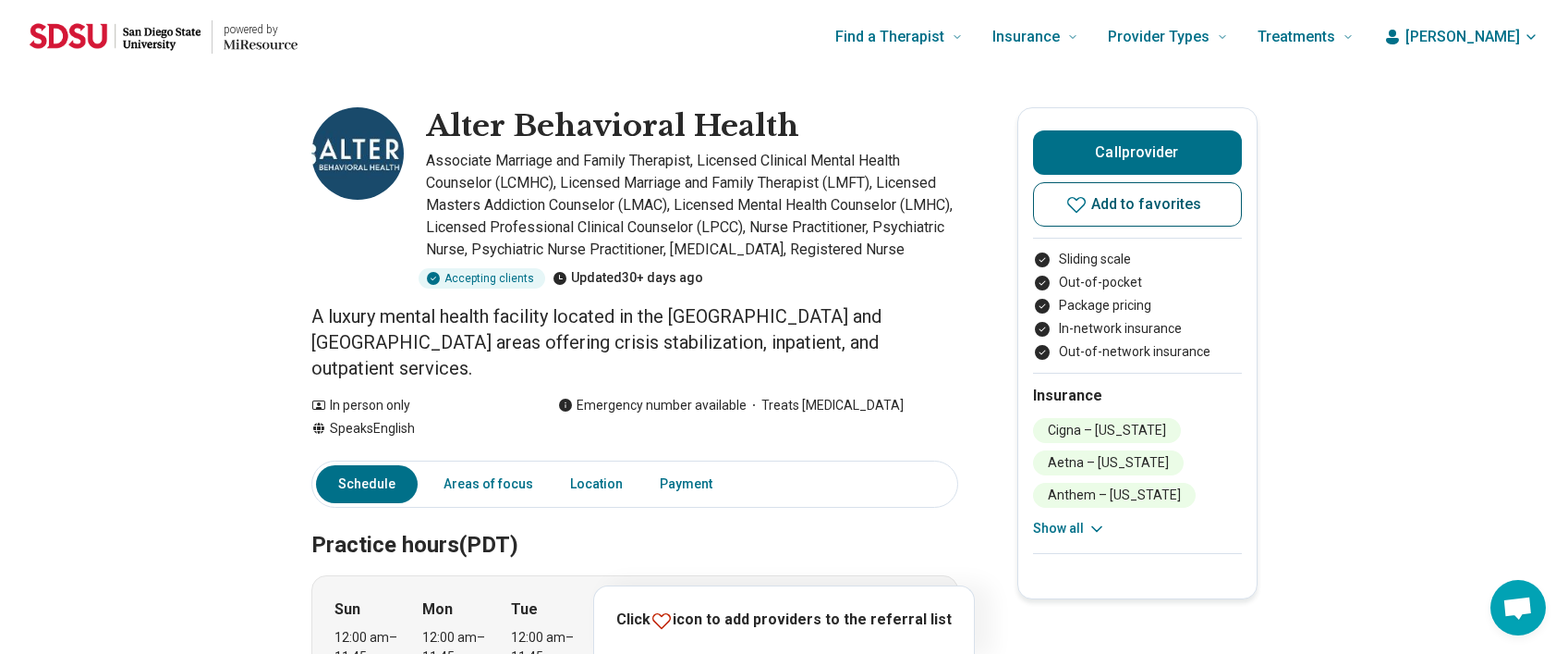
click at [1099, 199] on button "Add to favorites" at bounding box center [1137, 204] width 208 height 45
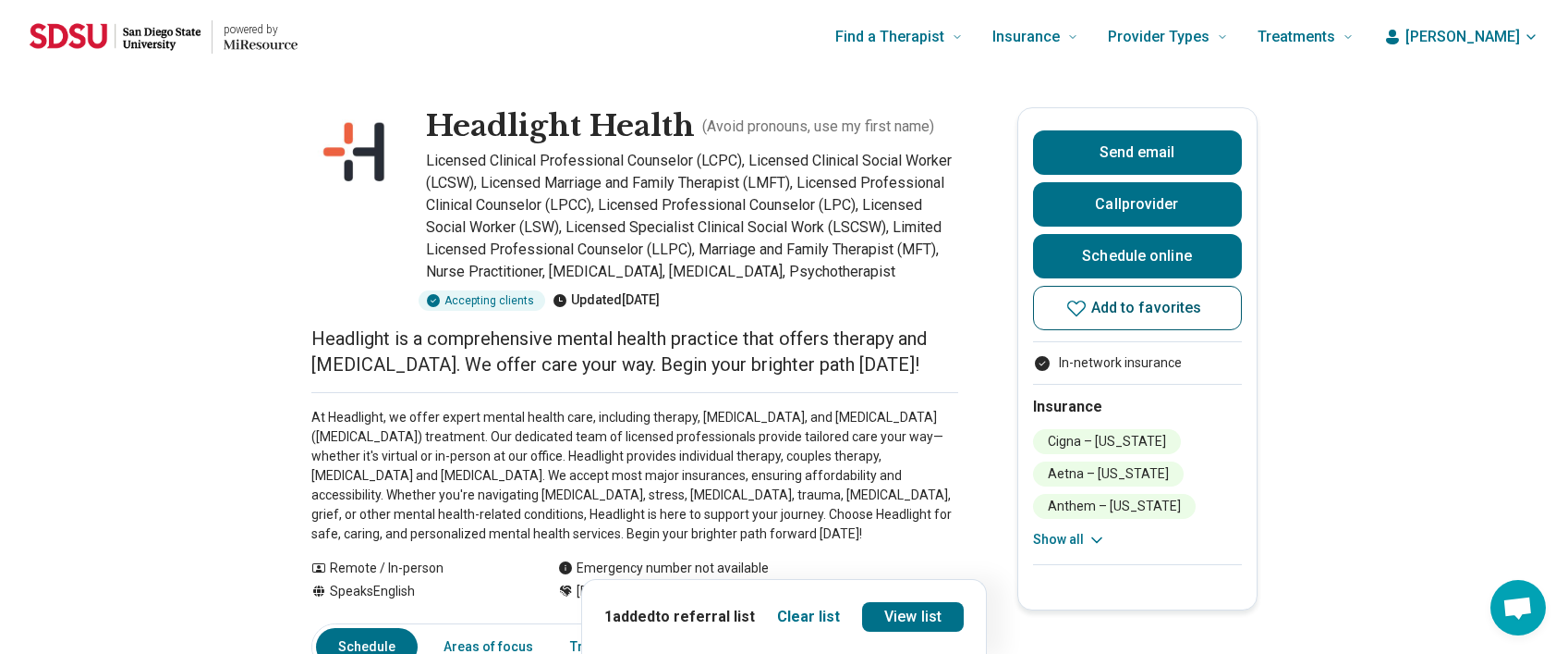
click at [1114, 303] on span "Add to favorites" at bounding box center [1146, 308] width 111 height 15
drag, startPoint x: 201, startPoint y: 322, endPoint x: 216, endPoint y: 318, distance: 15.5
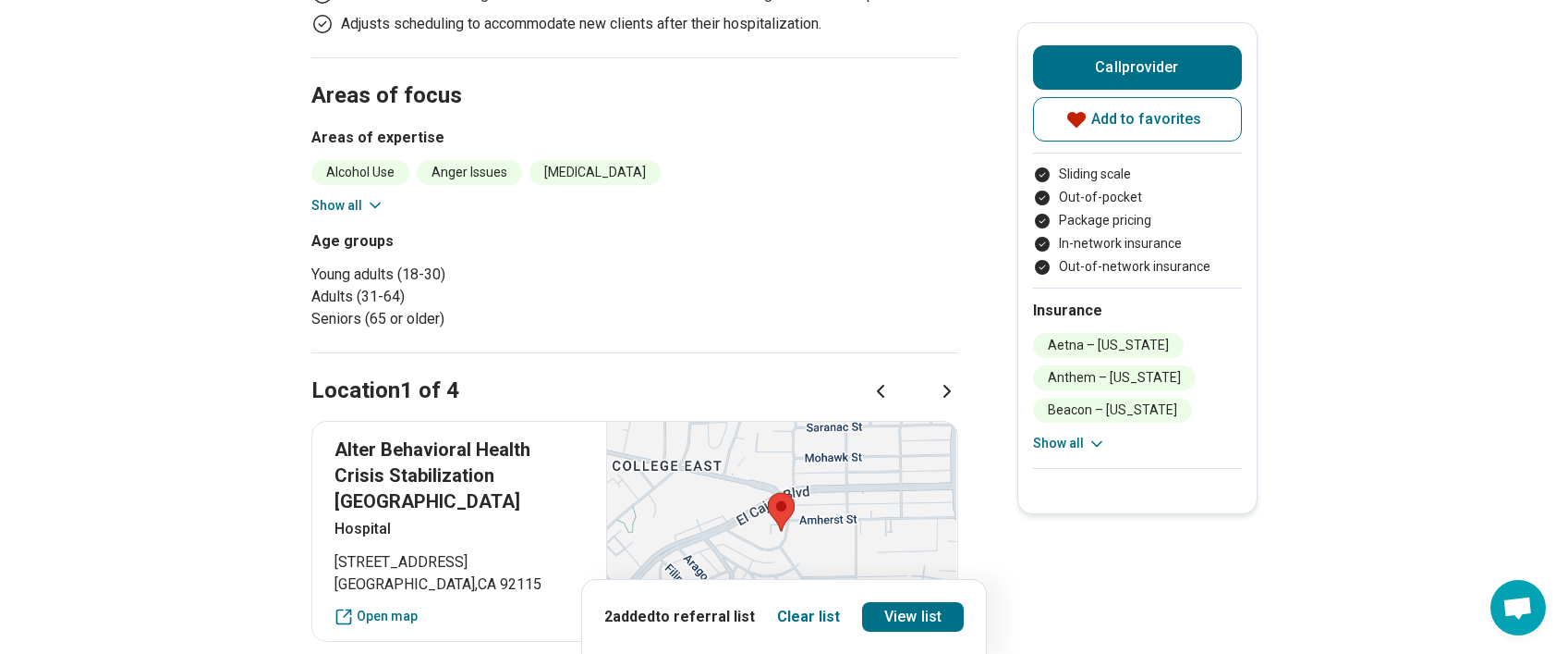
scroll to position [924, 0]
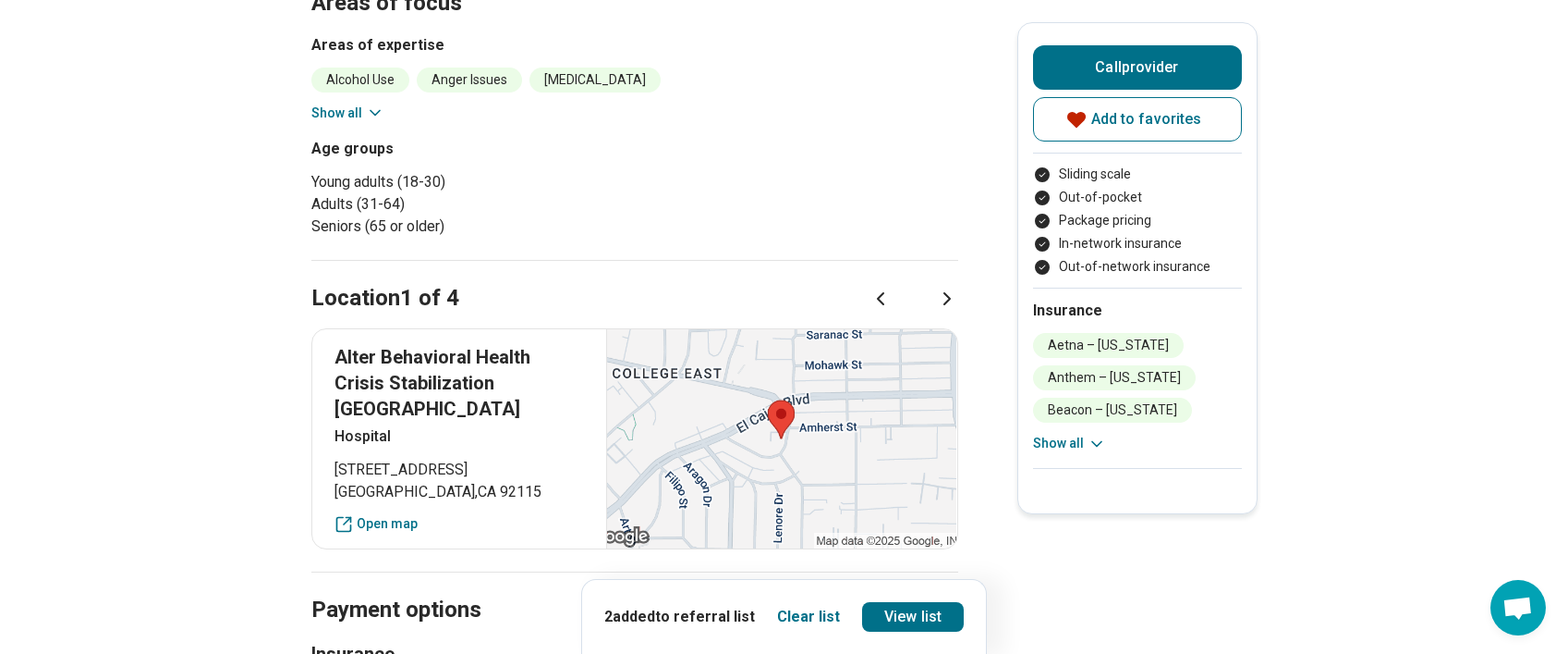
click at [1078, 447] on button "Show all" at bounding box center [1069, 443] width 73 height 19
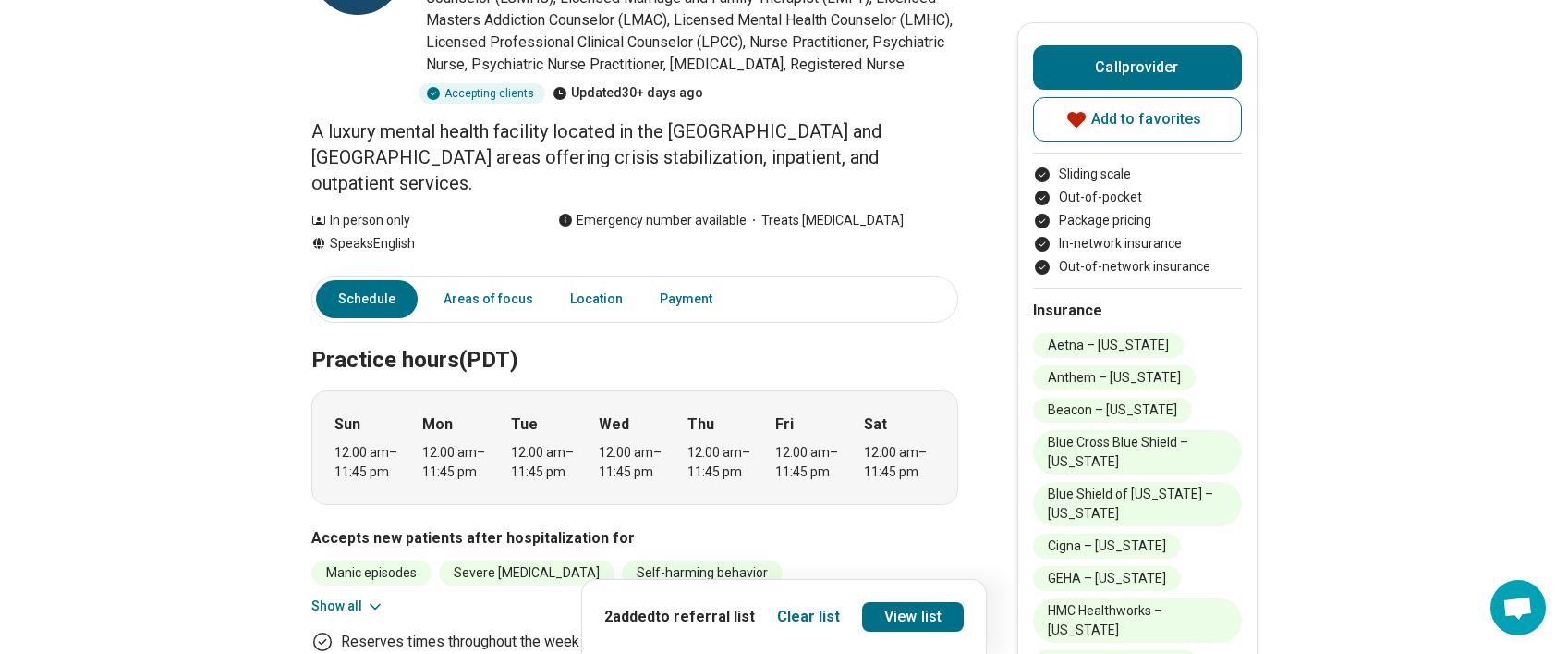
scroll to position [93, 0]
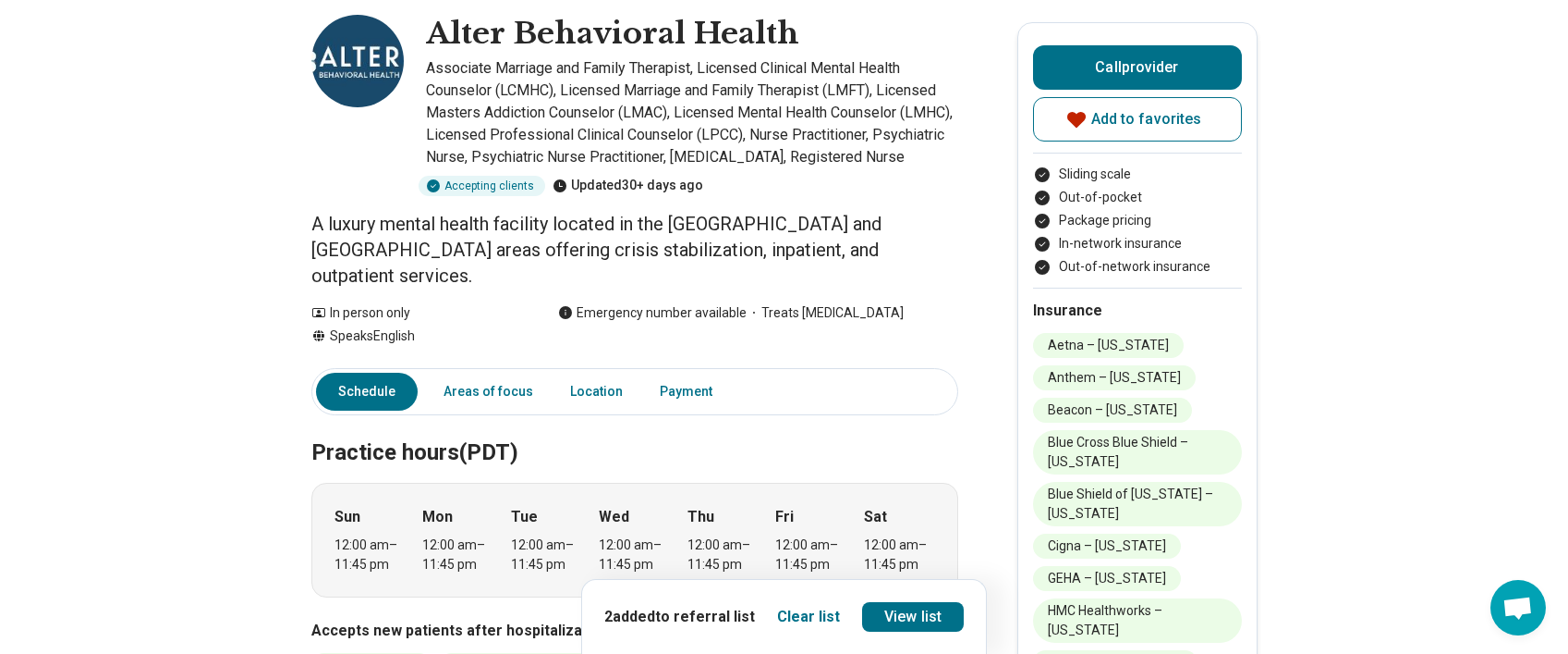
drag, startPoint x: 148, startPoint y: 358, endPoint x: 202, endPoint y: 308, distance: 73.6
